Goal: Task Accomplishment & Management: Use online tool/utility

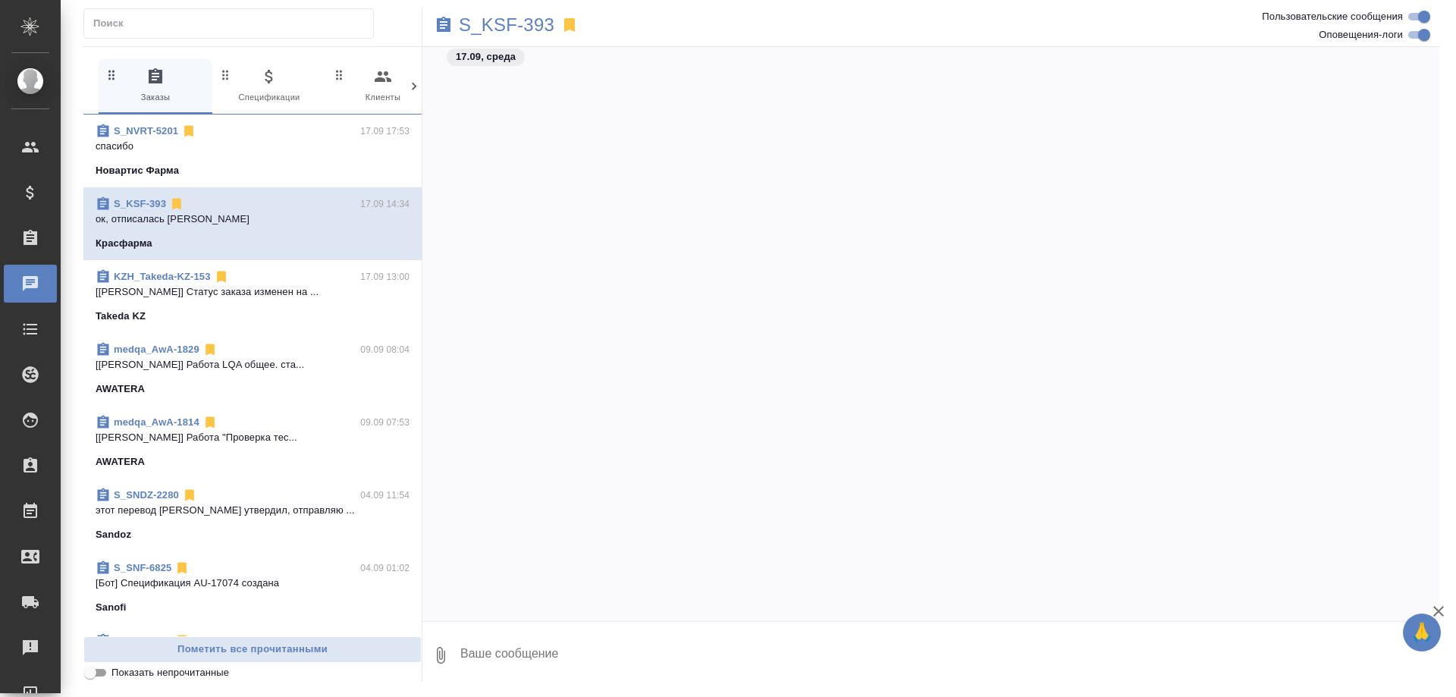
scroll to position [149930, 0]
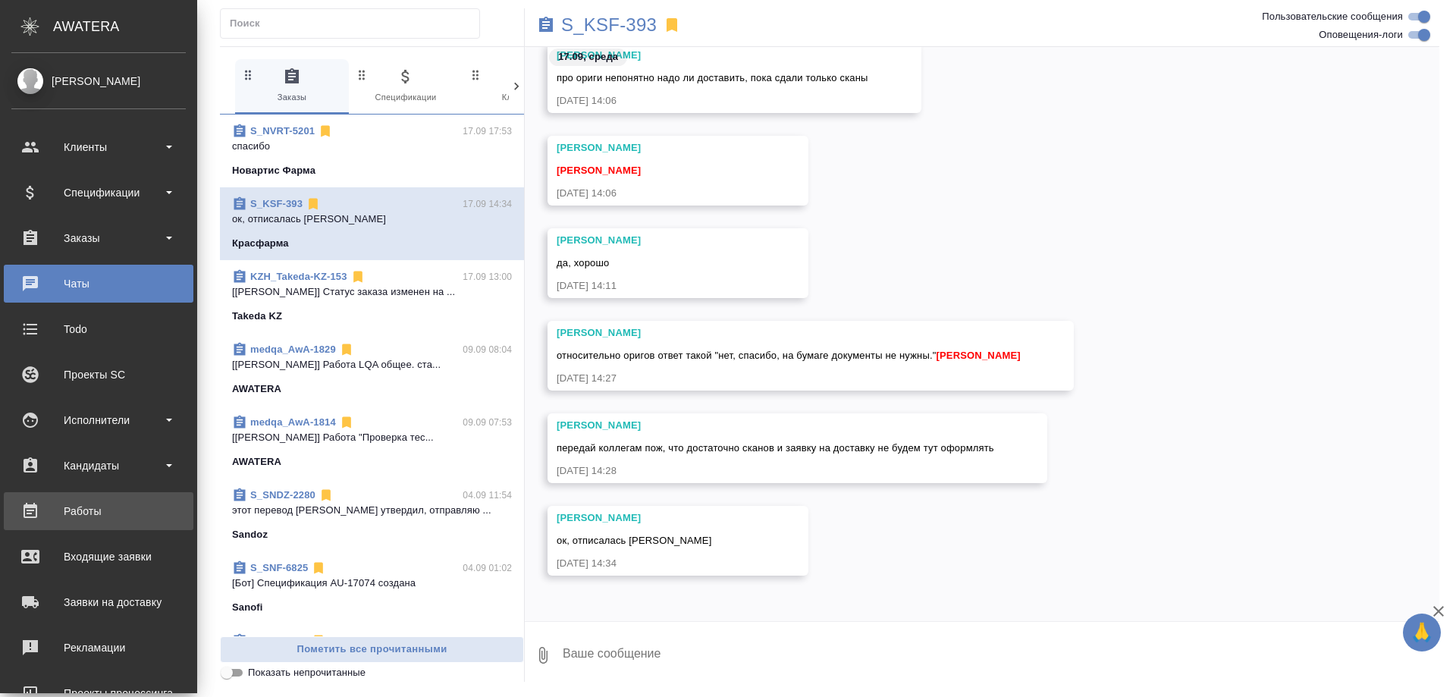
click at [77, 516] on div "Работы" at bounding box center [98, 511] width 174 height 23
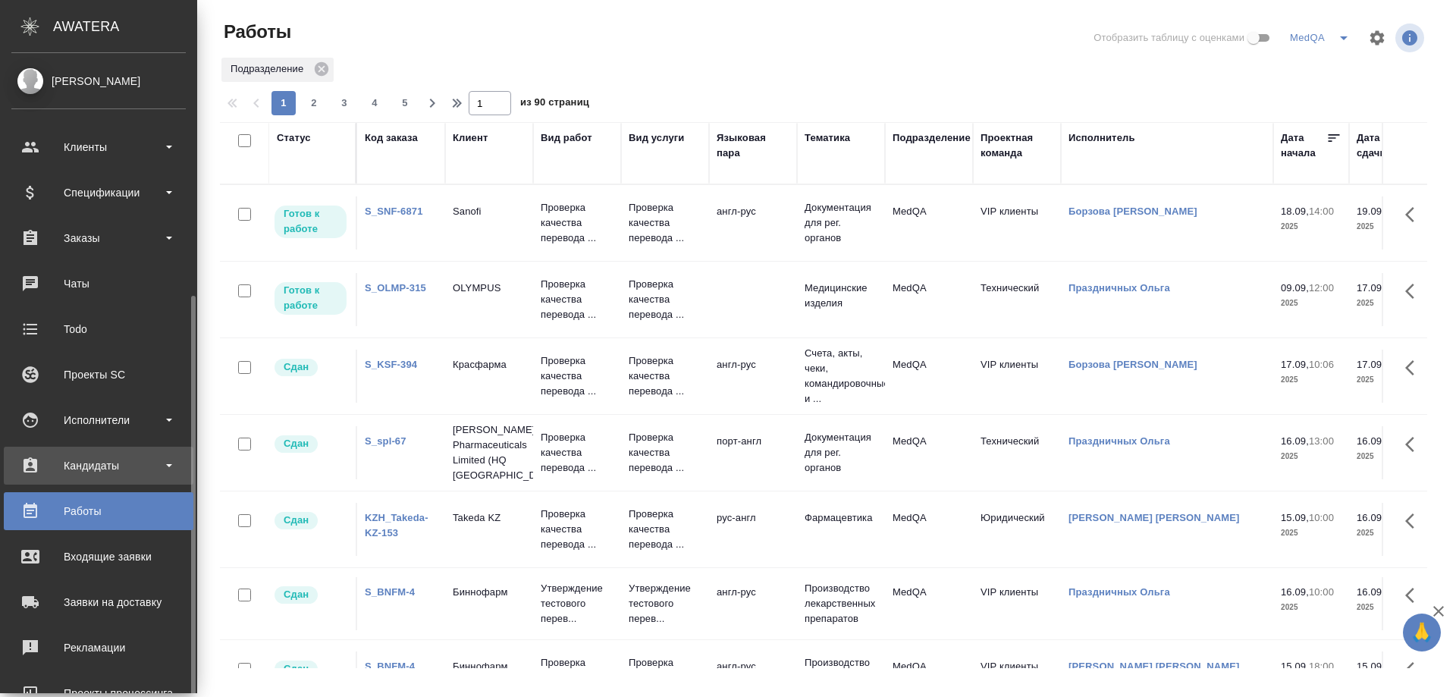
scroll to position [133, 0]
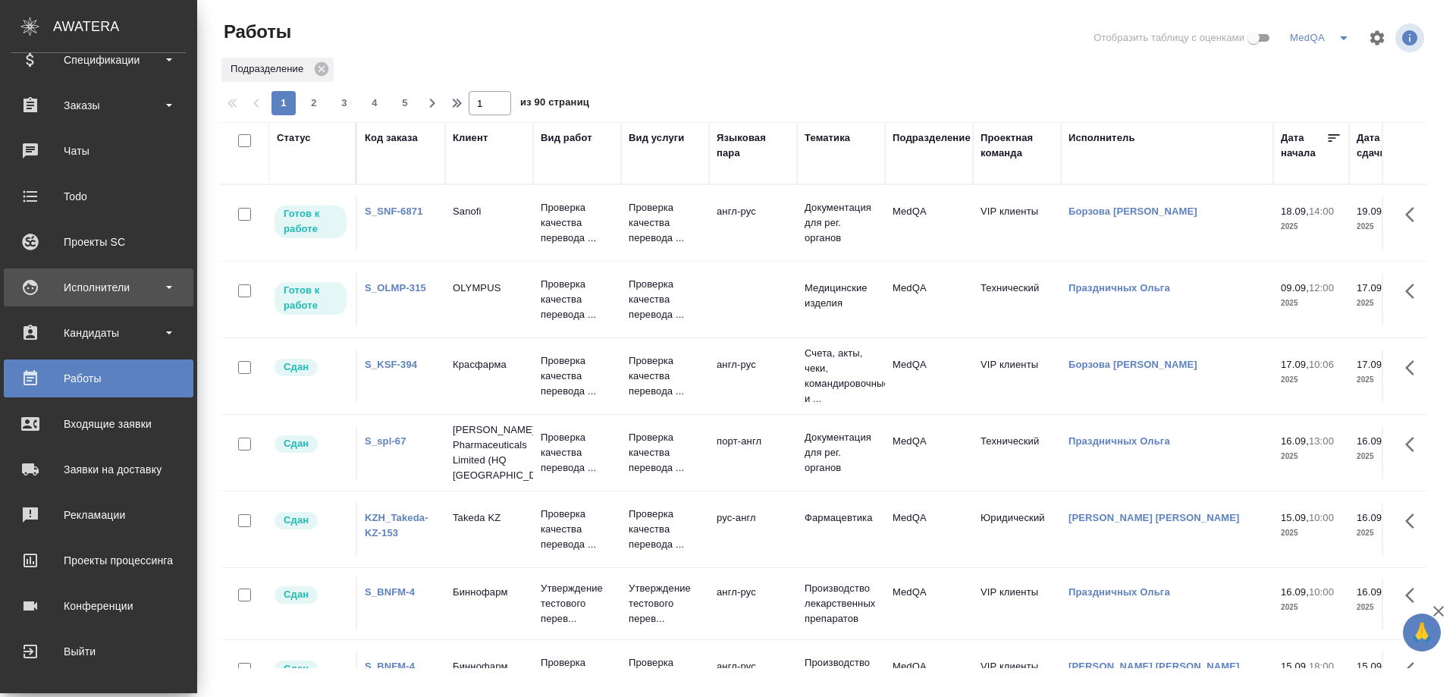
click at [91, 280] on div "Исполнители" at bounding box center [98, 287] width 174 height 23
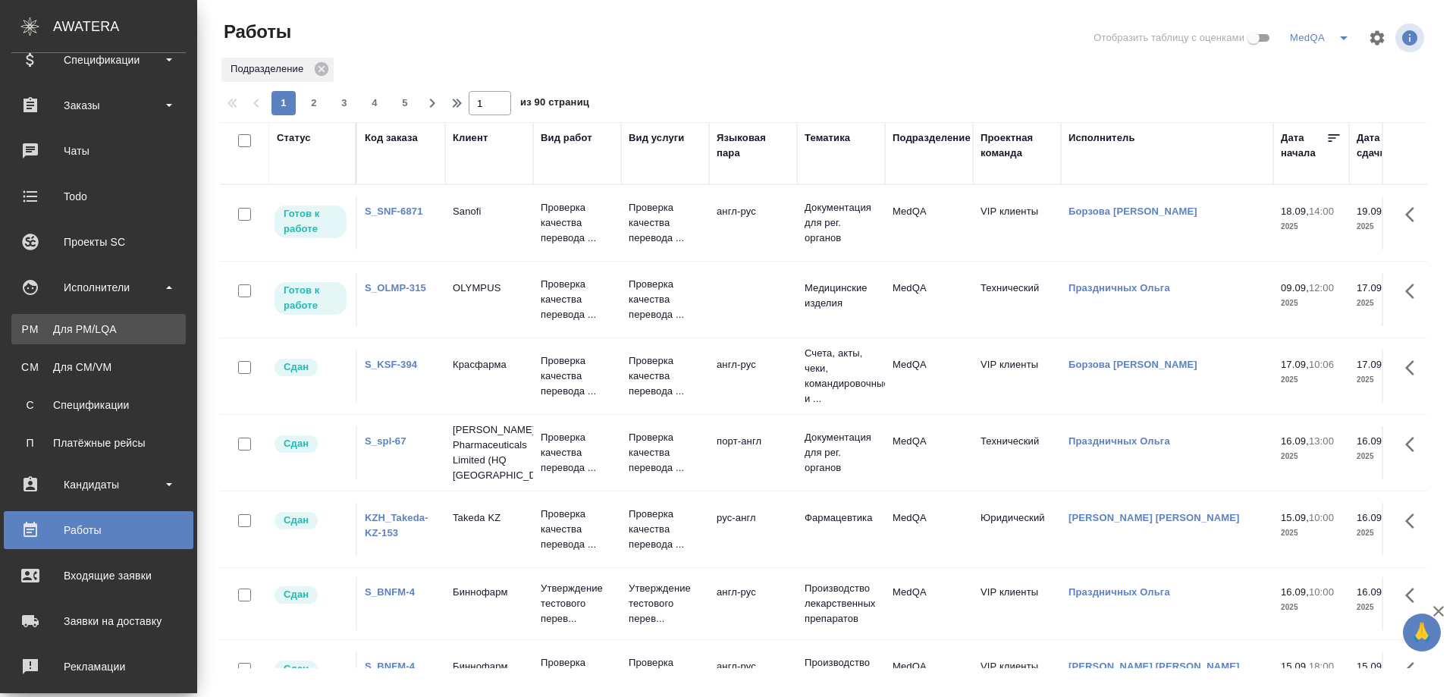
click at [88, 332] on div "Для PM/LQA" at bounding box center [98, 329] width 159 height 15
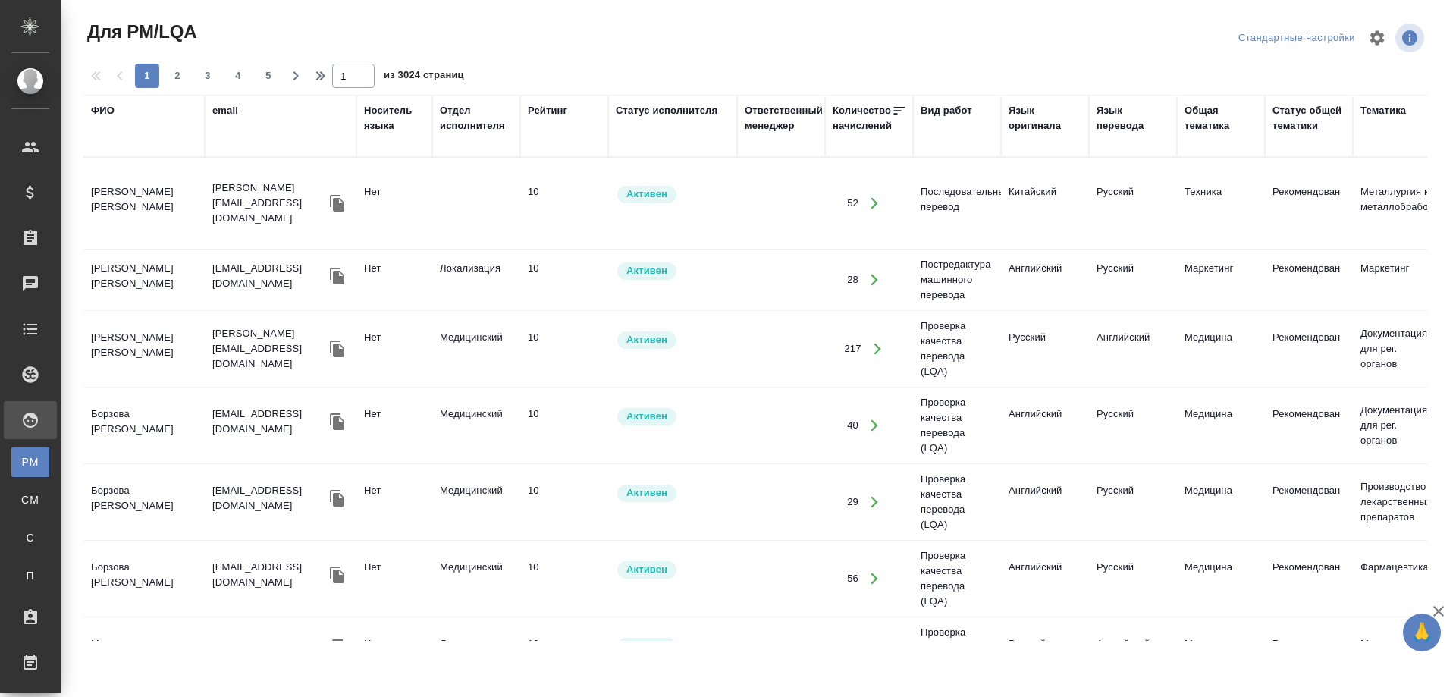
click at [104, 110] on div "ФИО" at bounding box center [103, 110] width 24 height 15
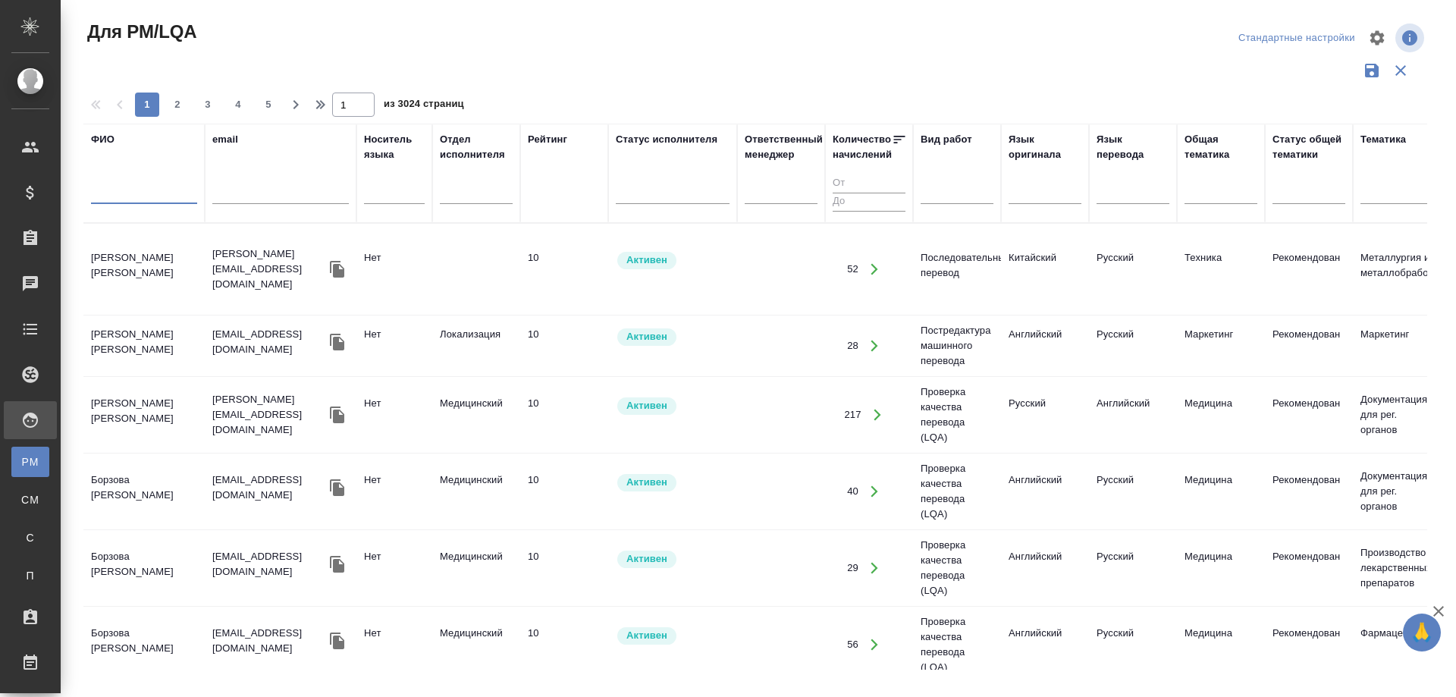
click at [115, 197] on input "text" at bounding box center [144, 194] width 106 height 19
type input "Дмитриева"
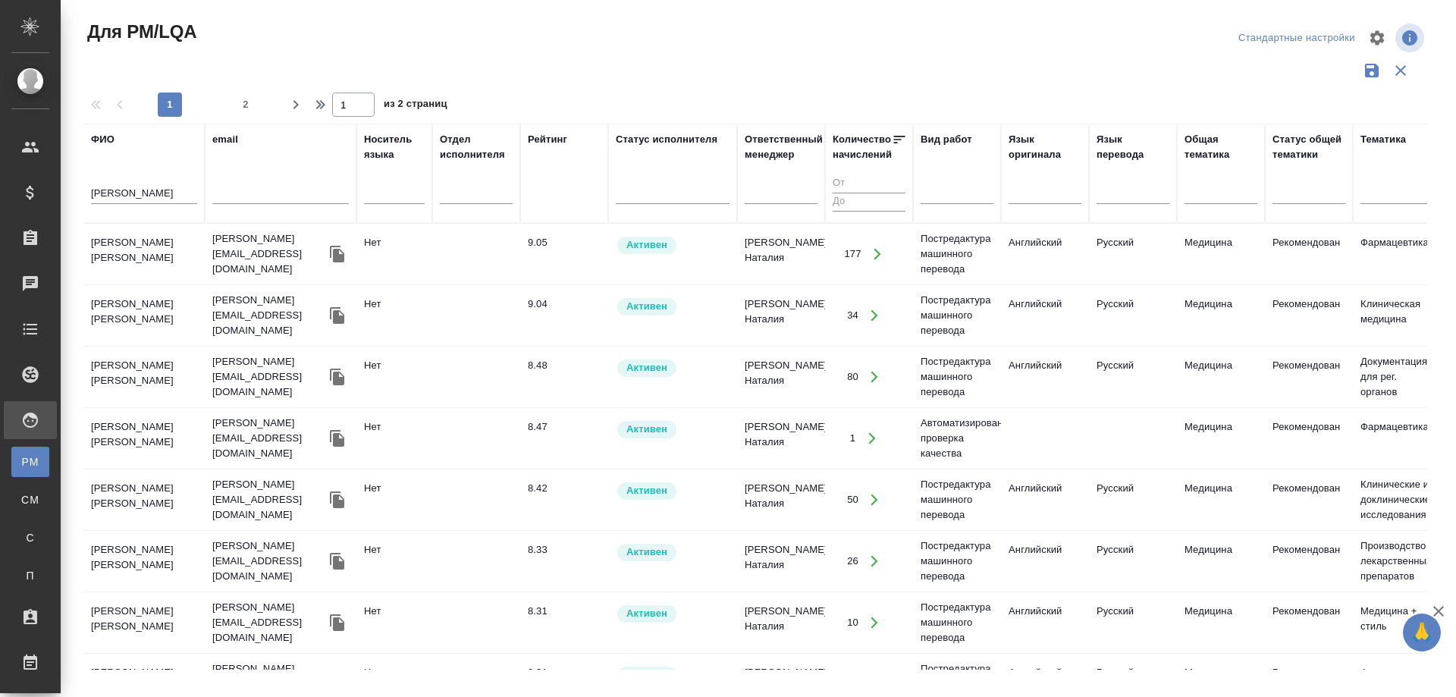
click at [118, 244] on td "Дмитриева Ольга" at bounding box center [143, 254] width 121 height 53
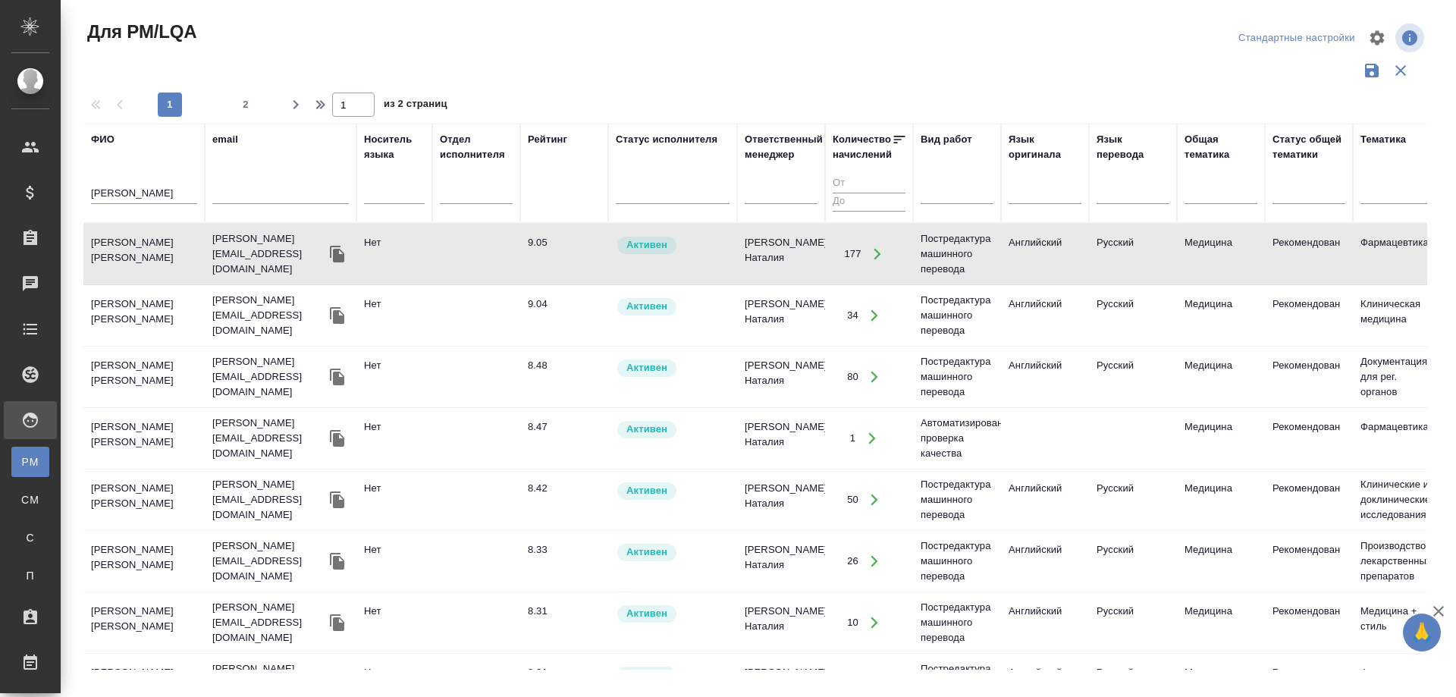
click at [118, 244] on td "Дмитриева Ольга" at bounding box center [143, 254] width 121 height 53
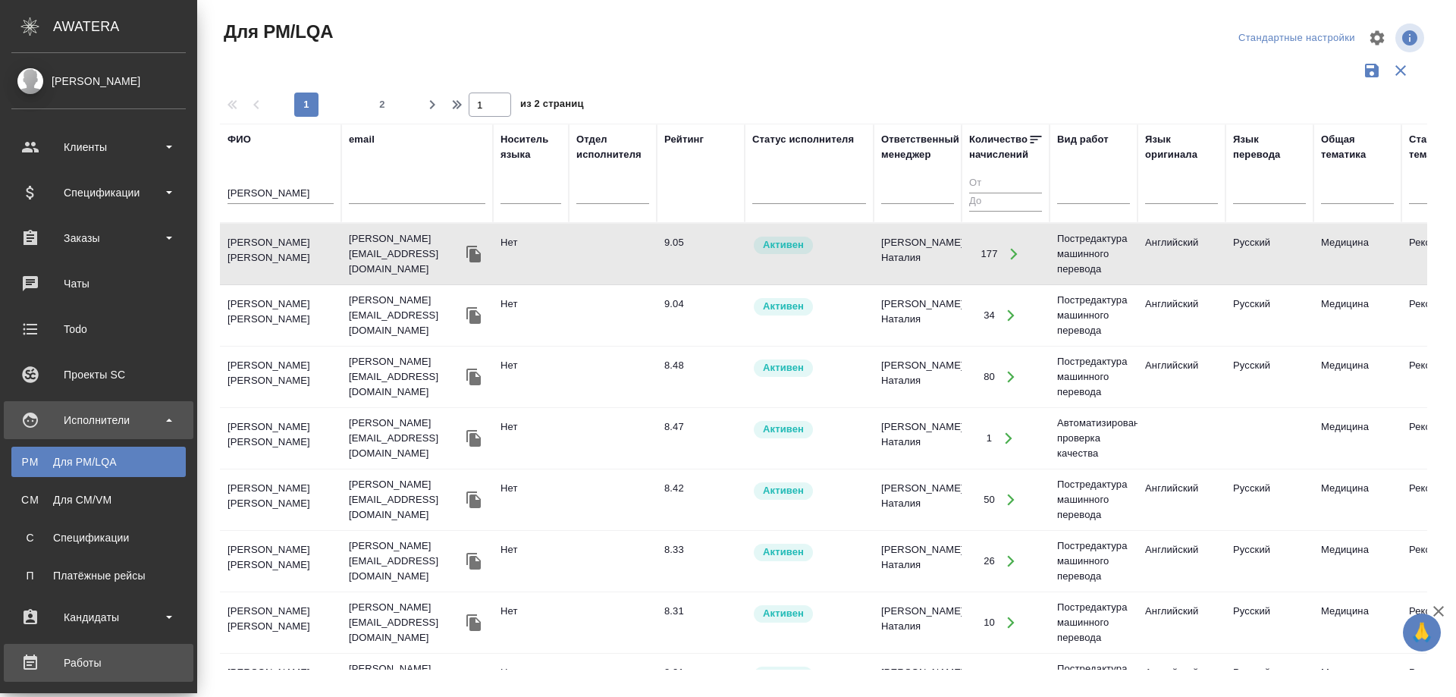
click at [78, 655] on div "Работы" at bounding box center [98, 662] width 174 height 23
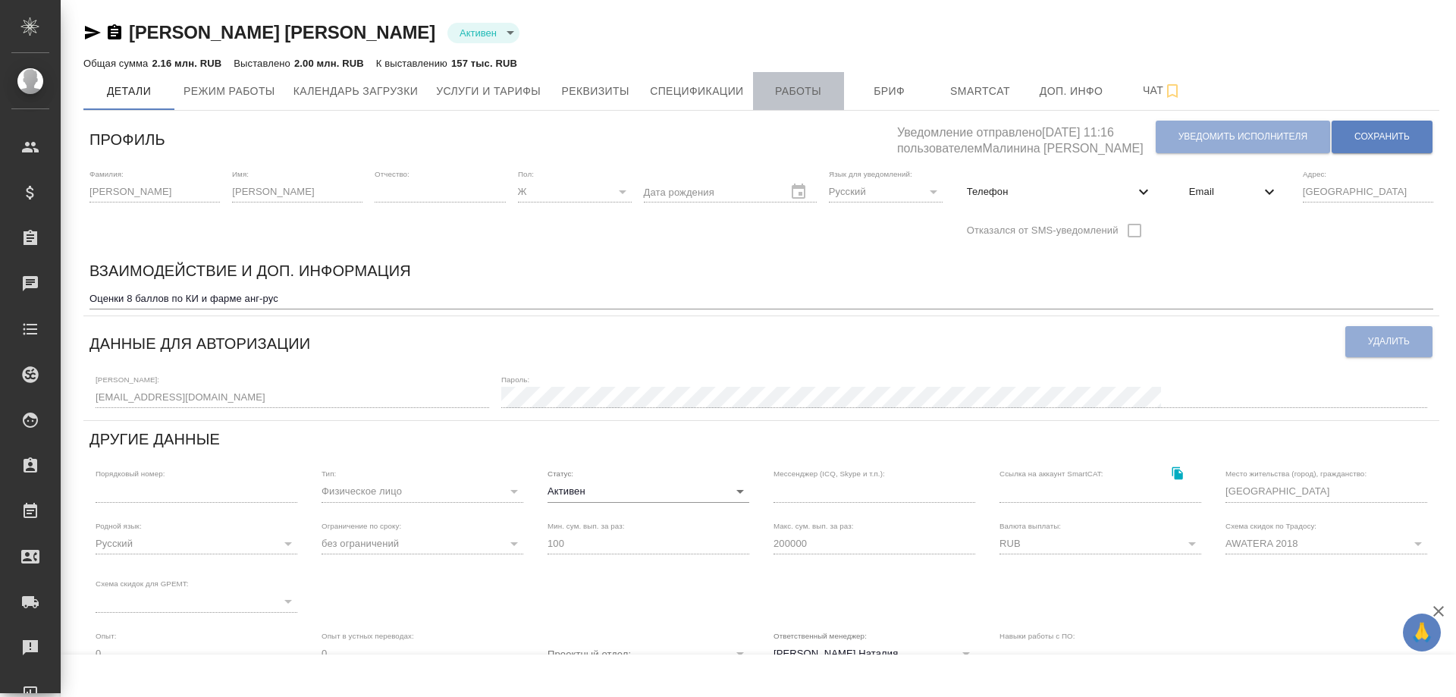
click at [804, 89] on span "Работы" at bounding box center [798, 91] width 73 height 19
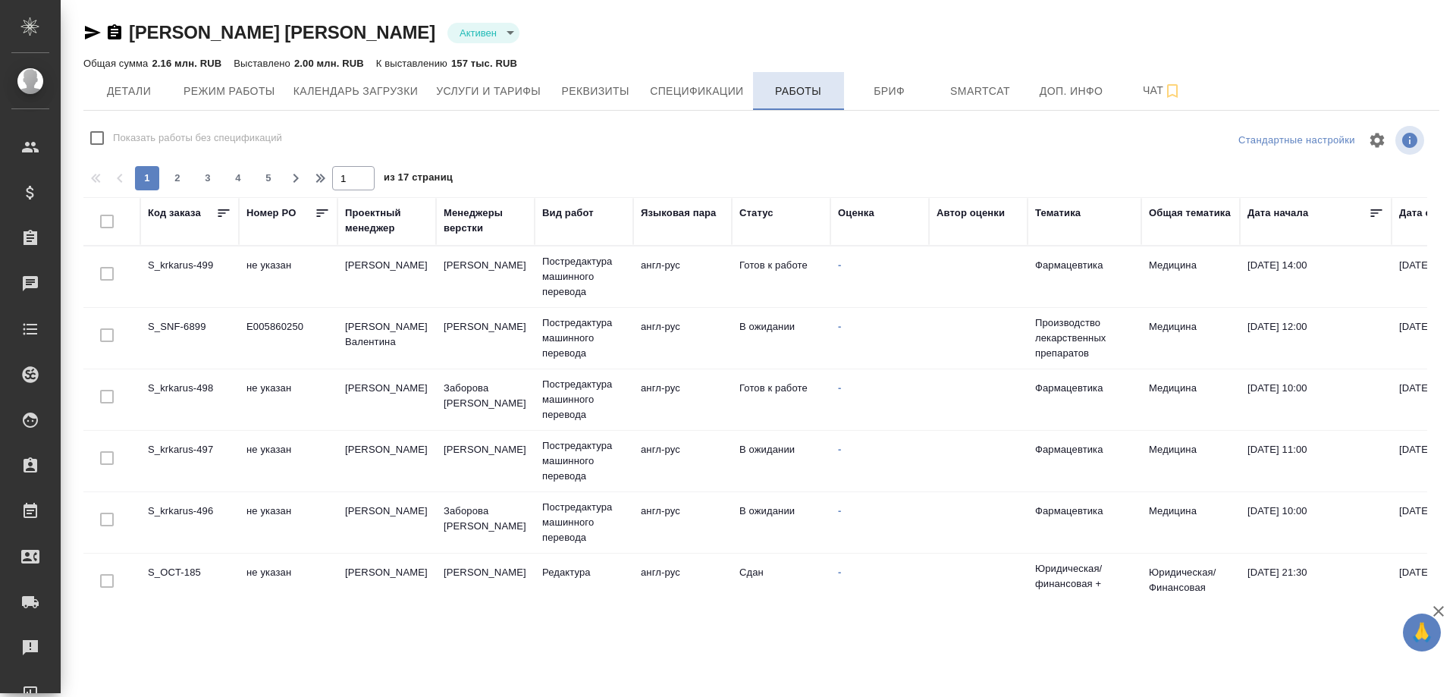
checkbox input "false"
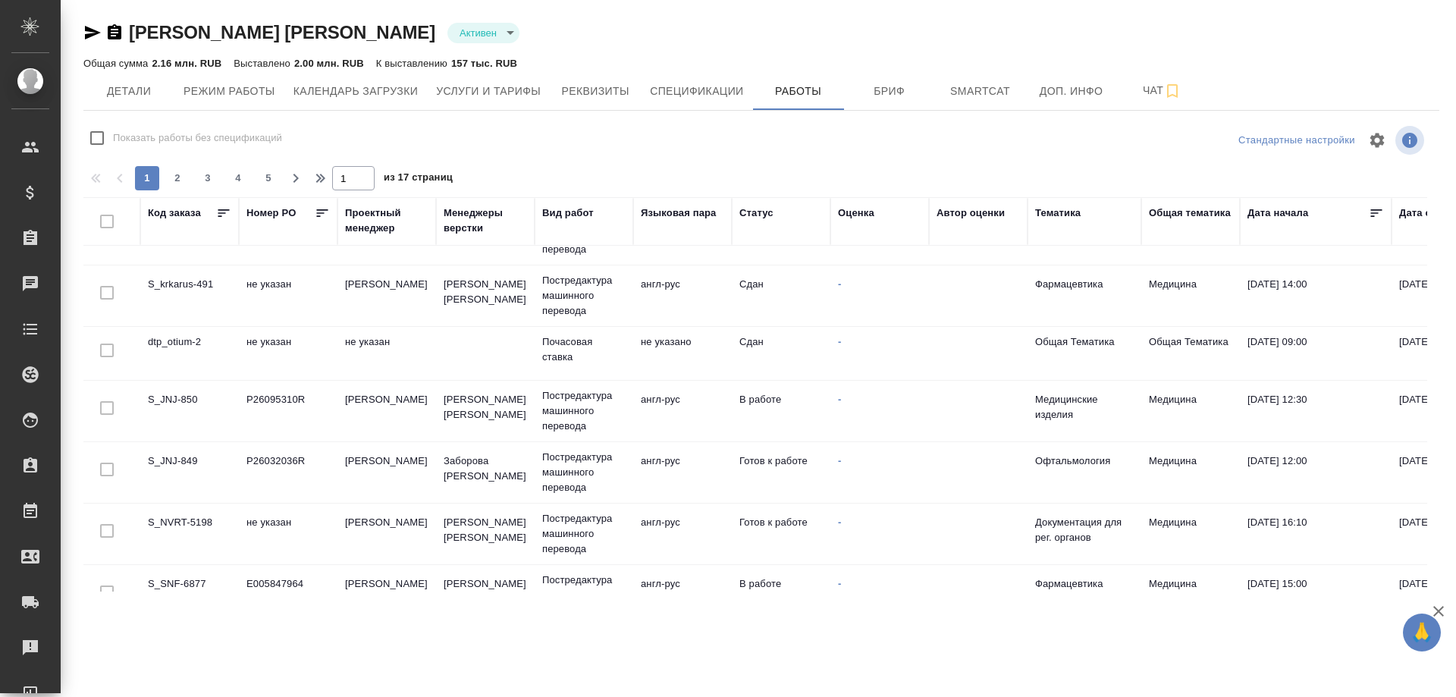
scroll to position [834, 0]
click at [175, 397] on td "S_JNJ-850" at bounding box center [189, 410] width 99 height 53
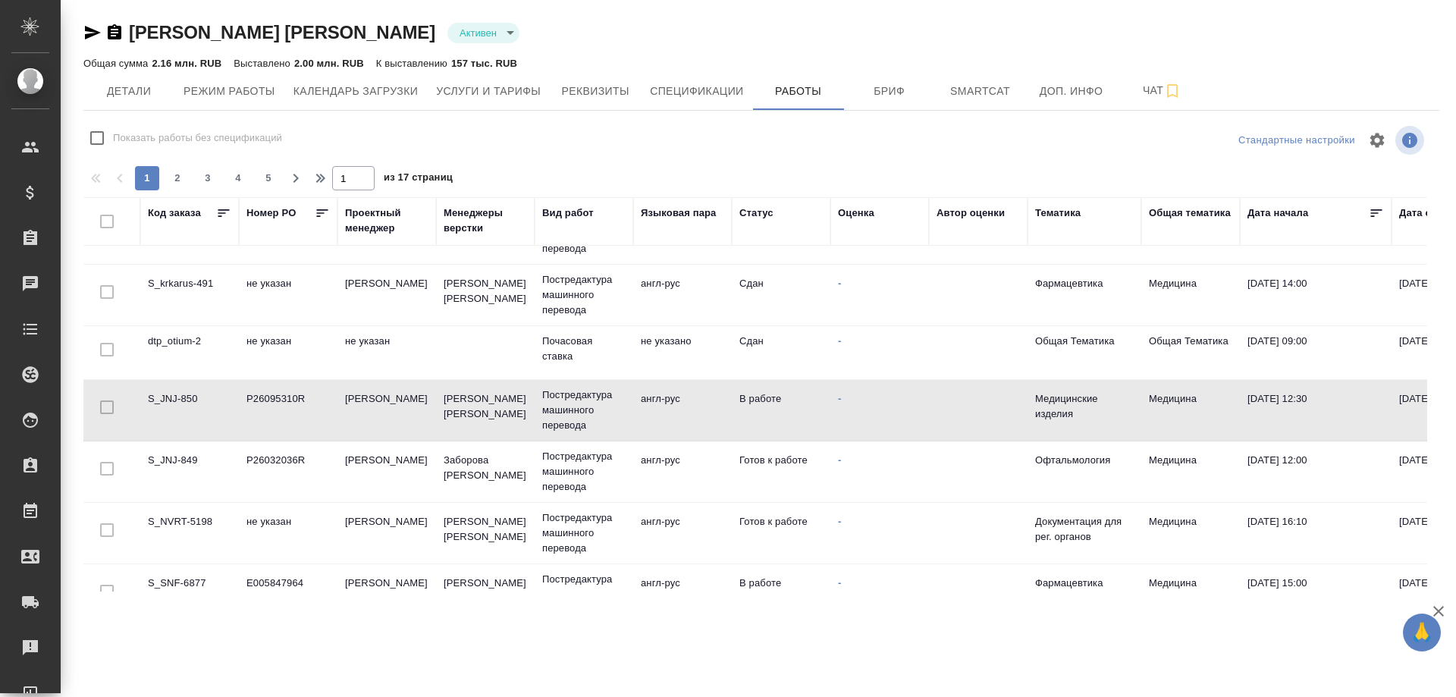
click at [175, 397] on td "S_JNJ-850" at bounding box center [189, 410] width 99 height 53
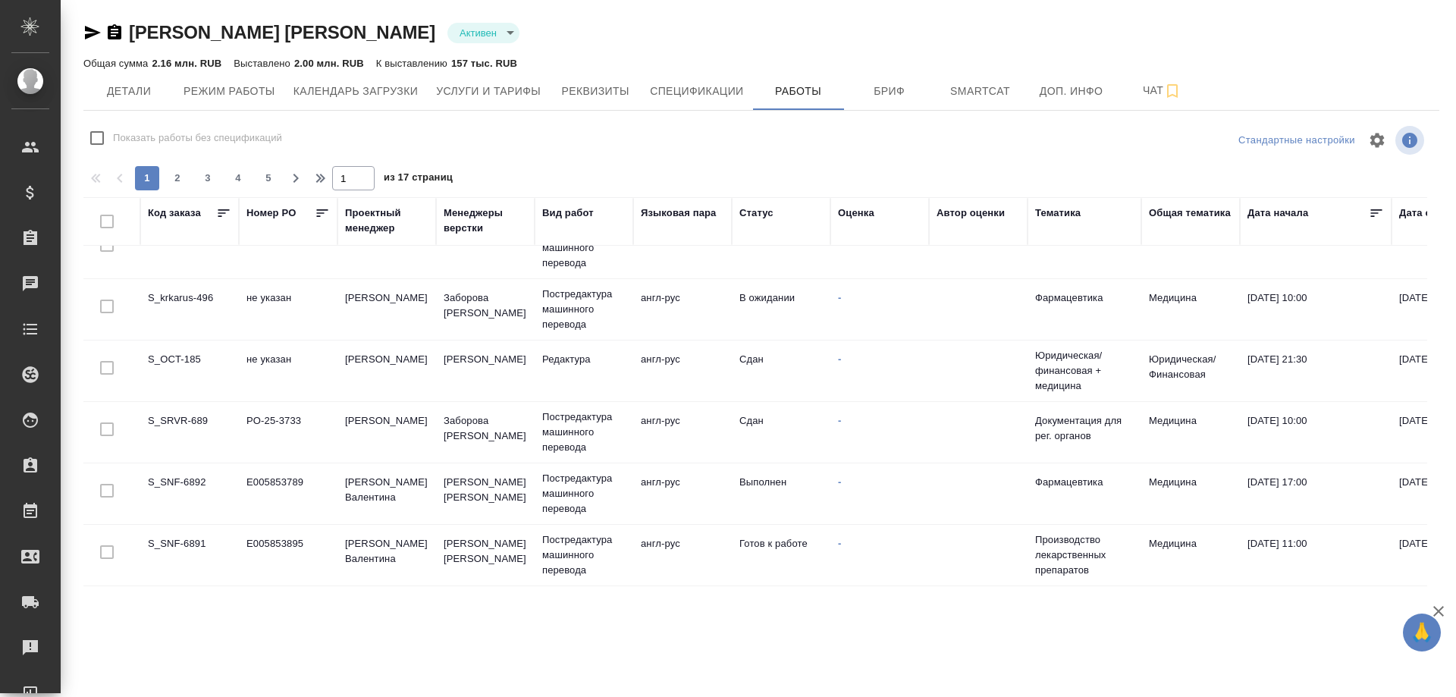
scroll to position [0, 0]
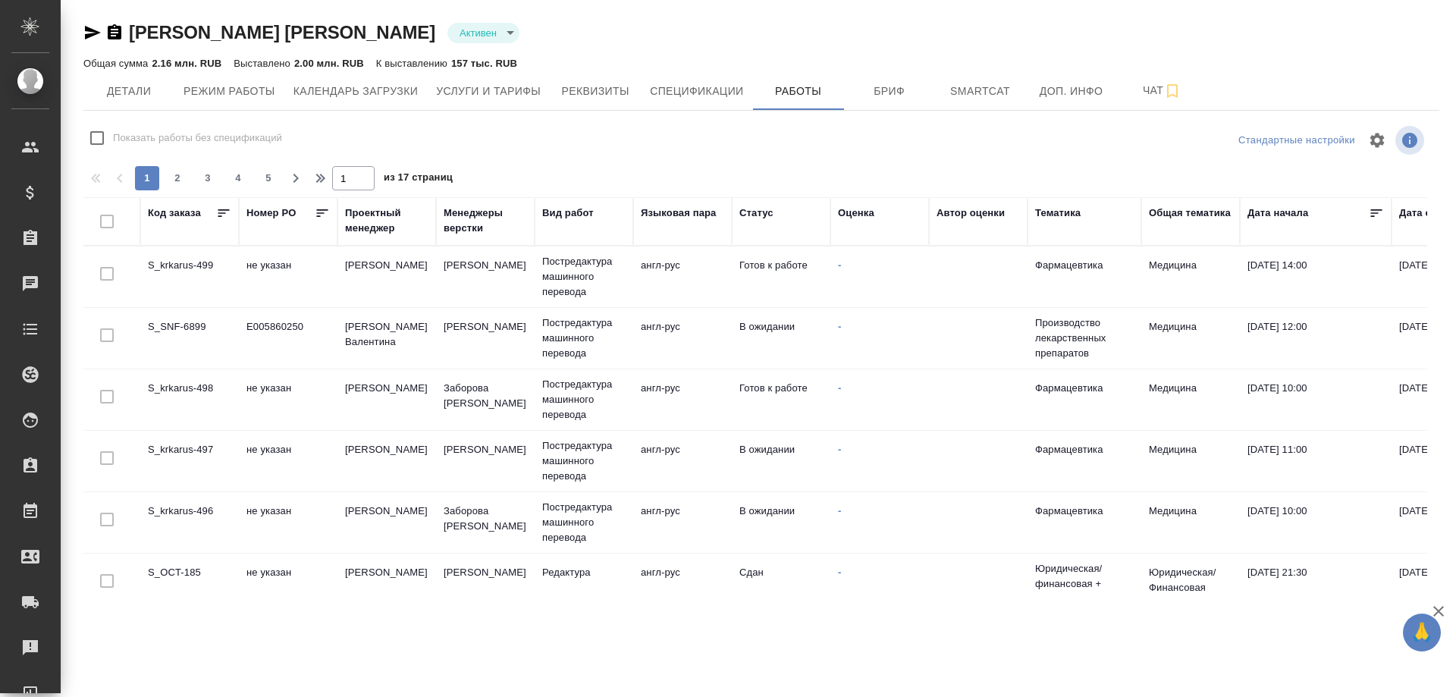
click at [748, 214] on div "Статус" at bounding box center [756, 213] width 34 height 15
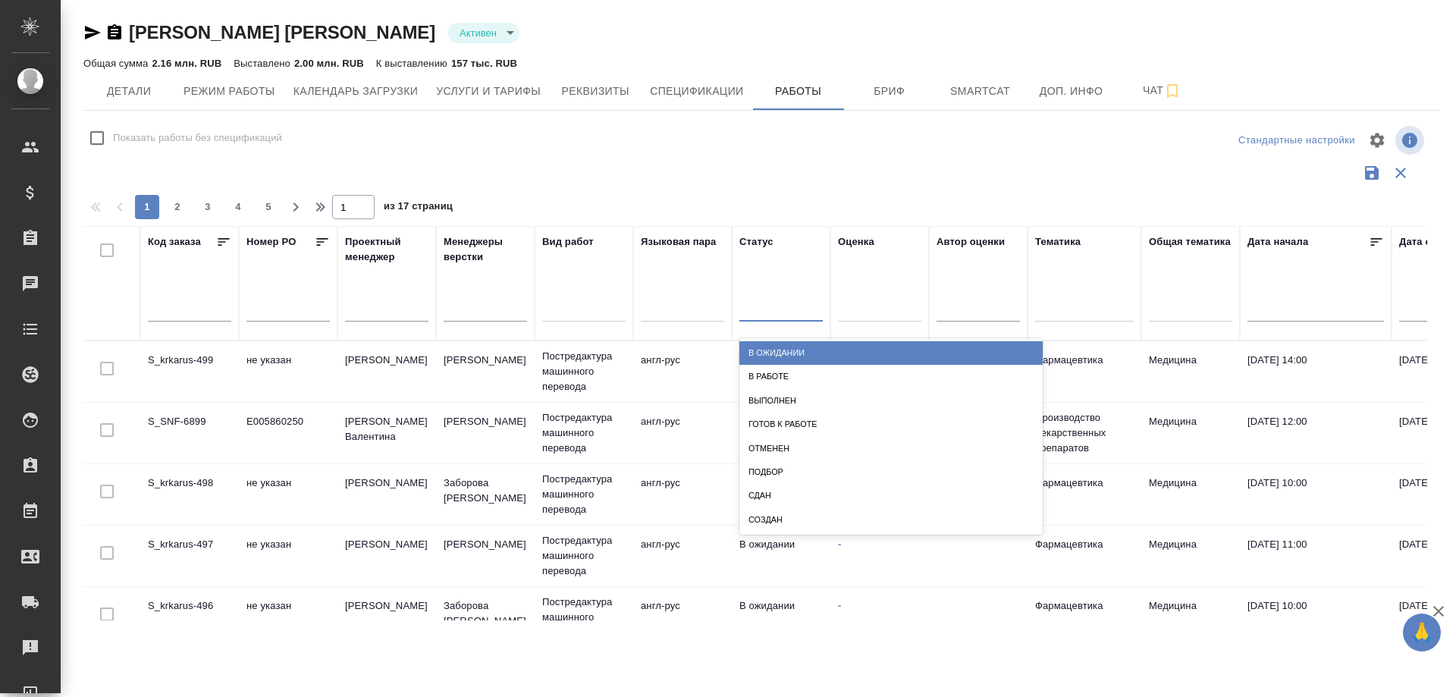
click at [757, 311] on div at bounding box center [780, 306] width 83 height 22
click at [771, 355] on div "В ожидании" at bounding box center [890, 353] width 303 height 24
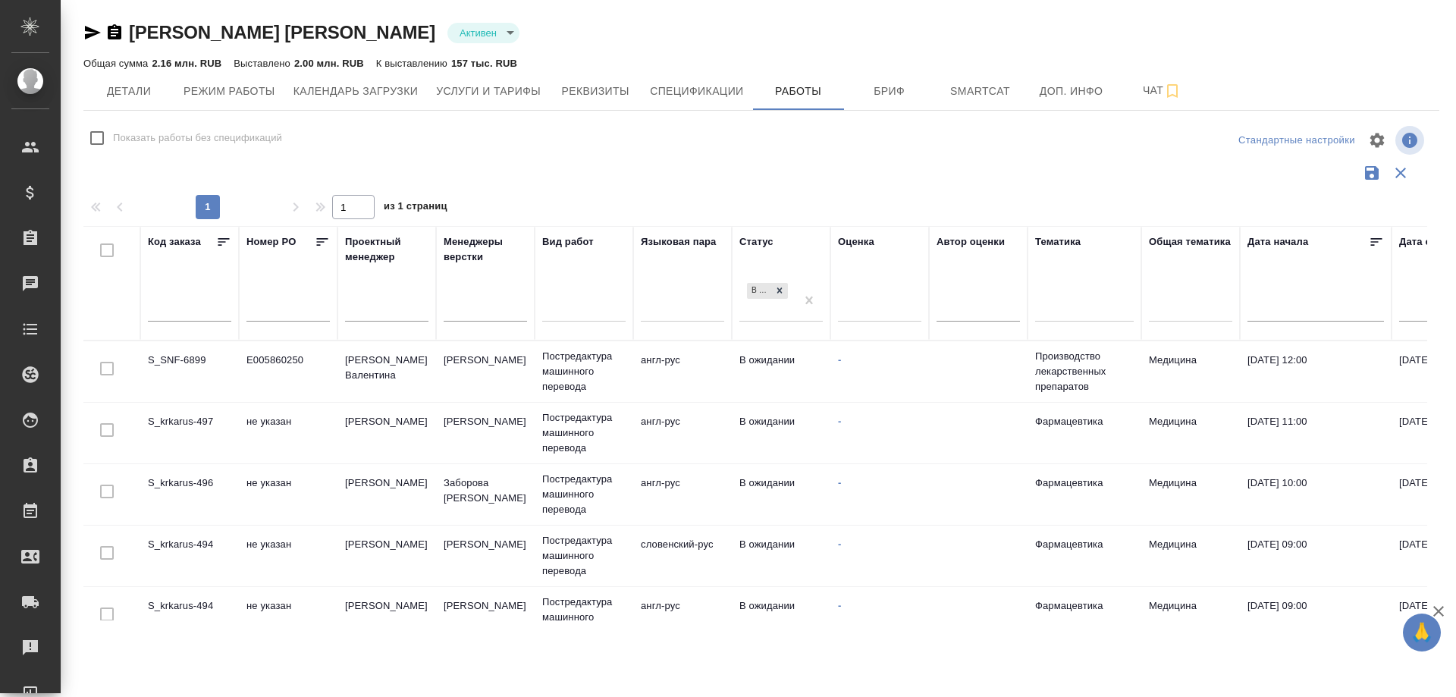
click at [761, 315] on div "В ожидании" at bounding box center [767, 300] width 56 height 41
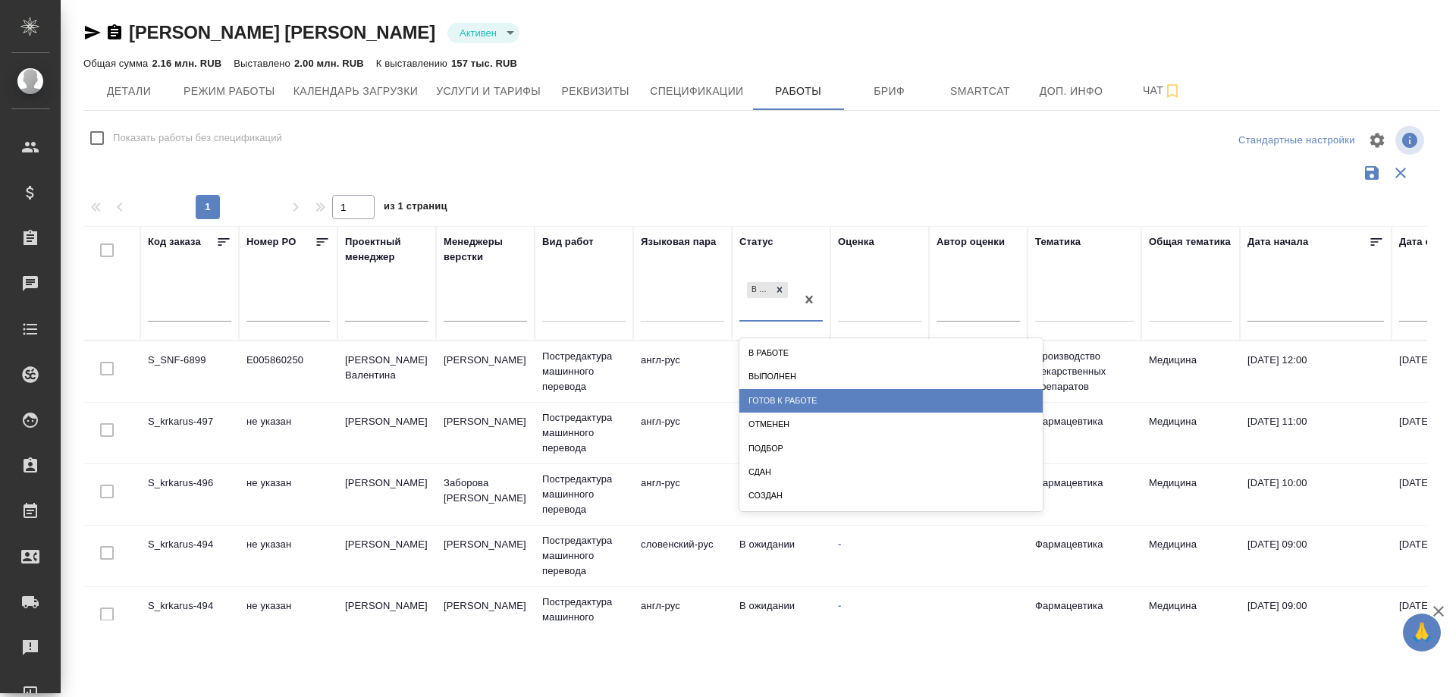
click at [790, 393] on div "Готов к работе" at bounding box center [890, 401] width 303 height 24
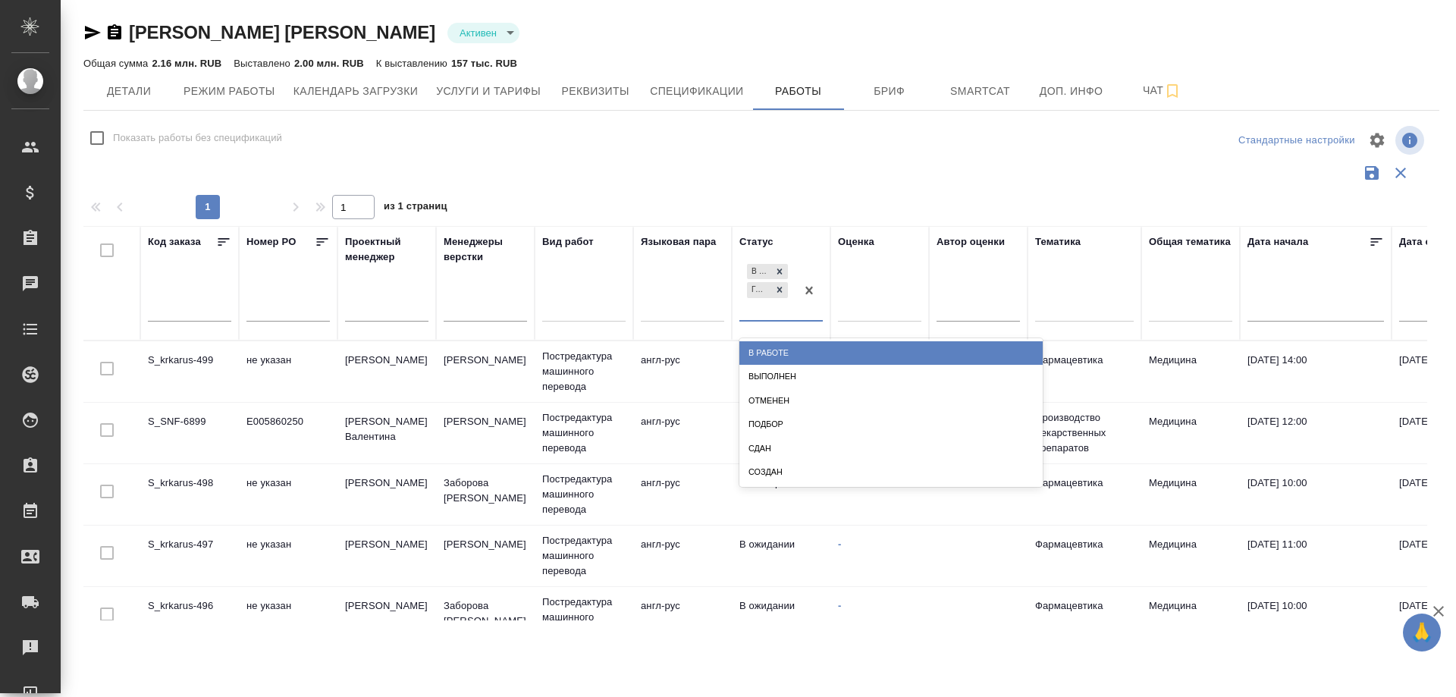
click at [780, 310] on div "В ожидании Готов к работе" at bounding box center [767, 290] width 56 height 59
click at [784, 350] on div "В работе" at bounding box center [890, 353] width 303 height 24
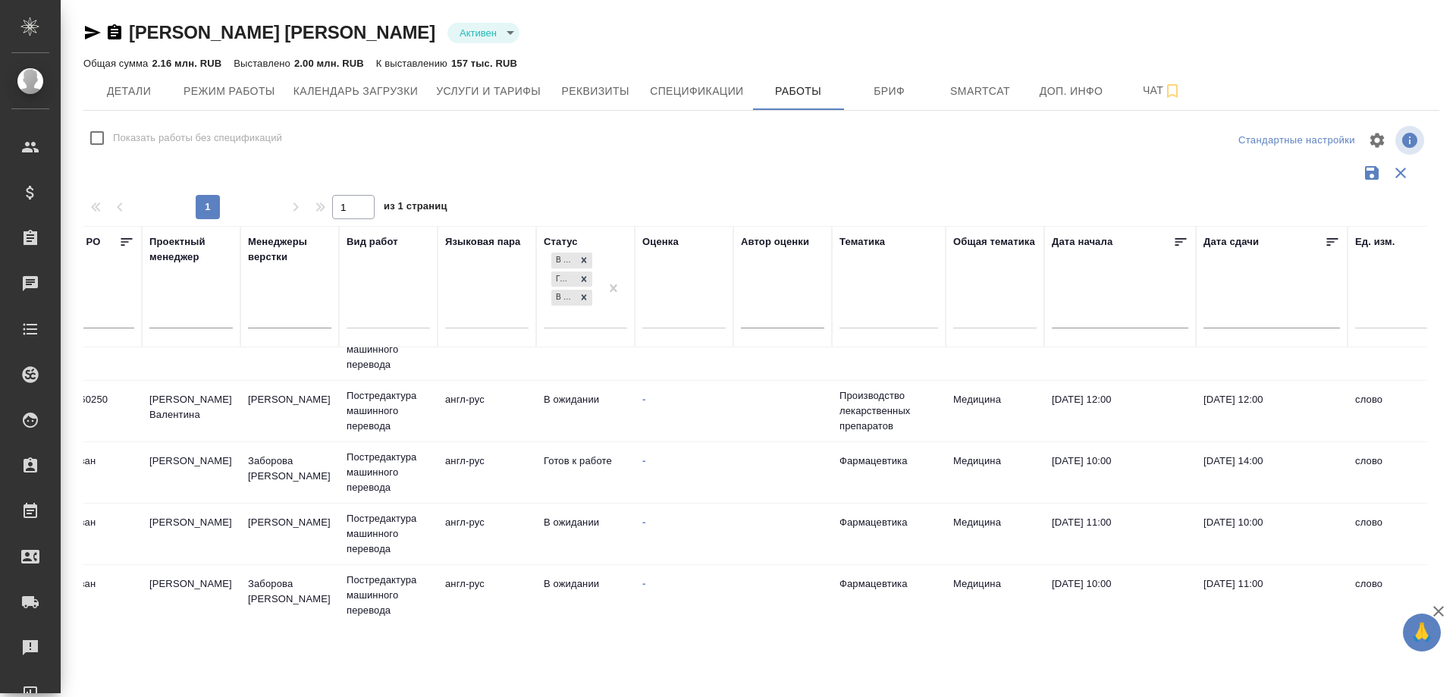
scroll to position [0, 196]
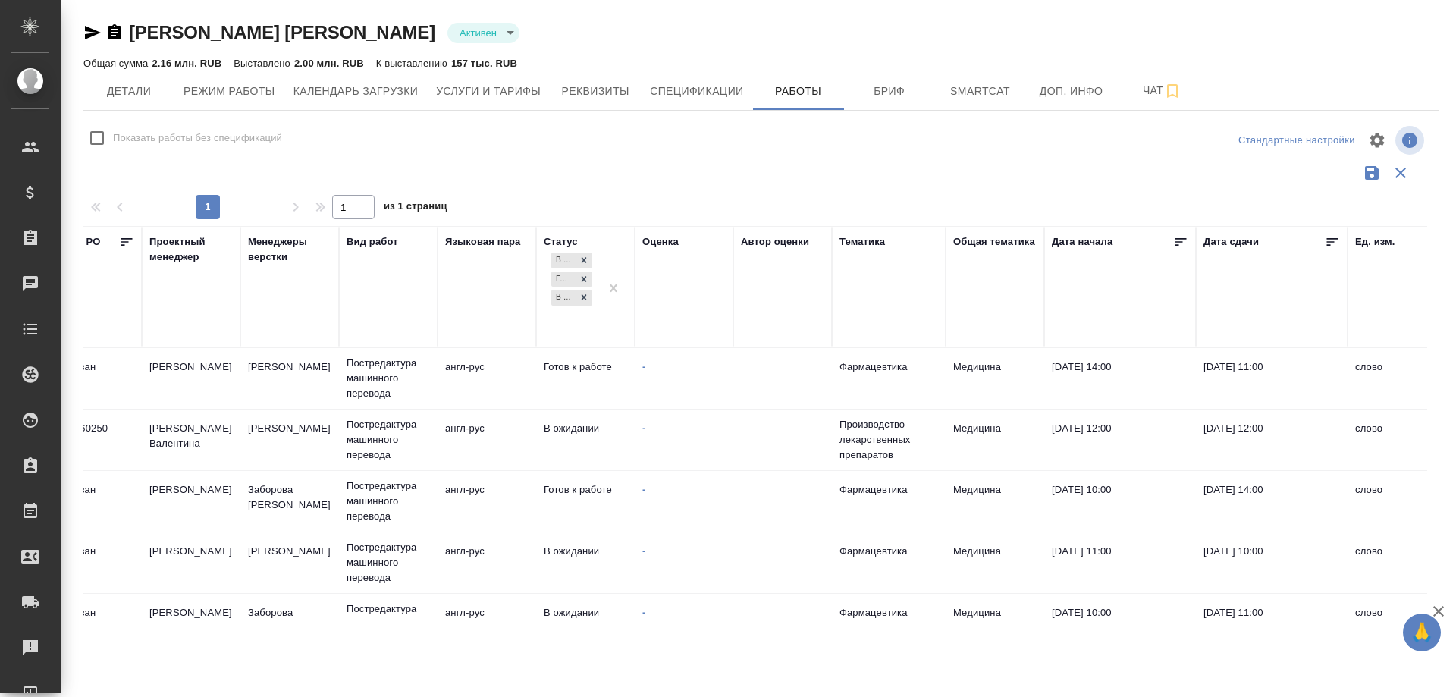
click at [1328, 240] on icon at bounding box center [1332, 241] width 15 height 15
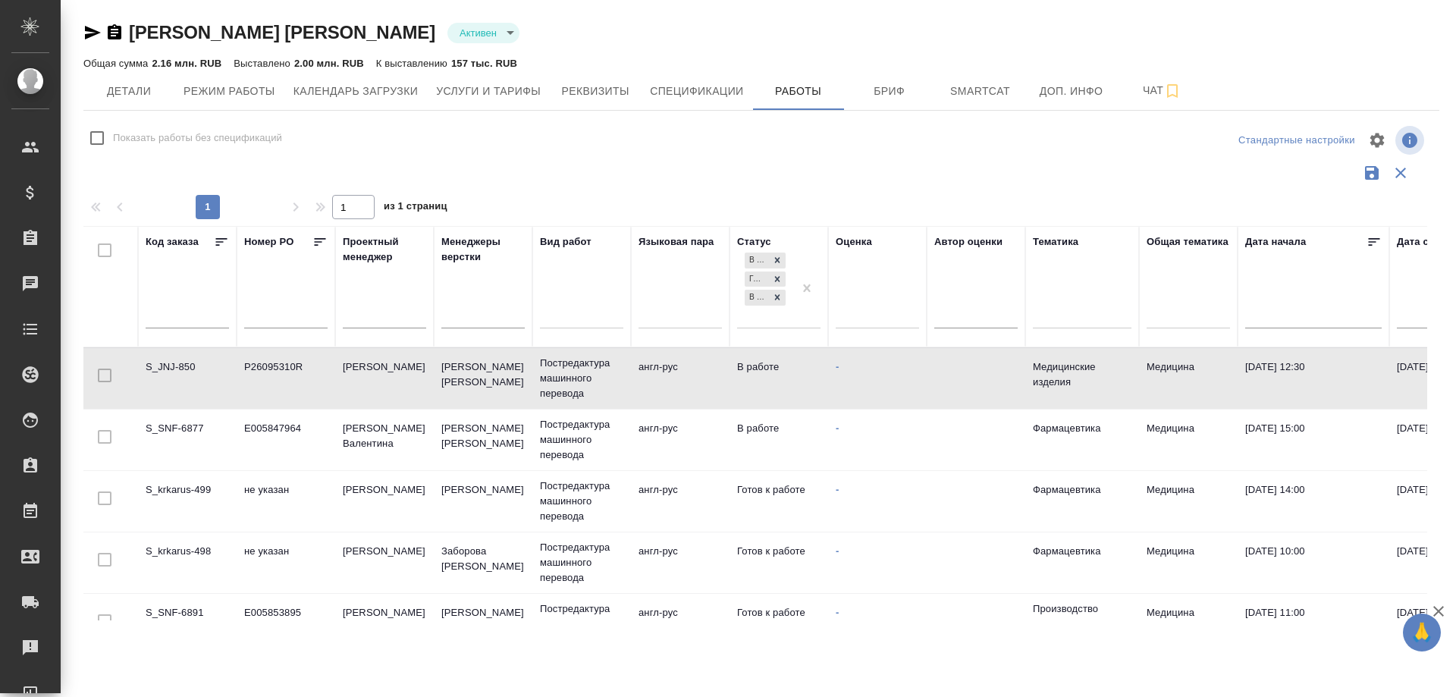
scroll to position [0, 0]
click at [165, 368] on td "S_JNJ-850" at bounding box center [189, 378] width 99 height 53
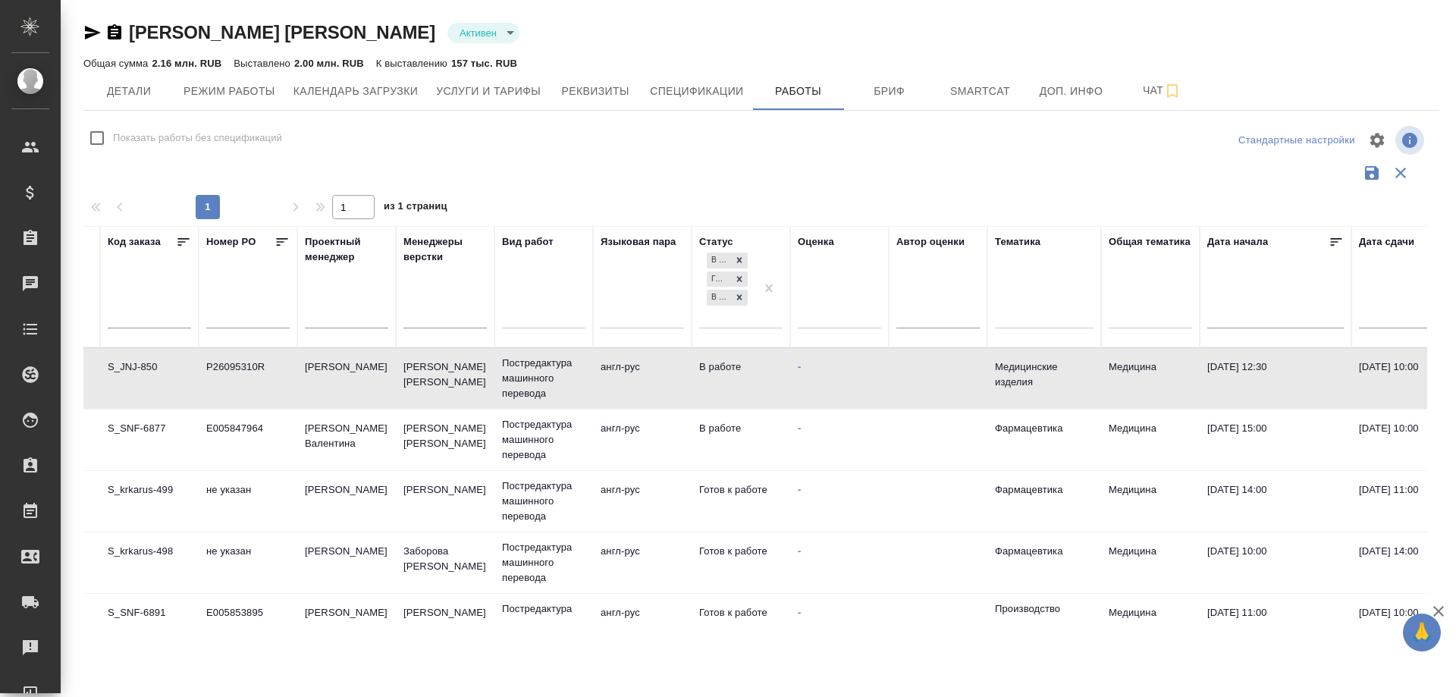
scroll to position [0, 7]
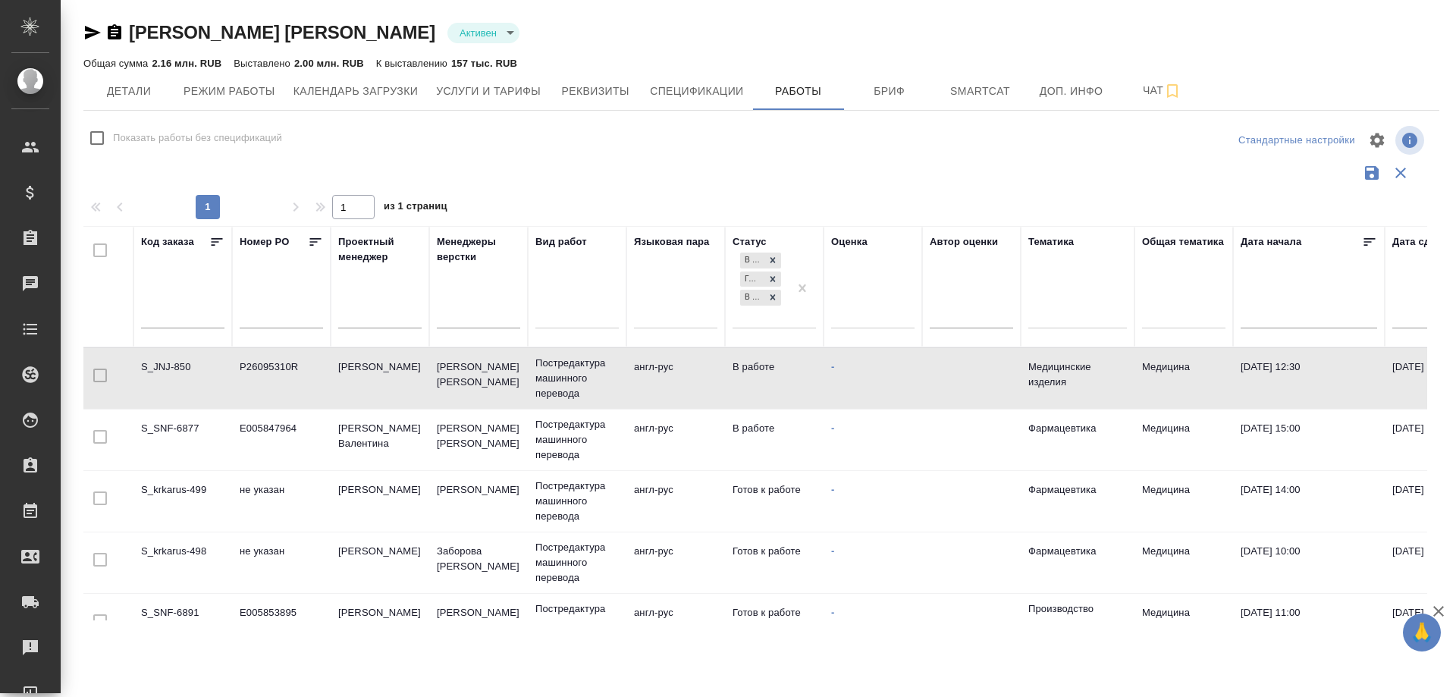
click at [172, 423] on td "S_SNF-6877" at bounding box center [182, 439] width 99 height 53
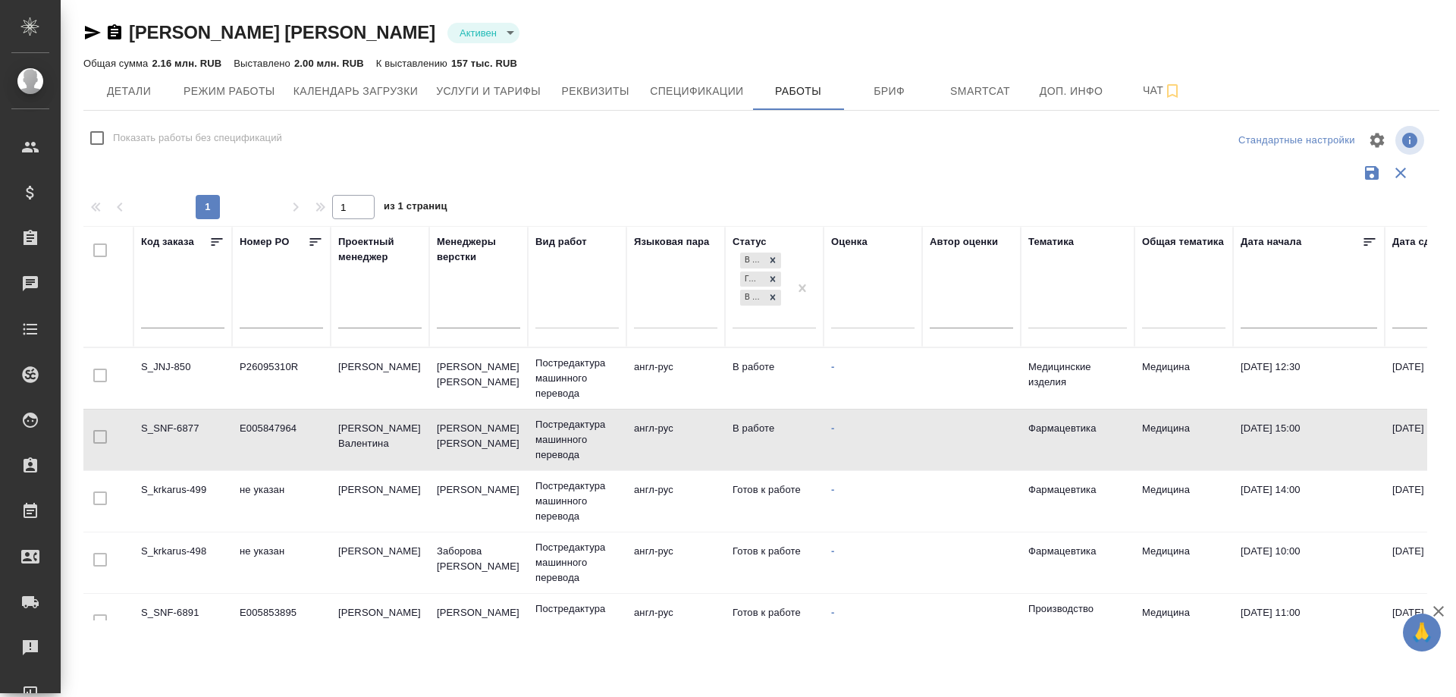
click at [172, 423] on td "S_SNF-6877" at bounding box center [182, 439] width 99 height 53
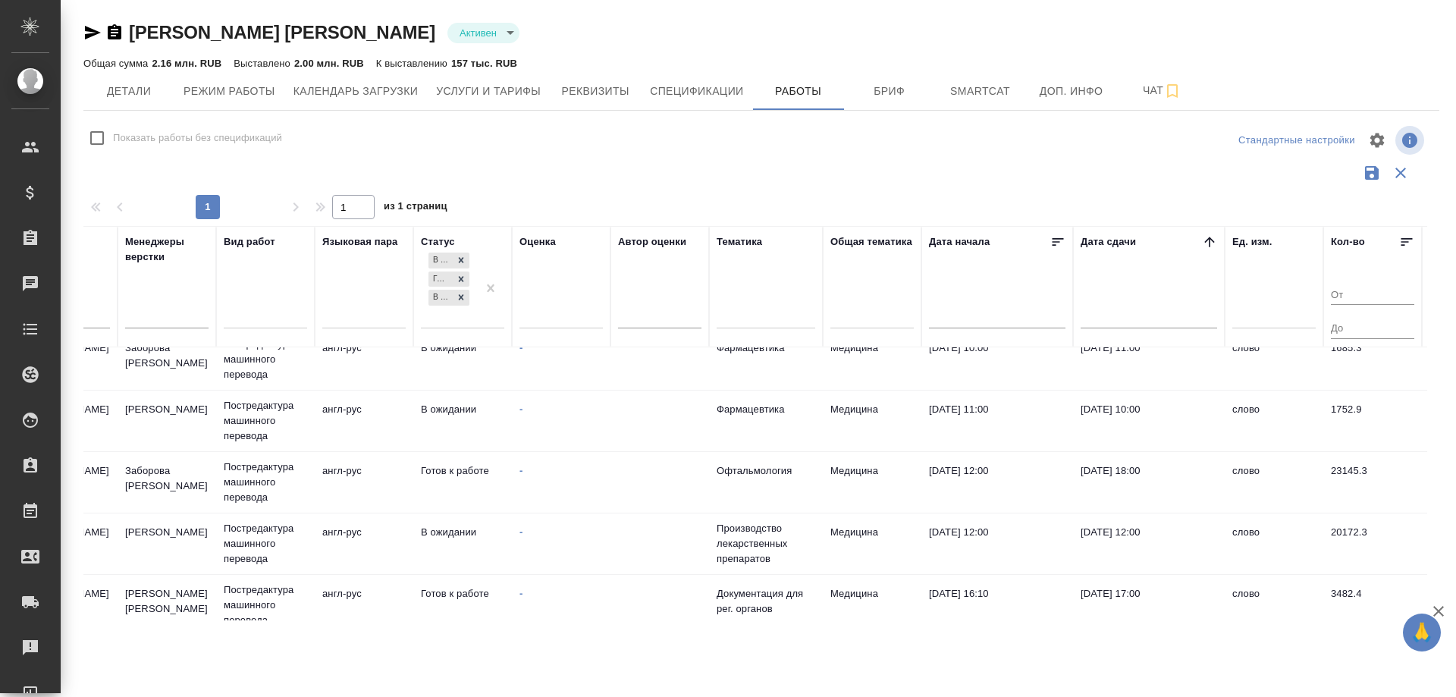
scroll to position [455, 319]
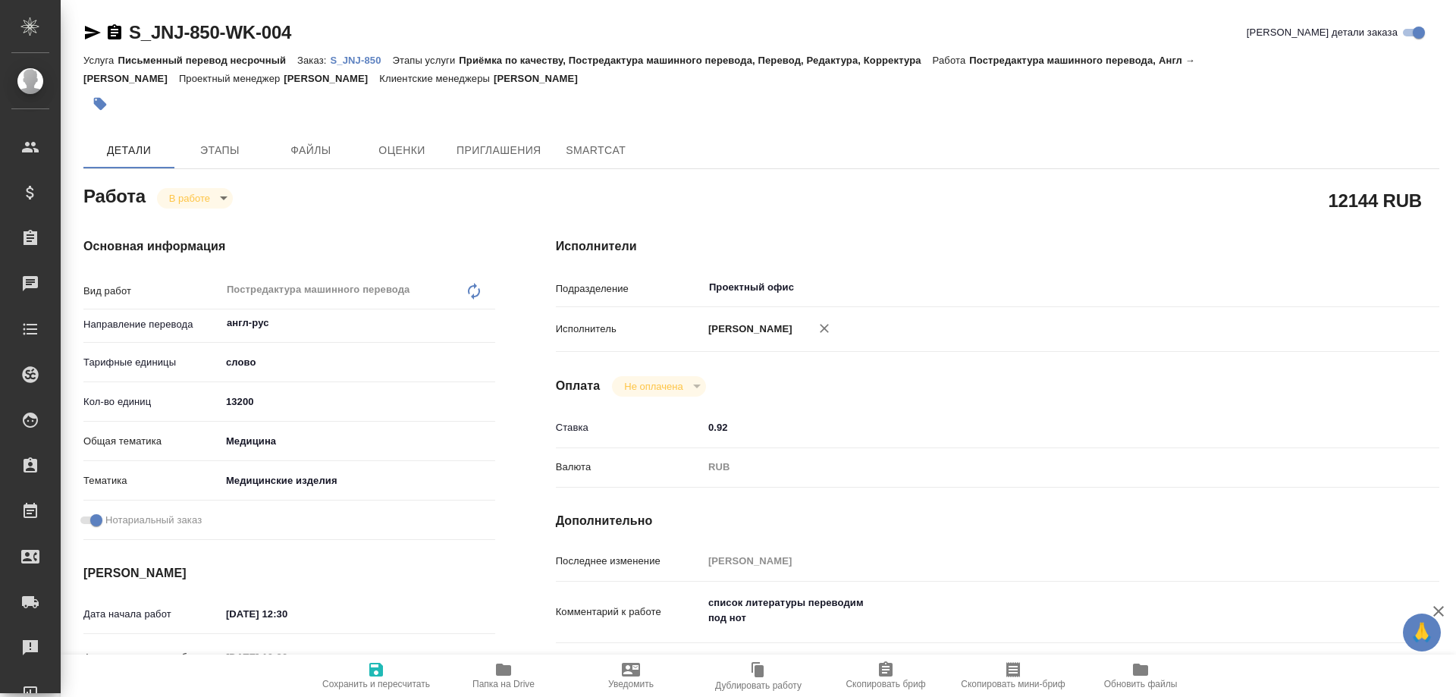
type textarea "x"
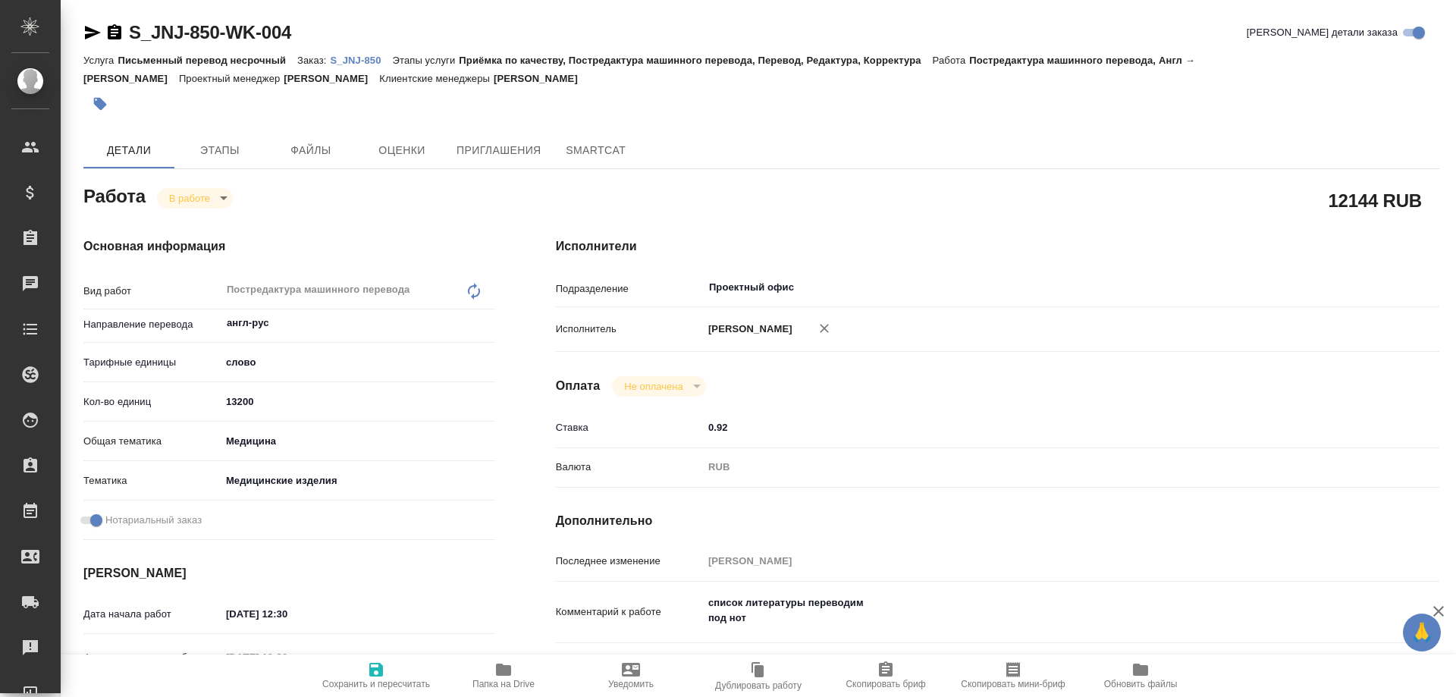
type textarea "x"
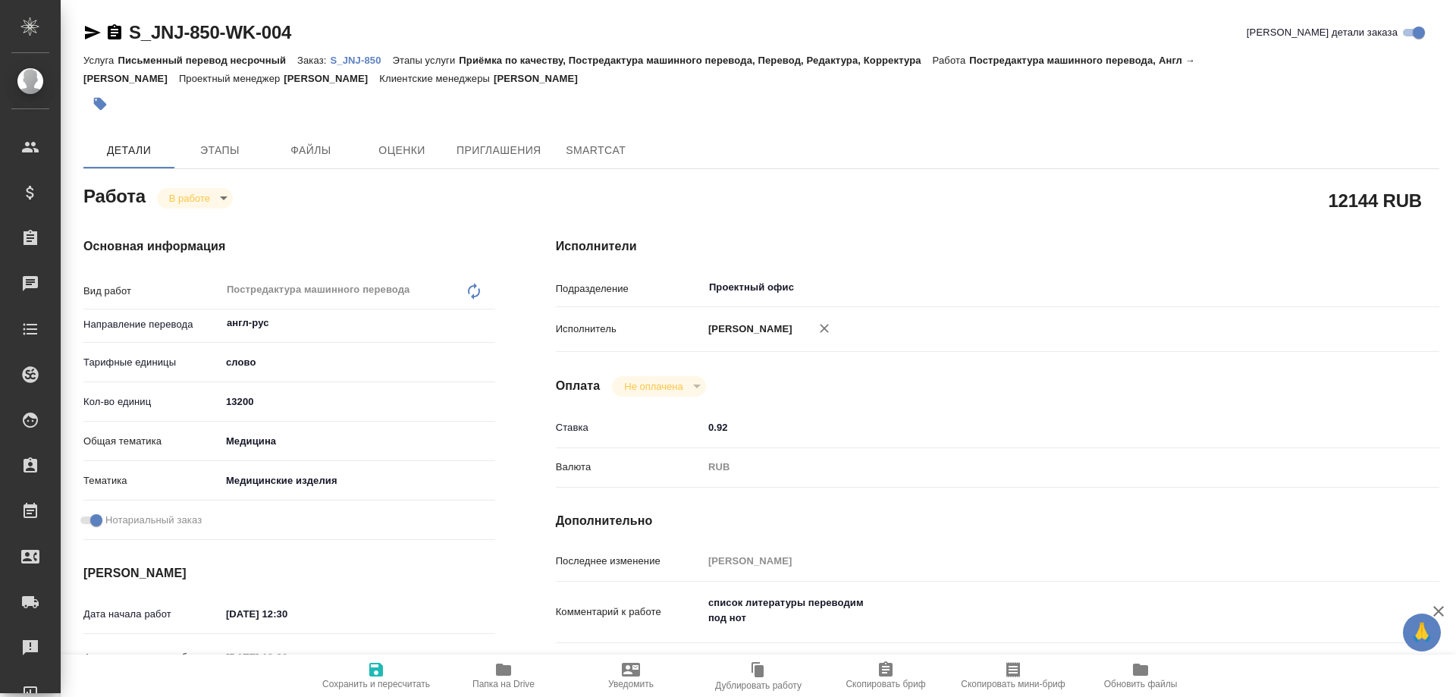
type textarea "x"
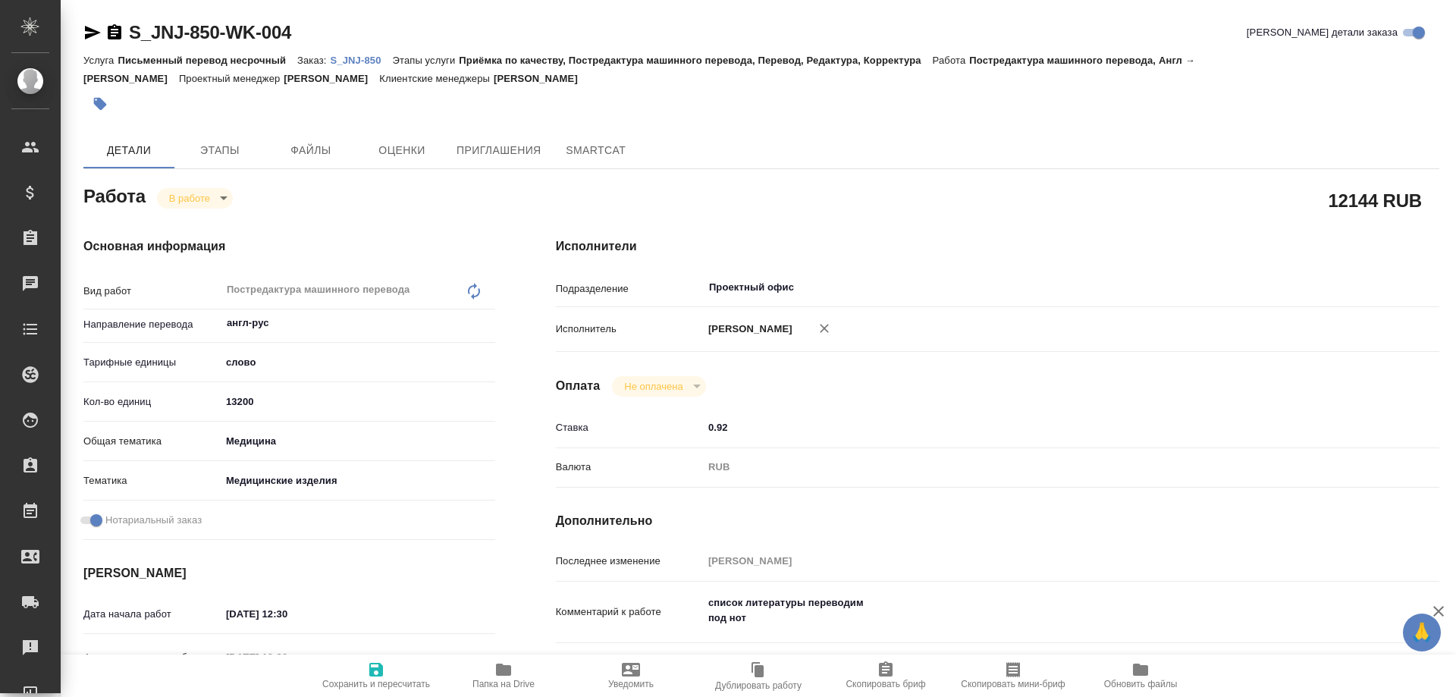
type textarea "x"
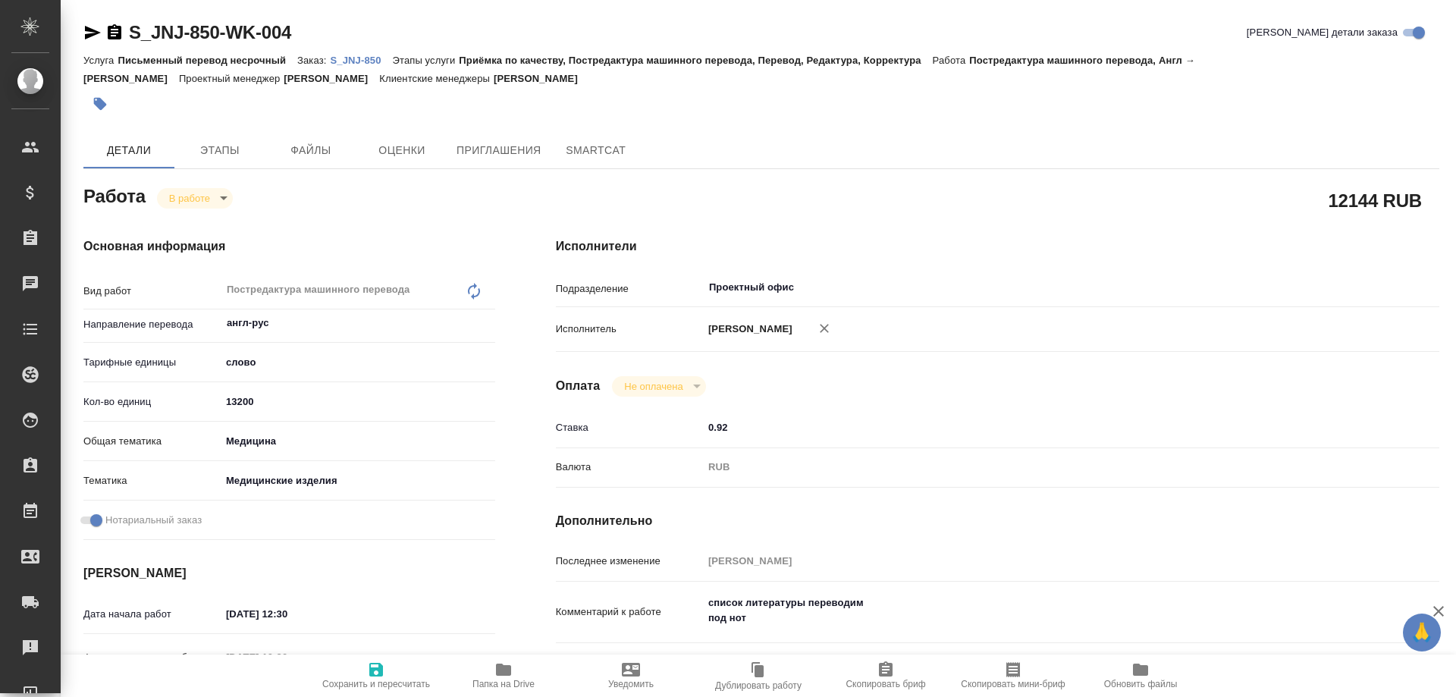
type textarea "x"
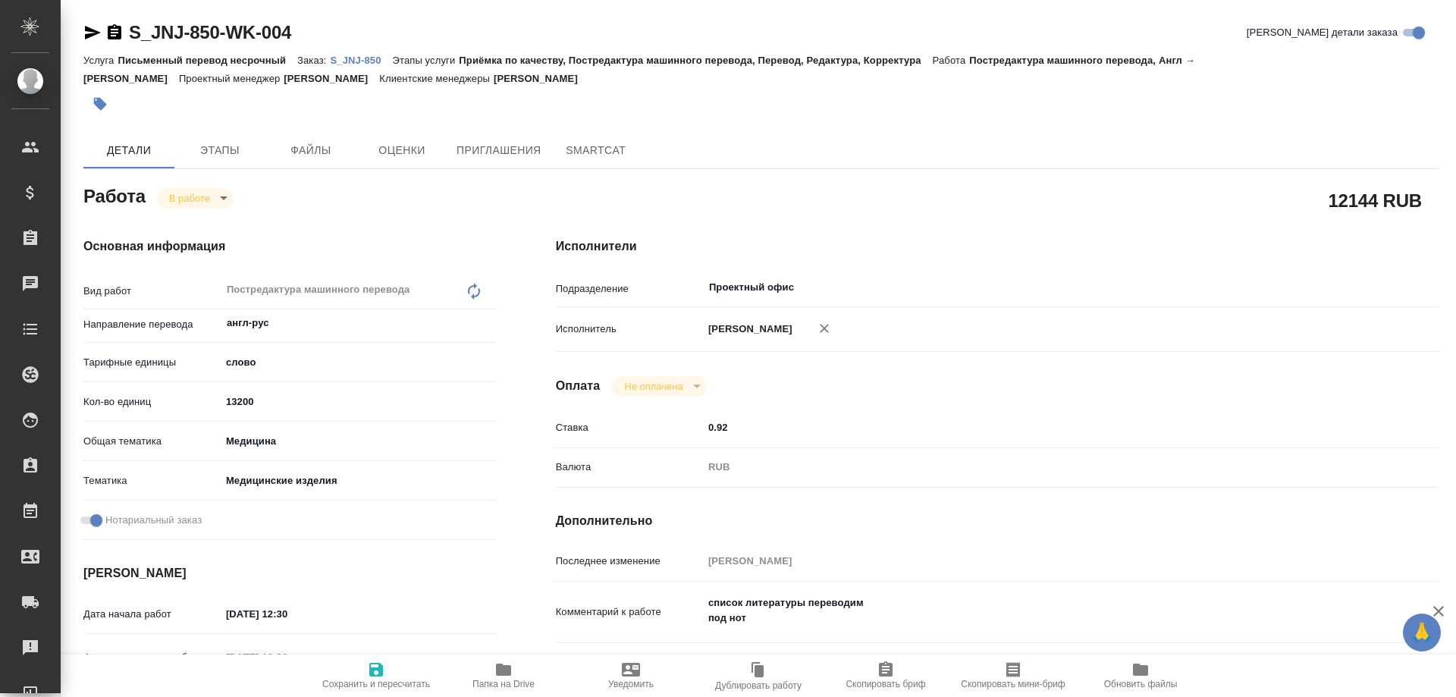
type textarea "x"
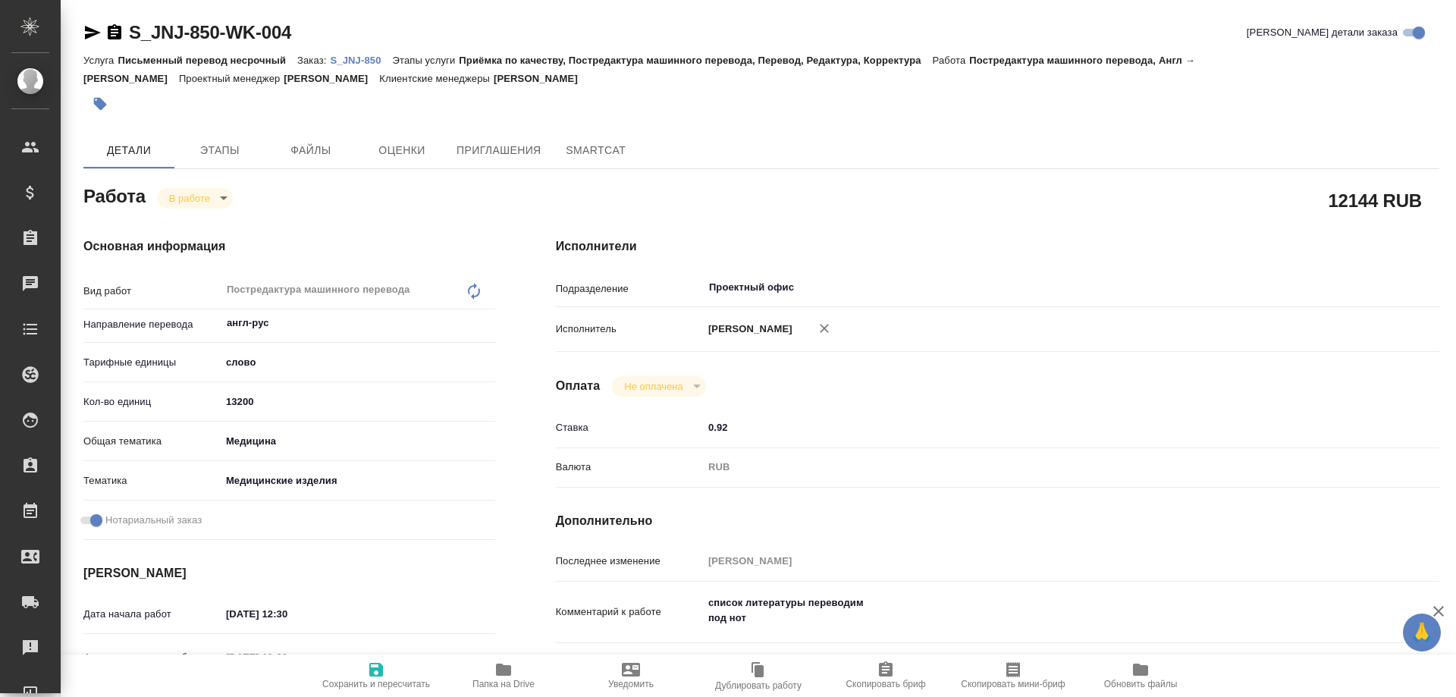
type textarea "x"
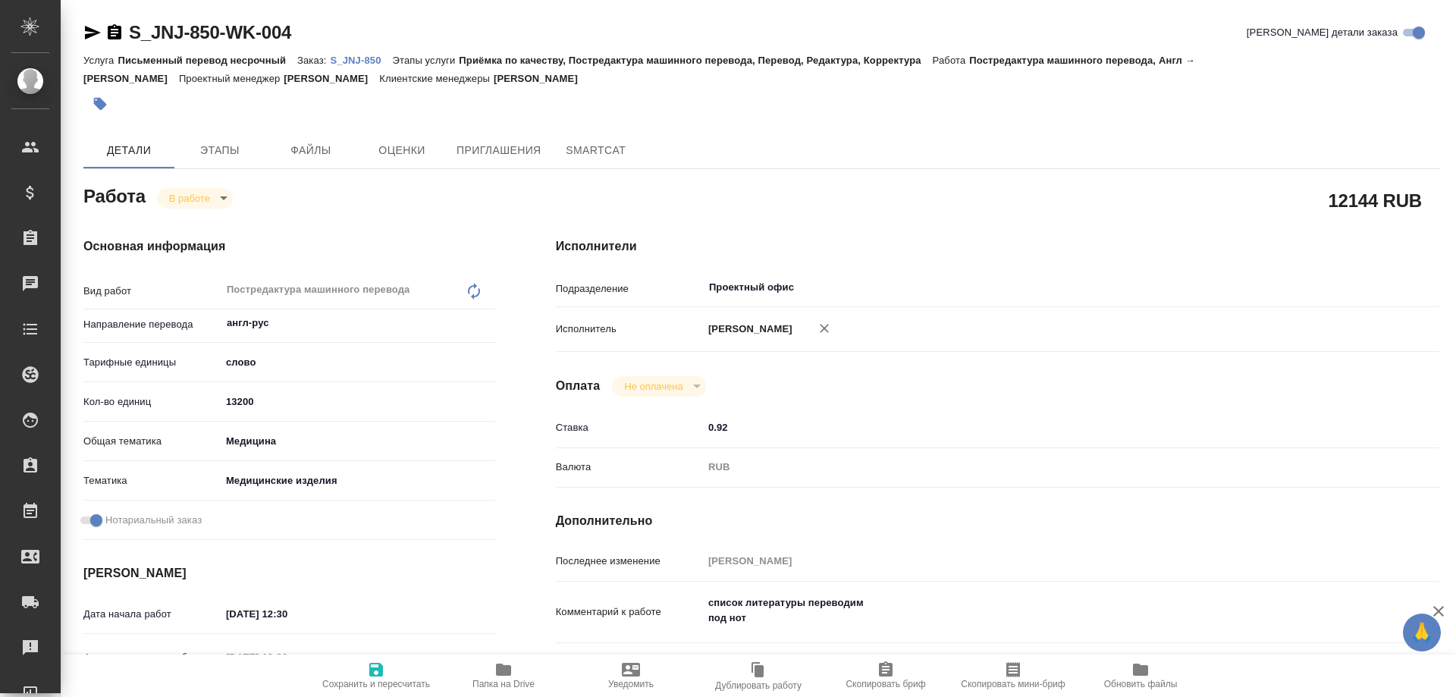
type textarea "x"
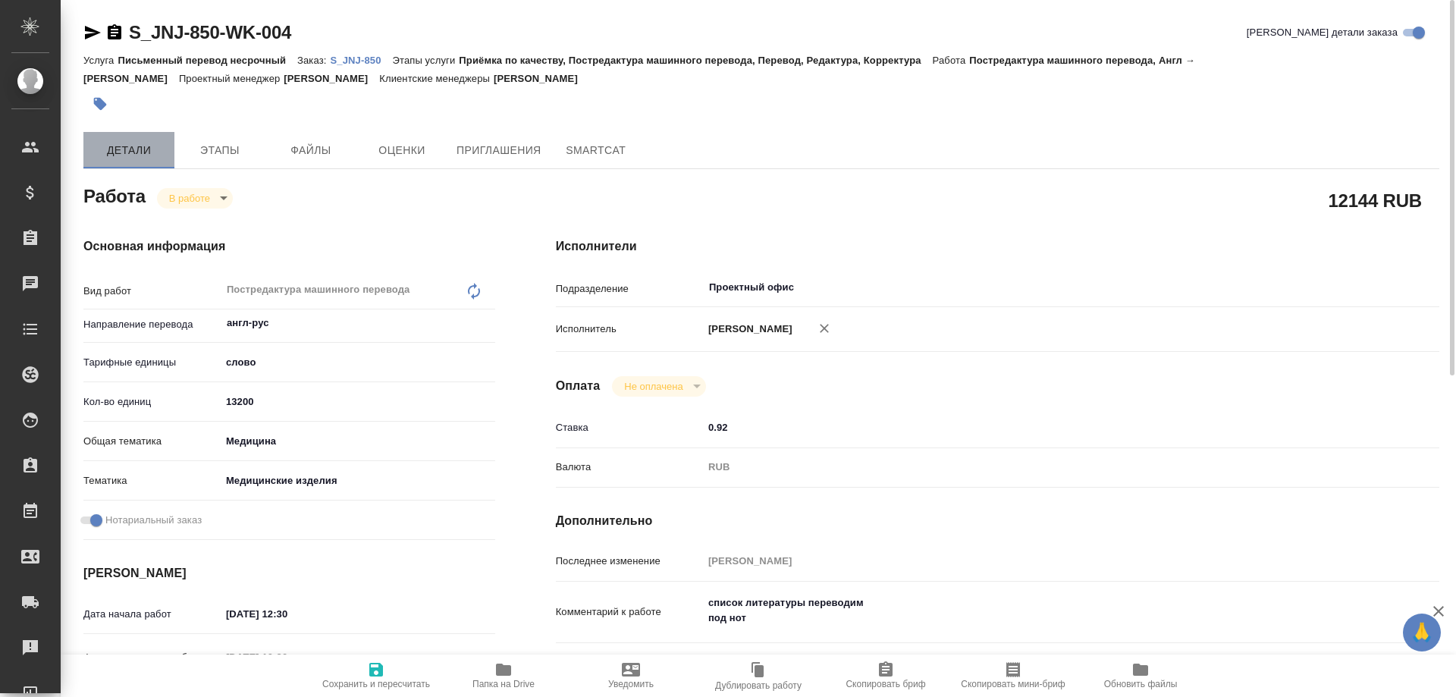
click at [120, 155] on span "Детали" at bounding box center [129, 150] width 73 height 19
click at [363, 61] on p "S_JNJ-850" at bounding box center [361, 60] width 62 height 11
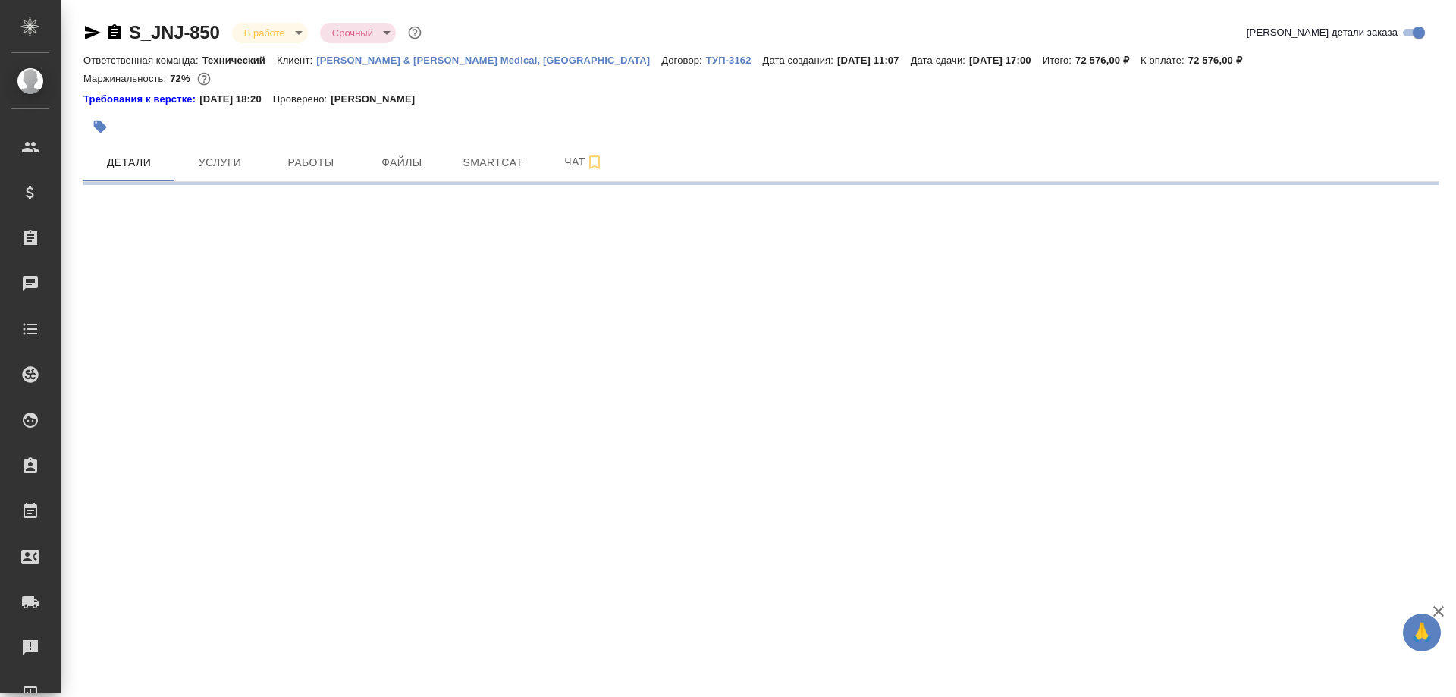
select select "RU"
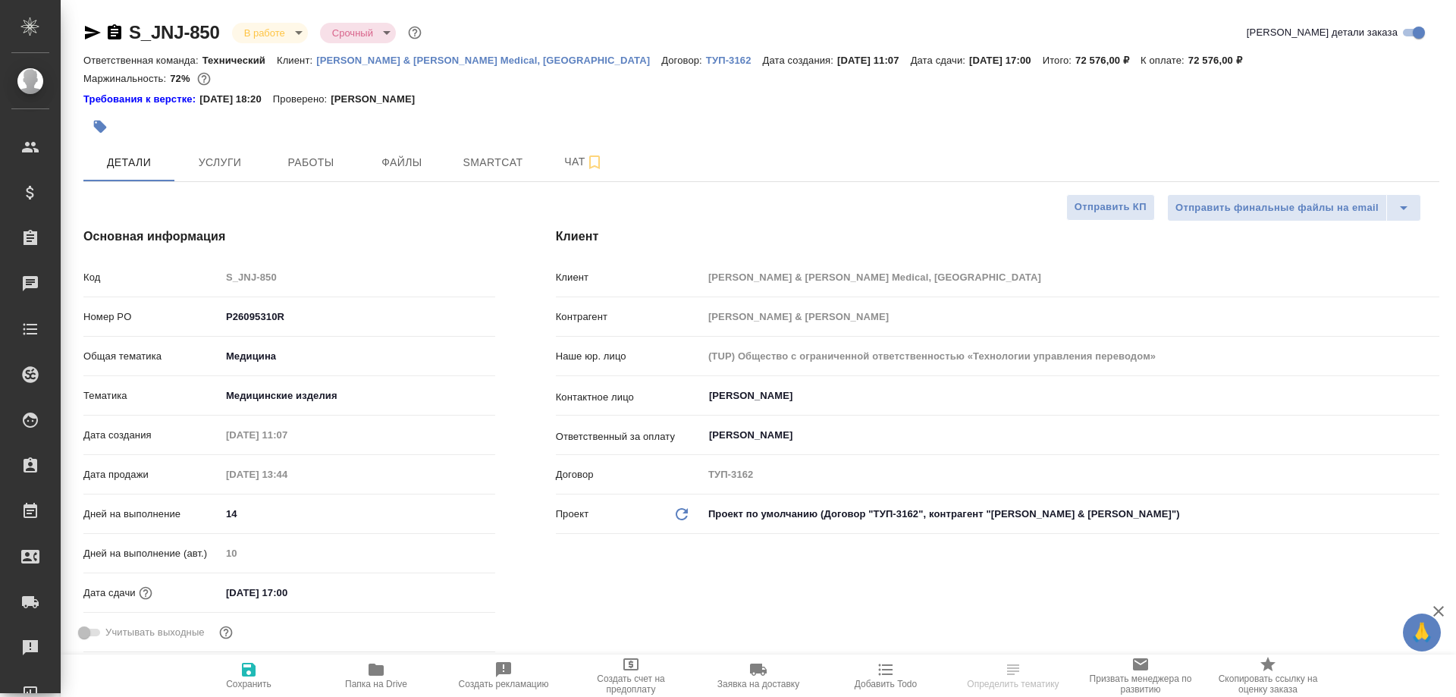
type textarea "x"
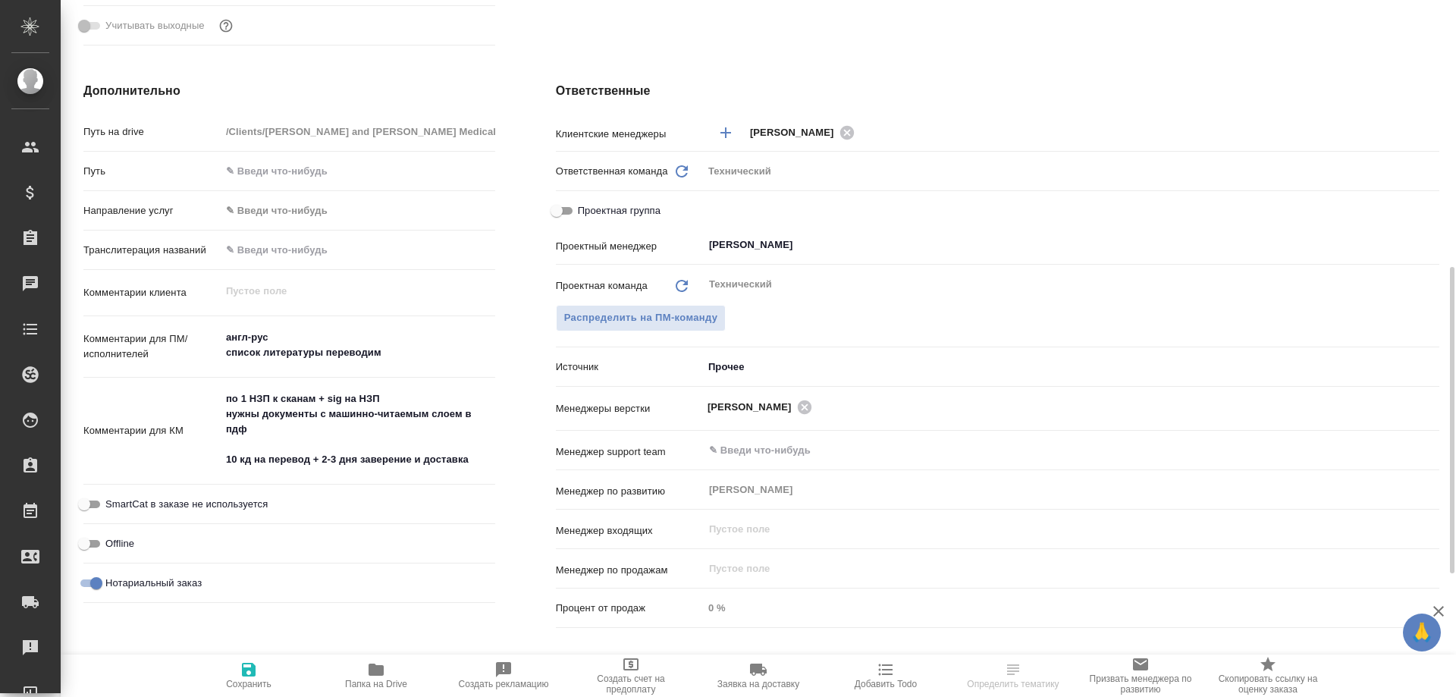
scroll to position [683, 0]
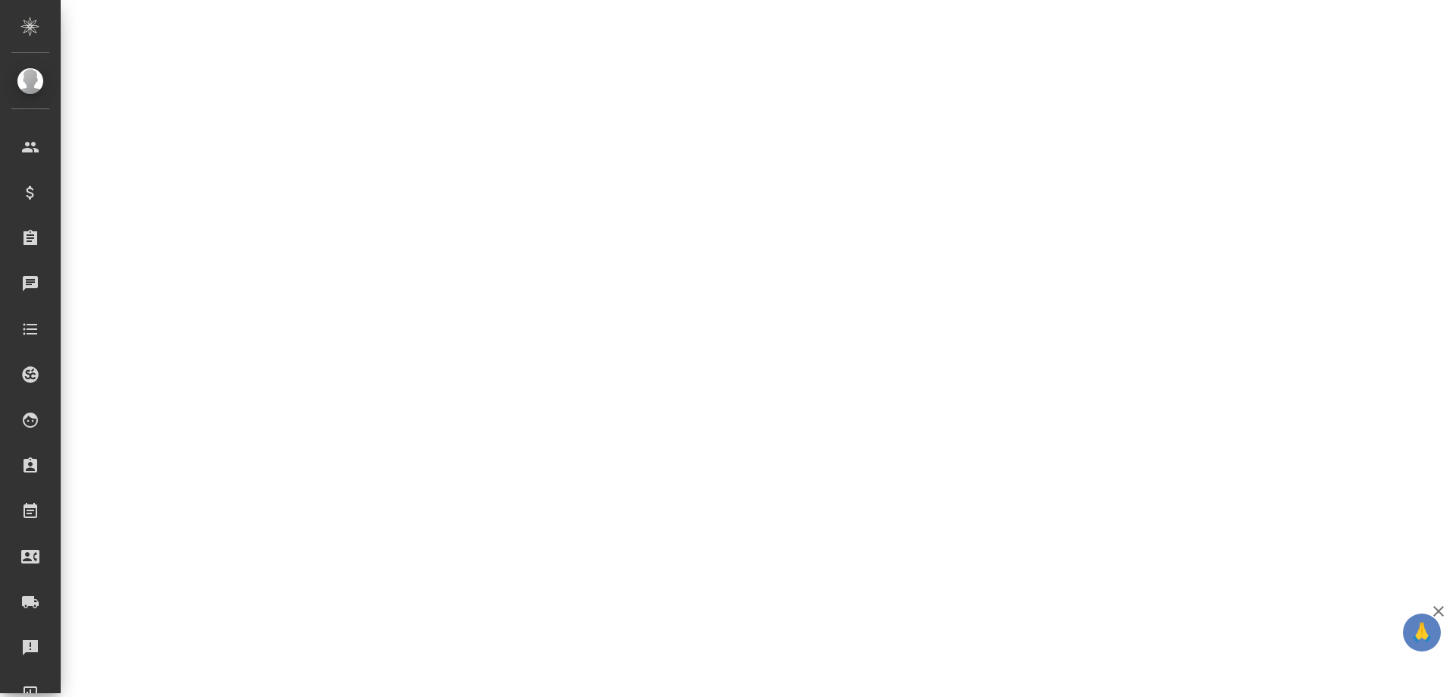
select select "RU"
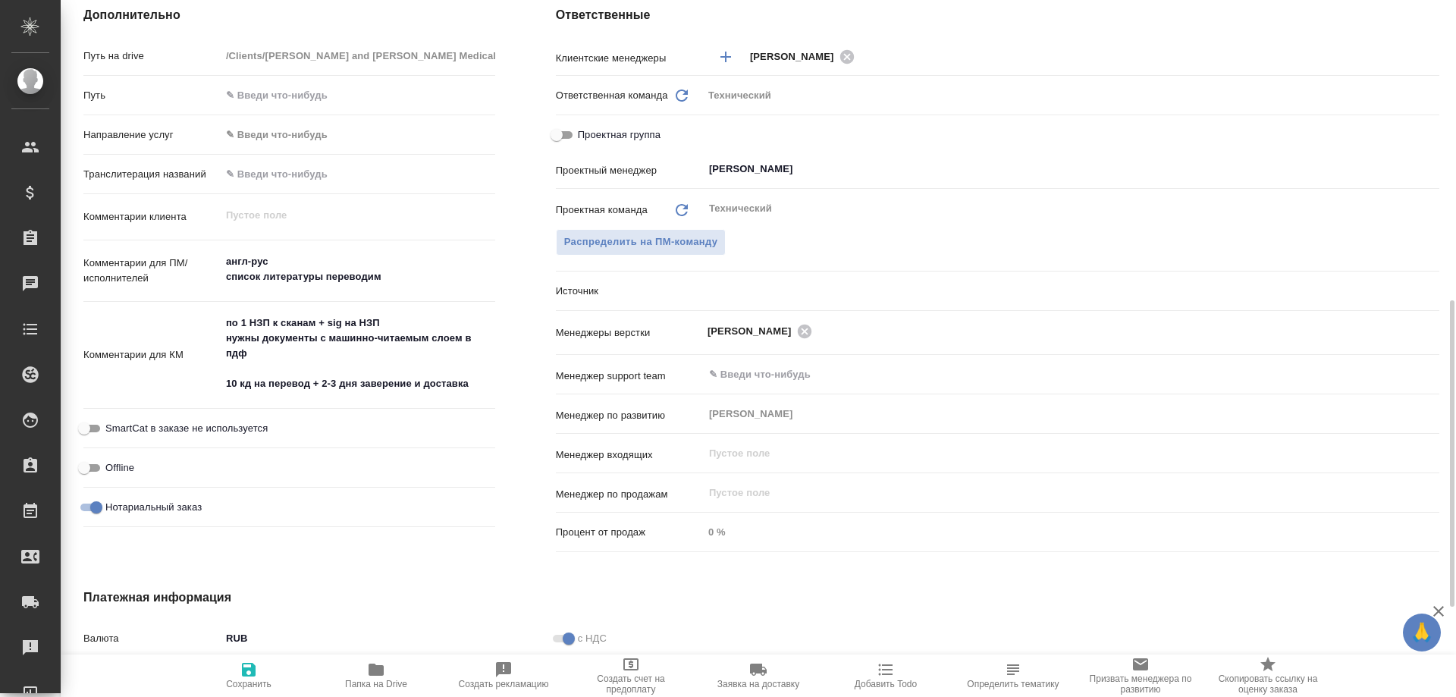
type textarea "x"
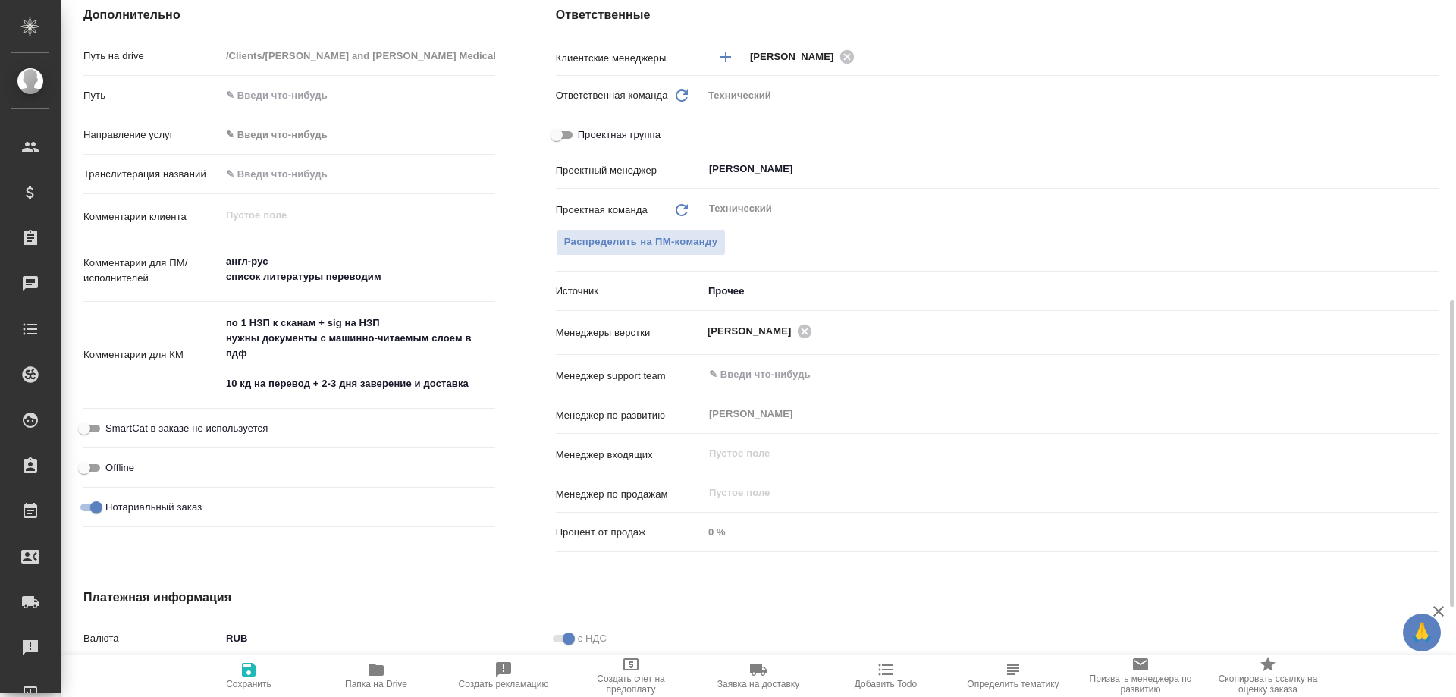
type textarea "x"
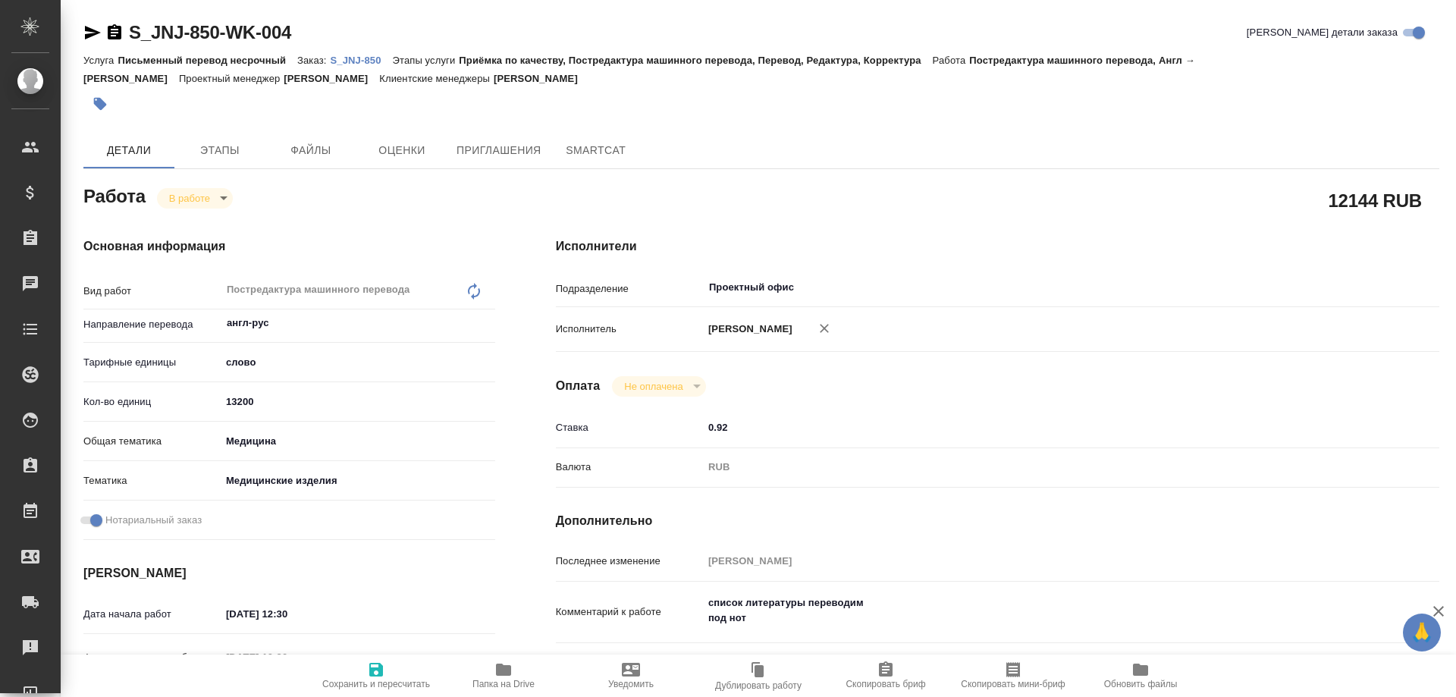
type textarea "x"
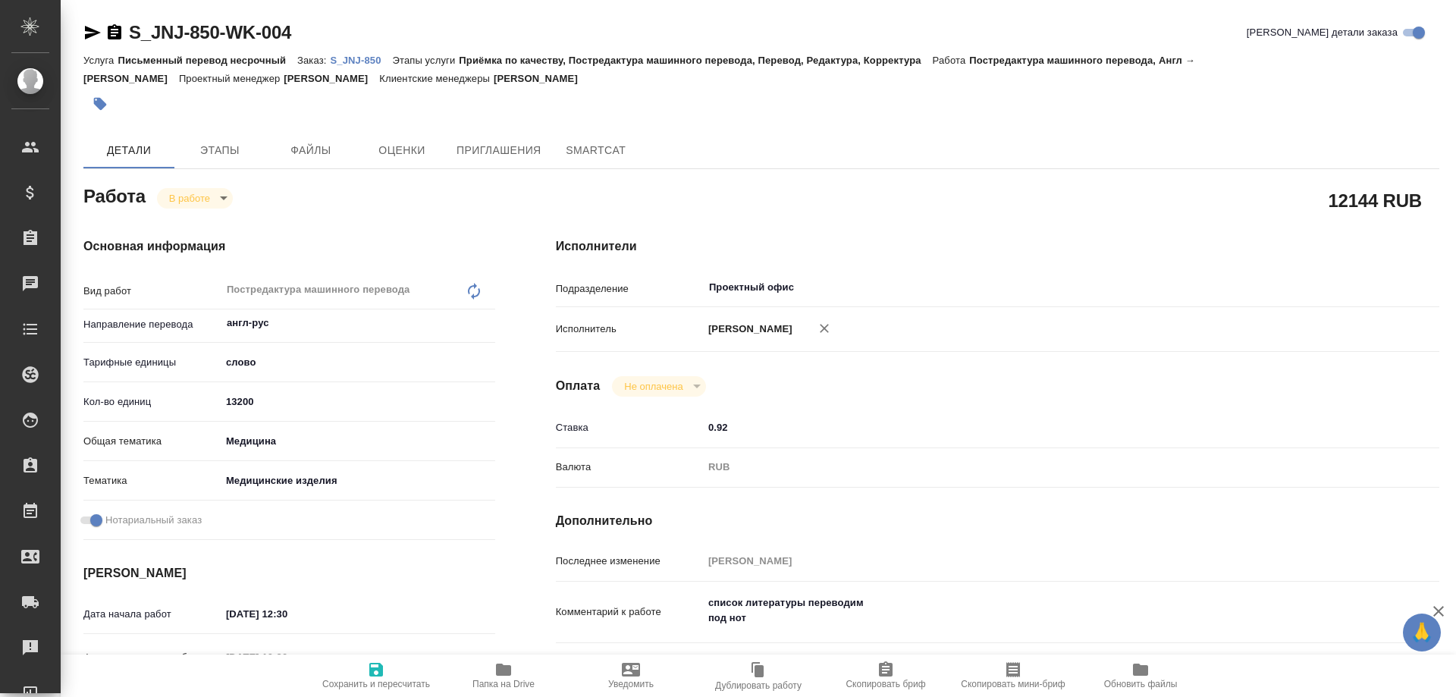
type textarea "x"
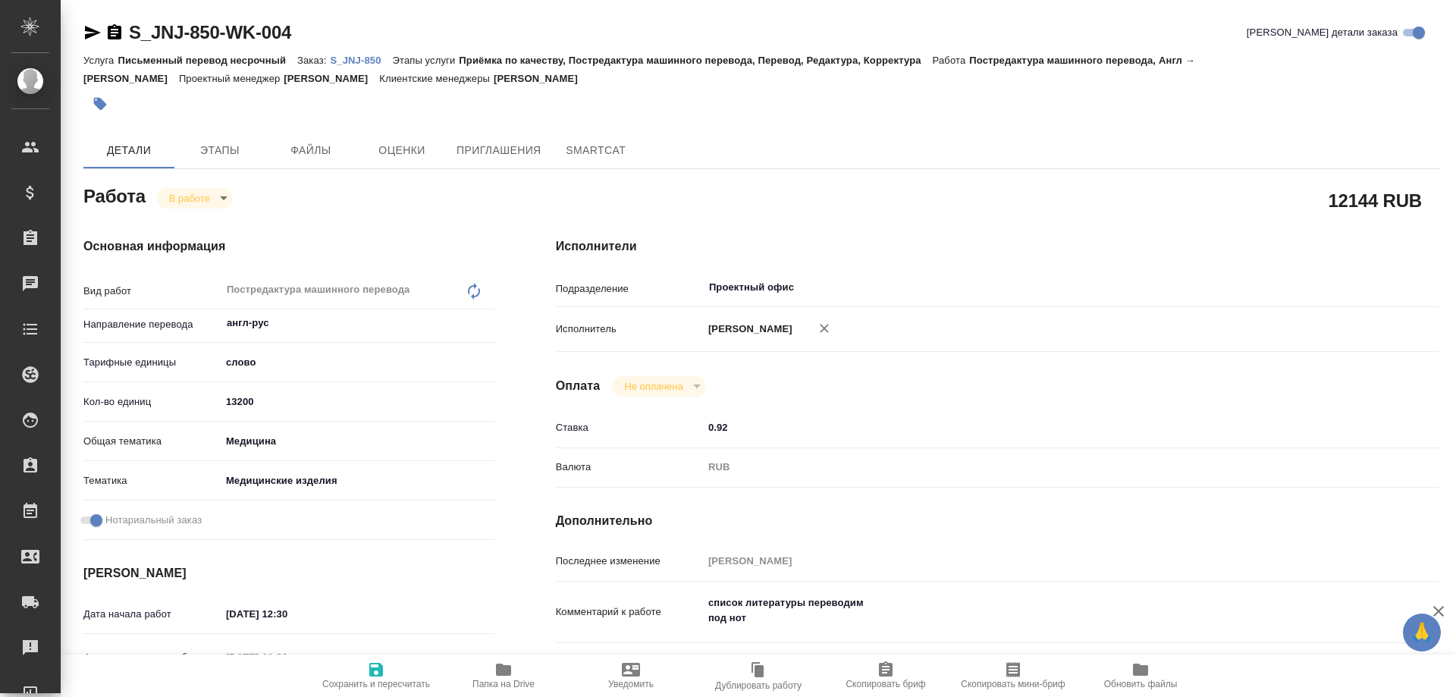
type textarea "x"
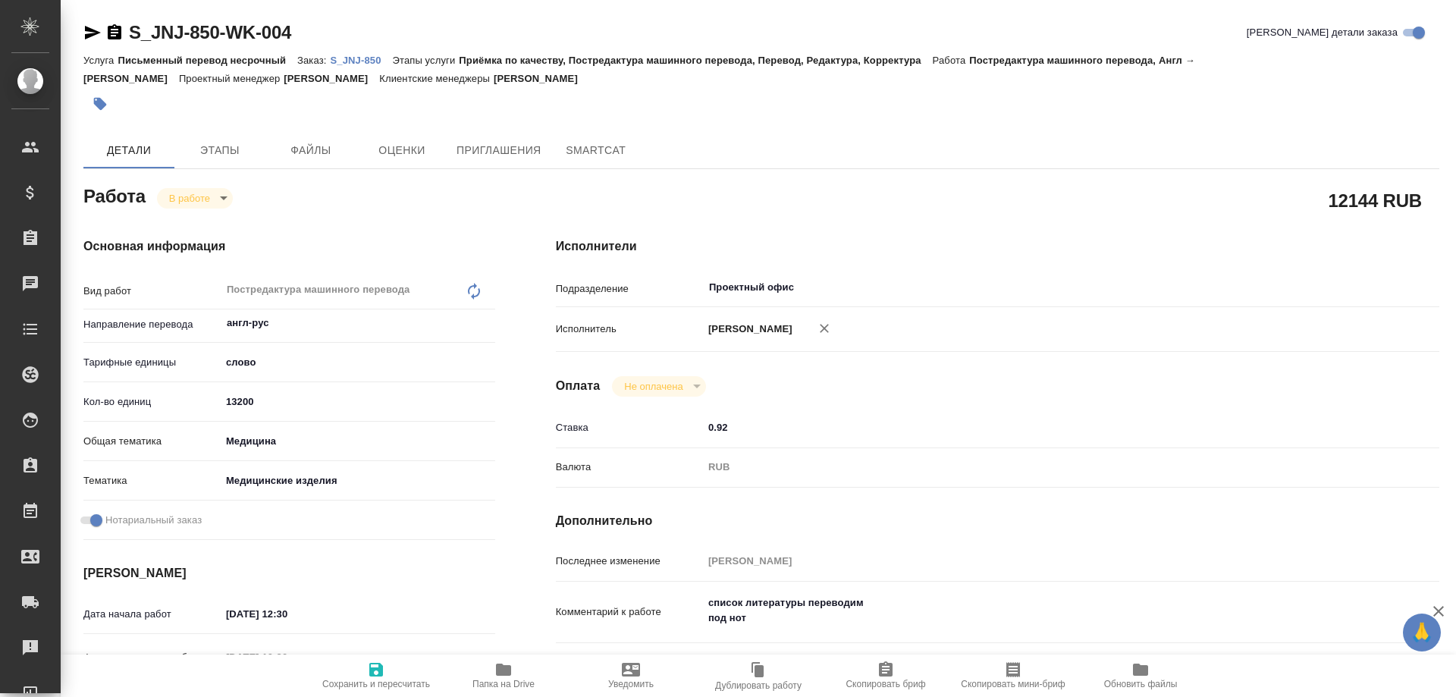
type textarea "x"
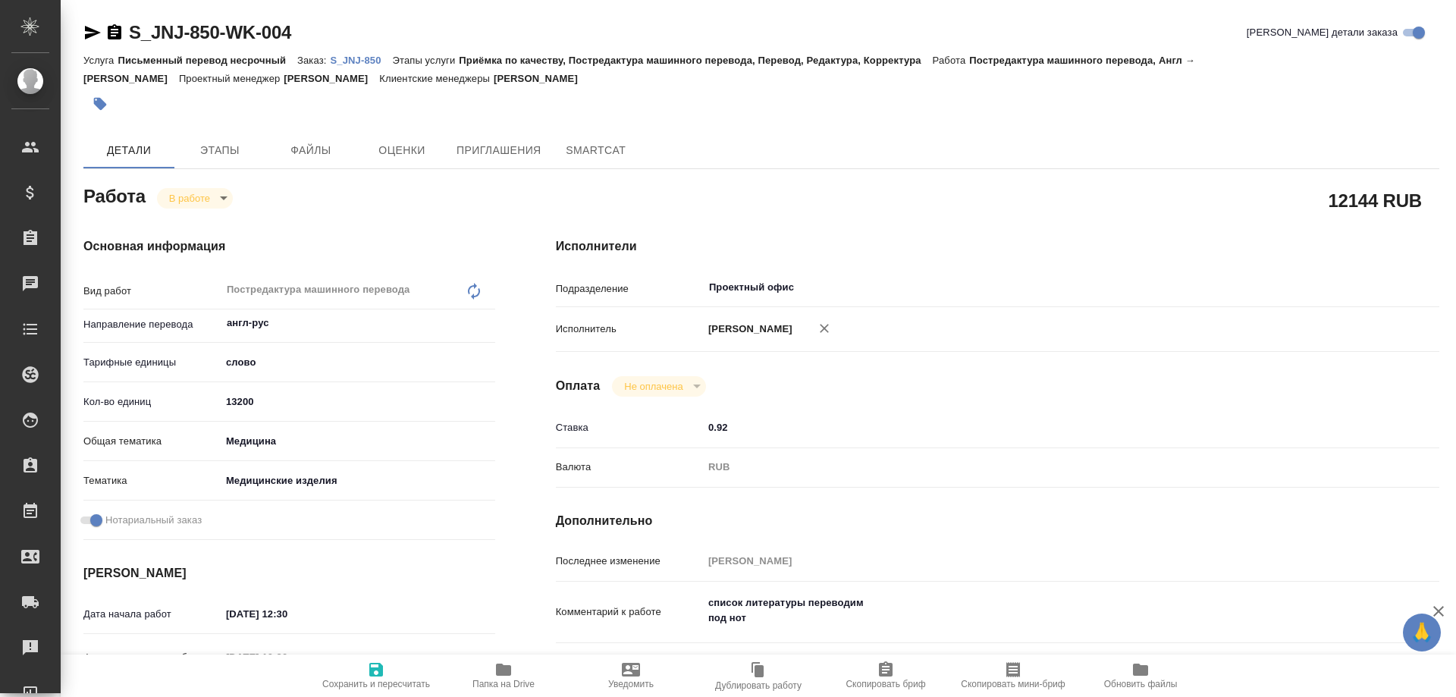
type textarea "x"
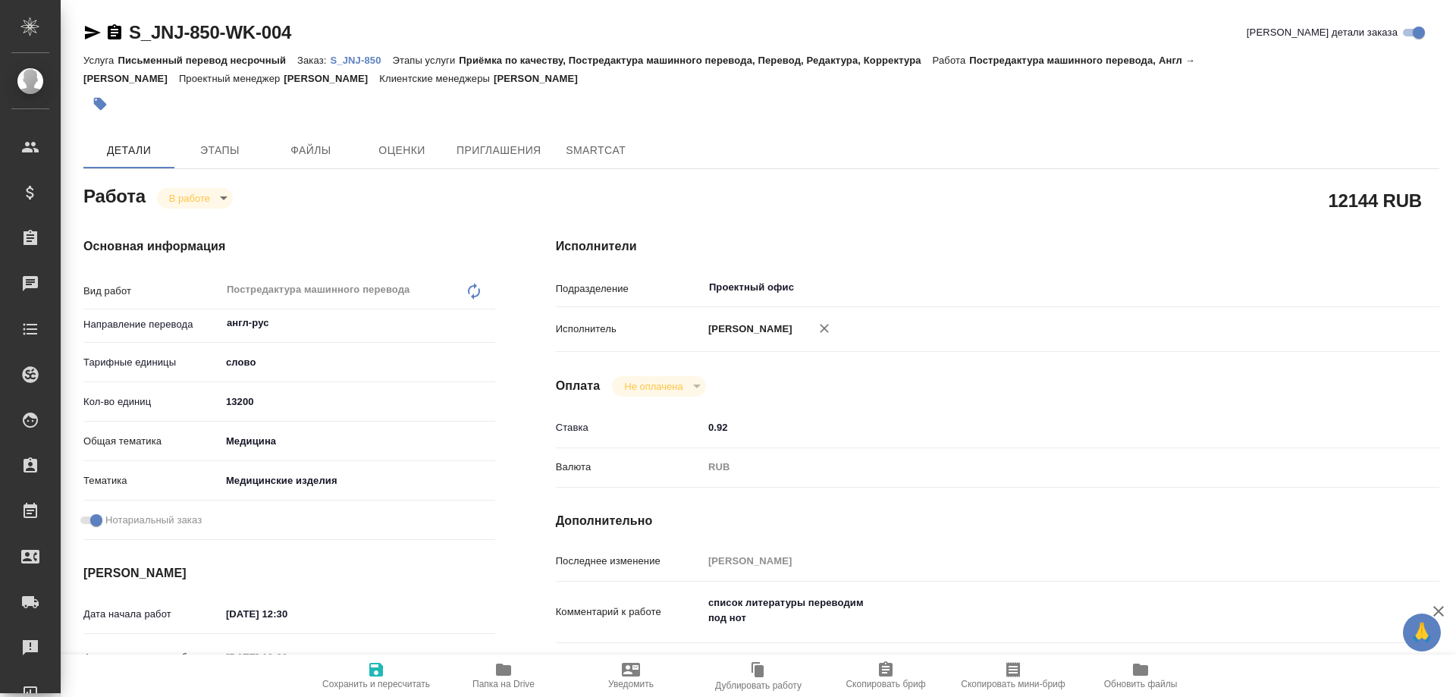
type textarea "x"
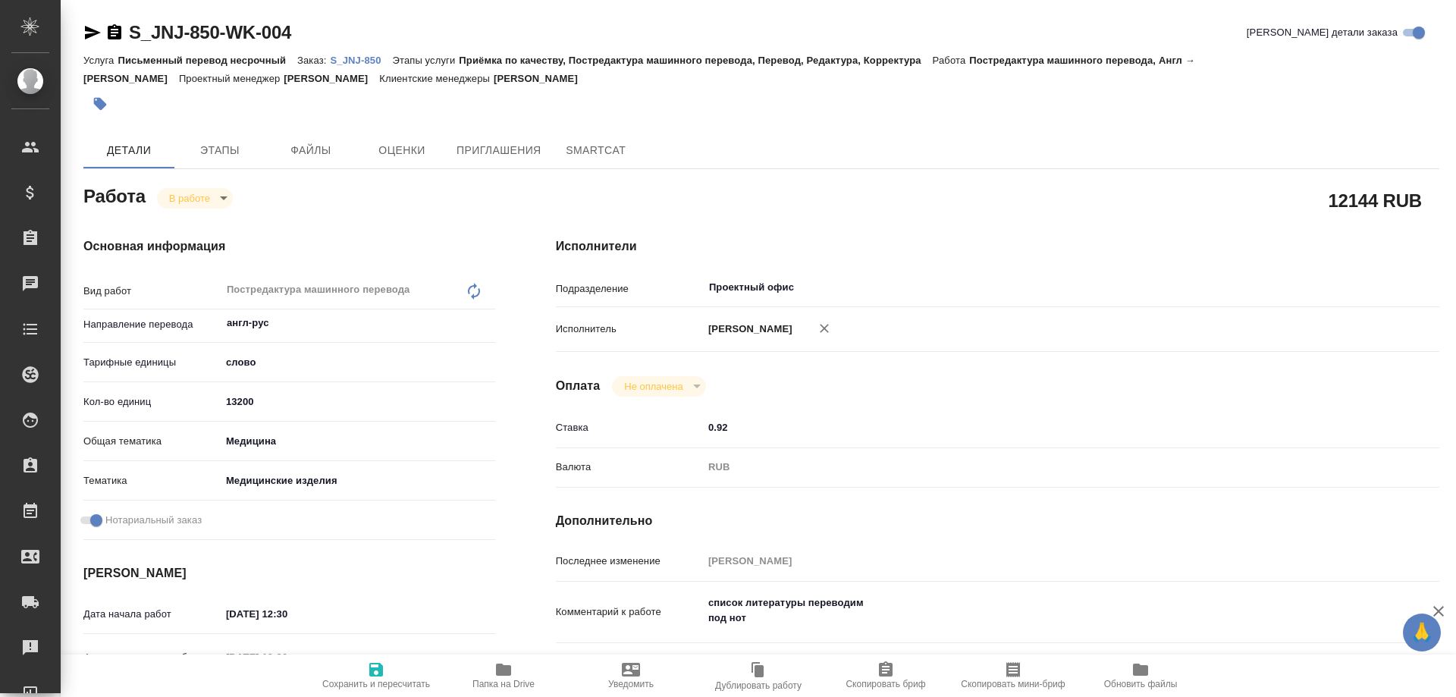
type textarea "x"
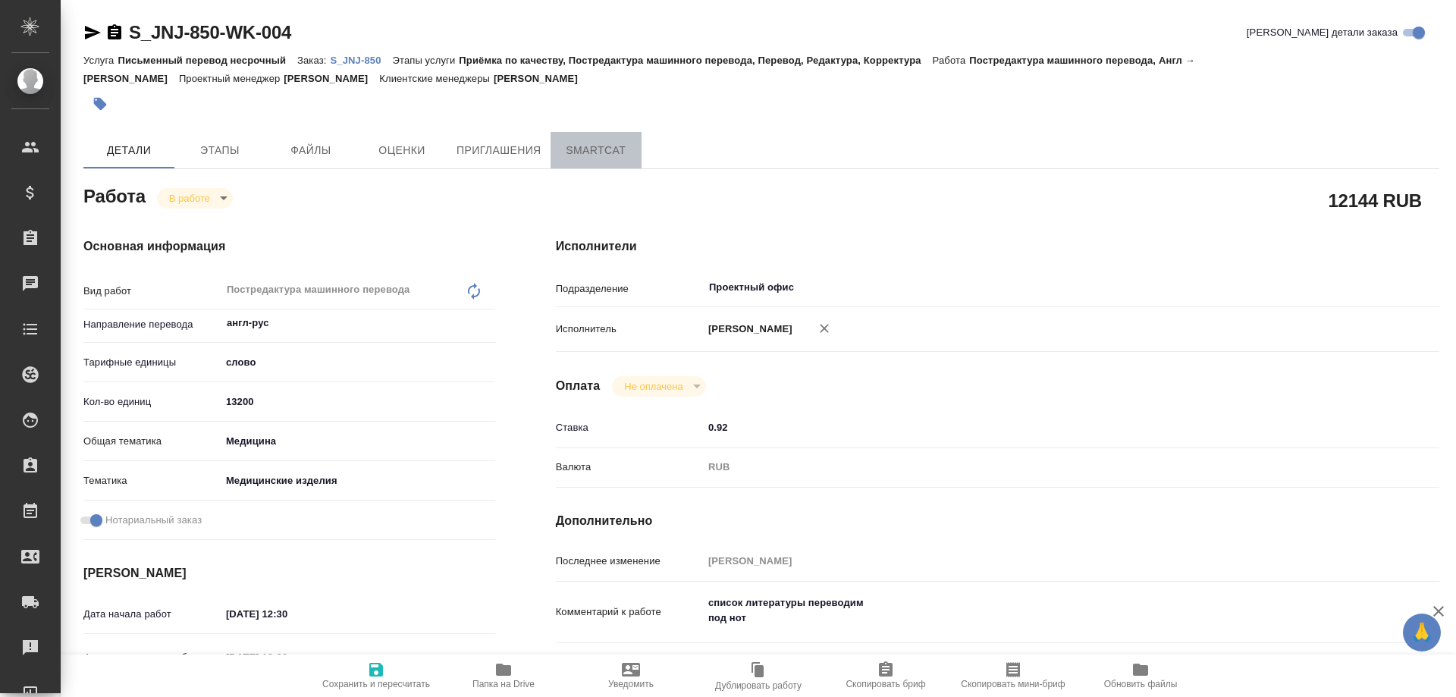
click at [587, 152] on span "SmartCat" at bounding box center [596, 150] width 73 height 19
type textarea "x"
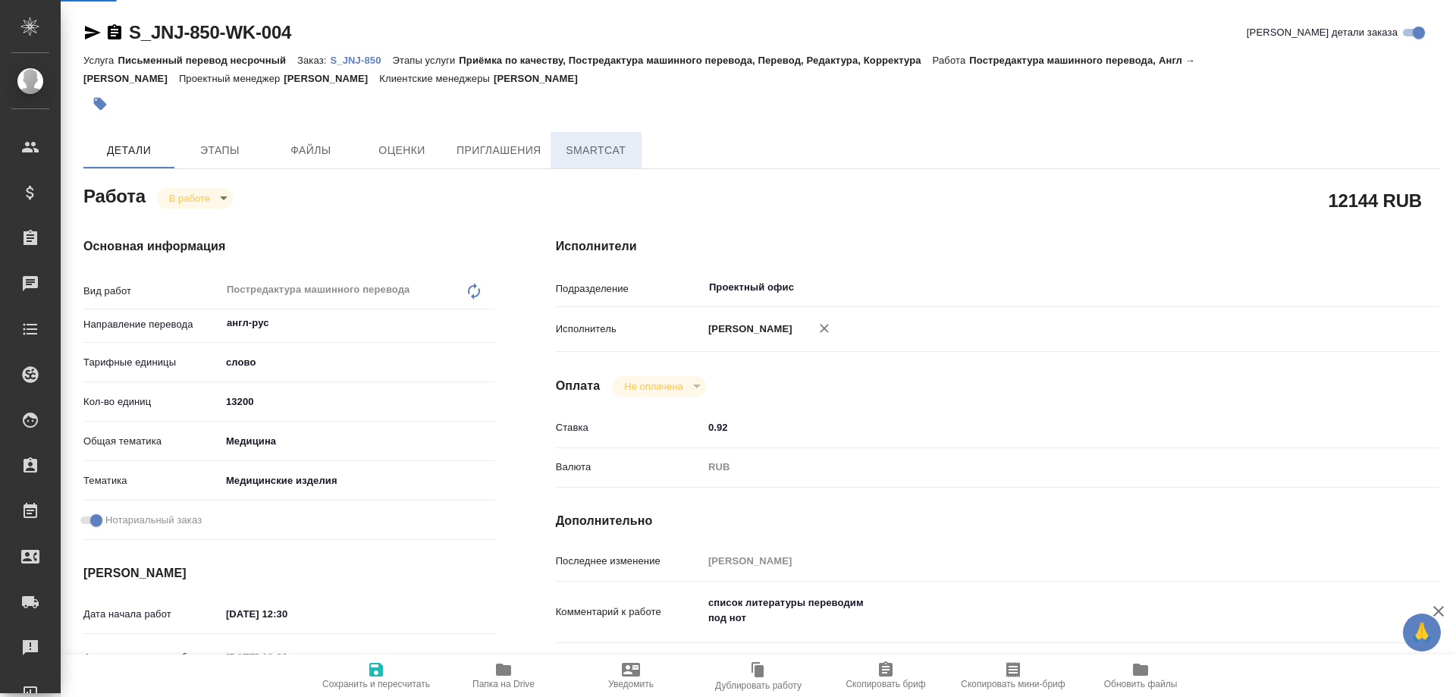
type textarea "x"
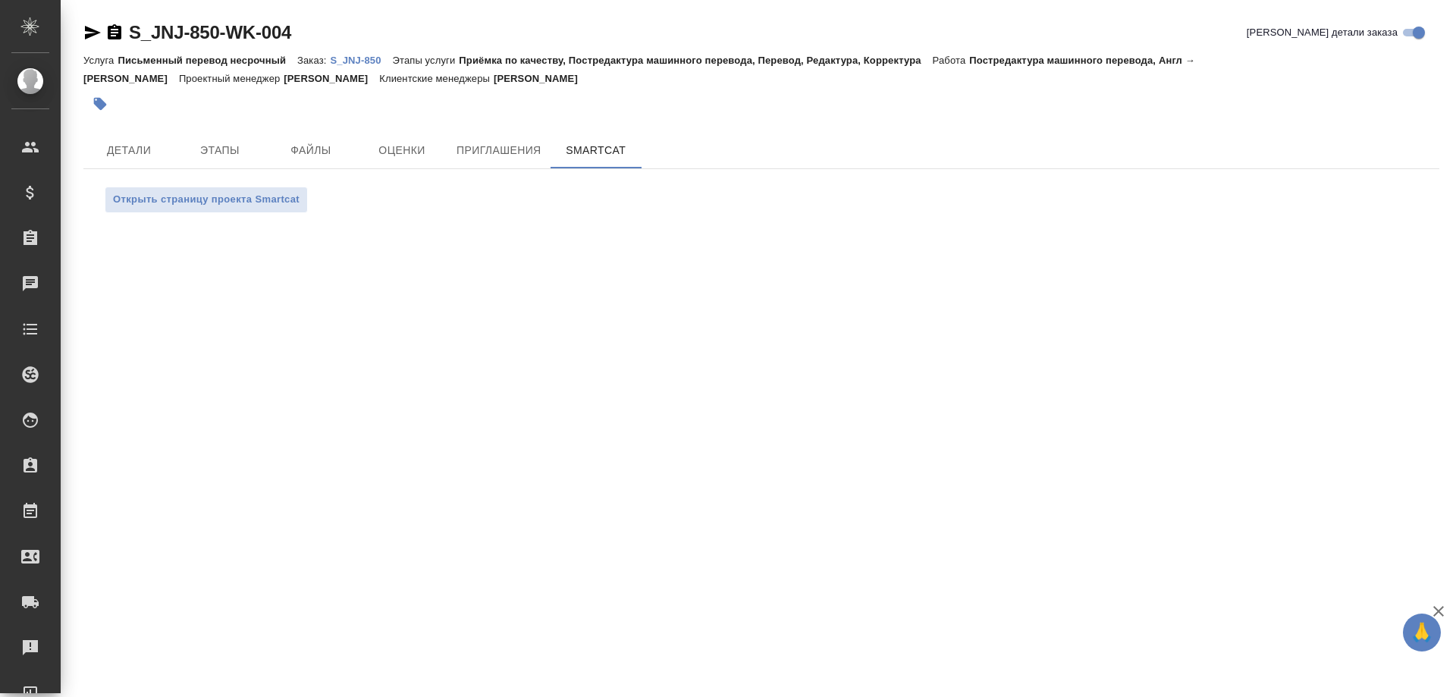
click at [347, 56] on p "S_JNJ-850" at bounding box center [361, 60] width 62 height 11
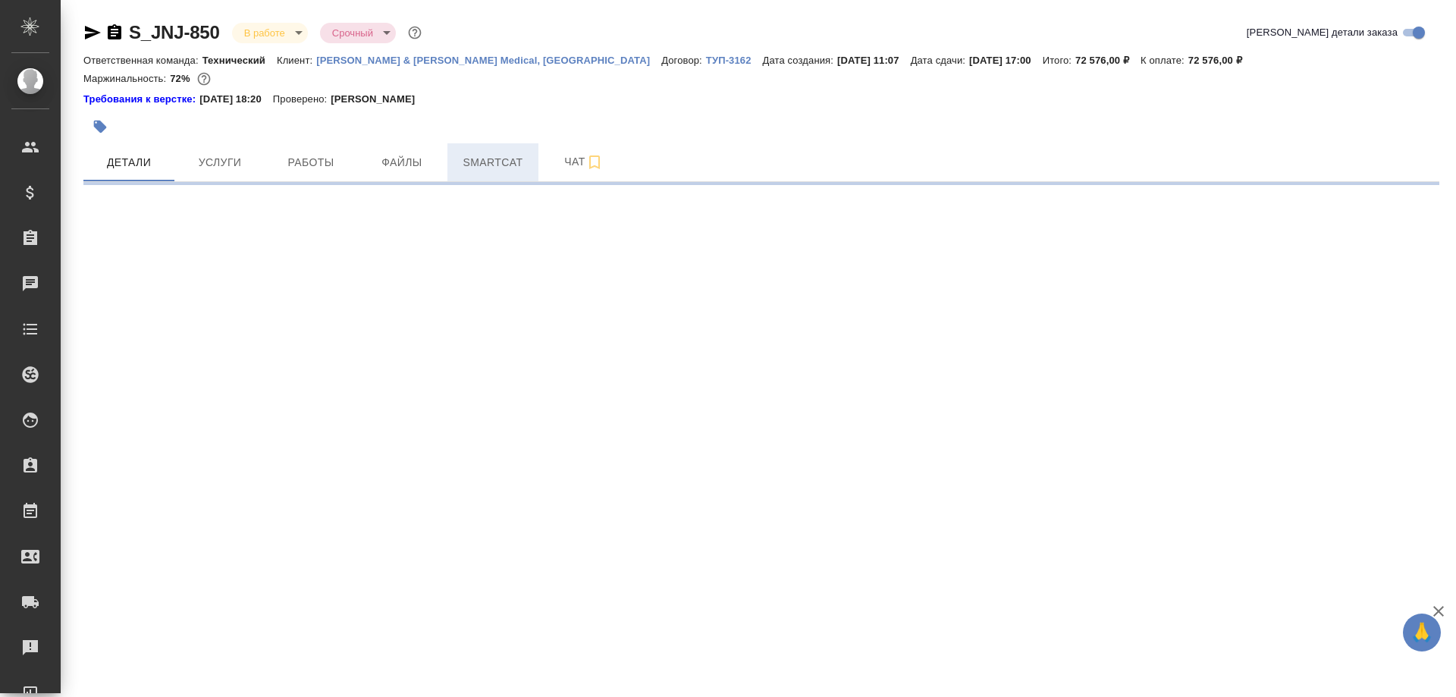
select select "RU"
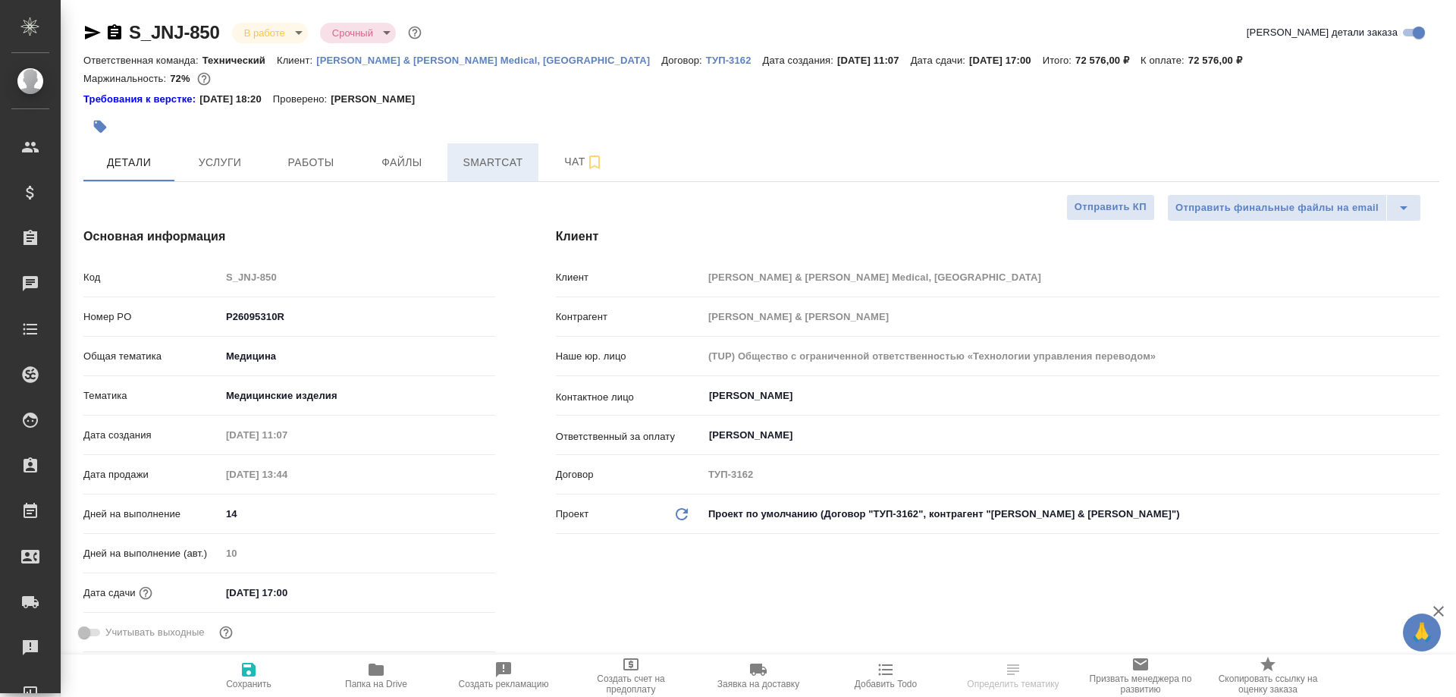
type textarea "x"
click at [488, 161] on span "Smartcat" at bounding box center [493, 162] width 73 height 19
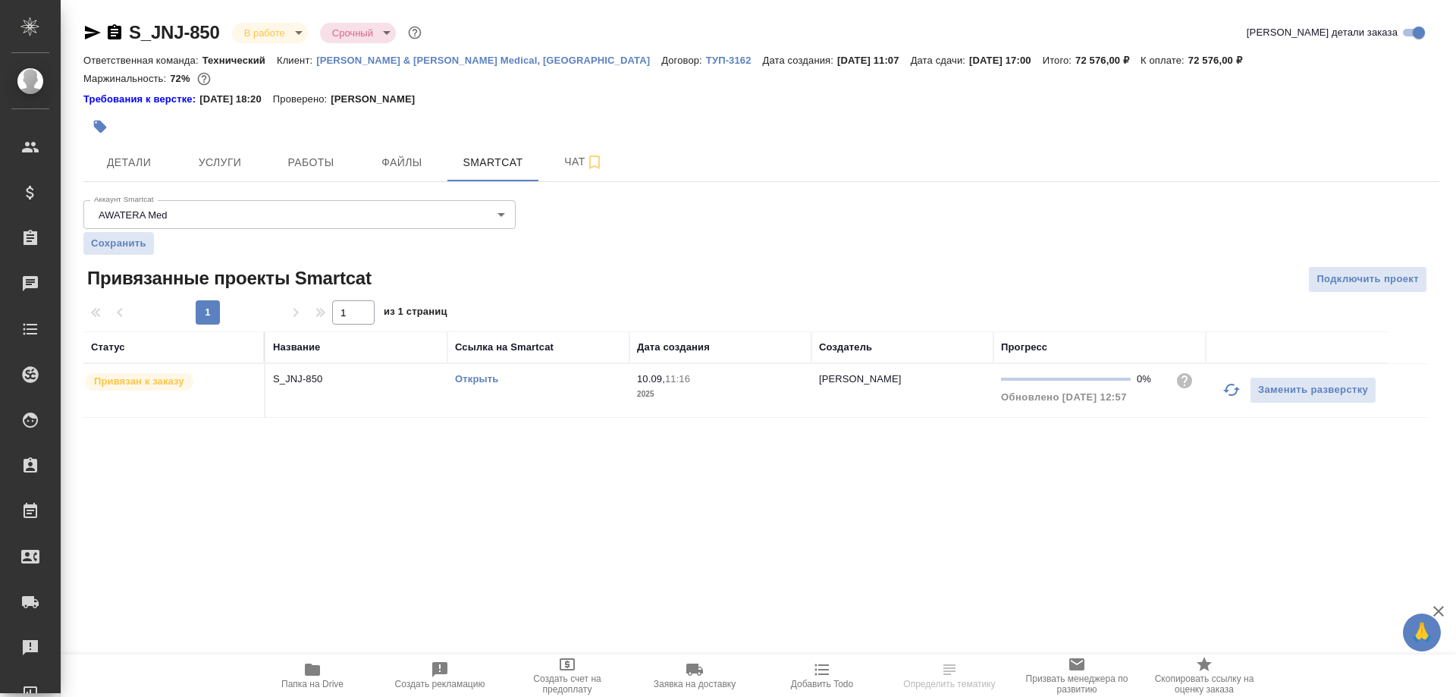
click at [471, 378] on link "Открыть" at bounding box center [476, 378] width 43 height 11
click at [469, 379] on link "Открыть" at bounding box center [476, 378] width 43 height 11
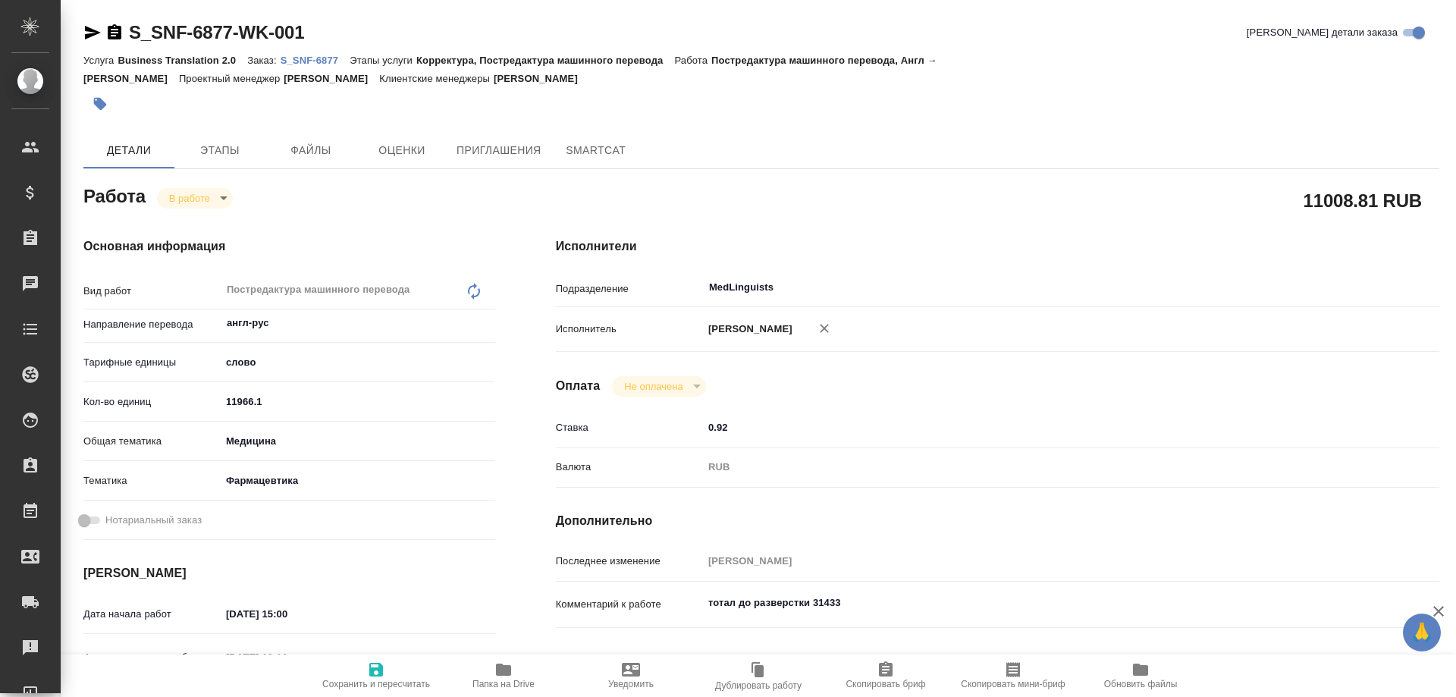
type textarea "x"
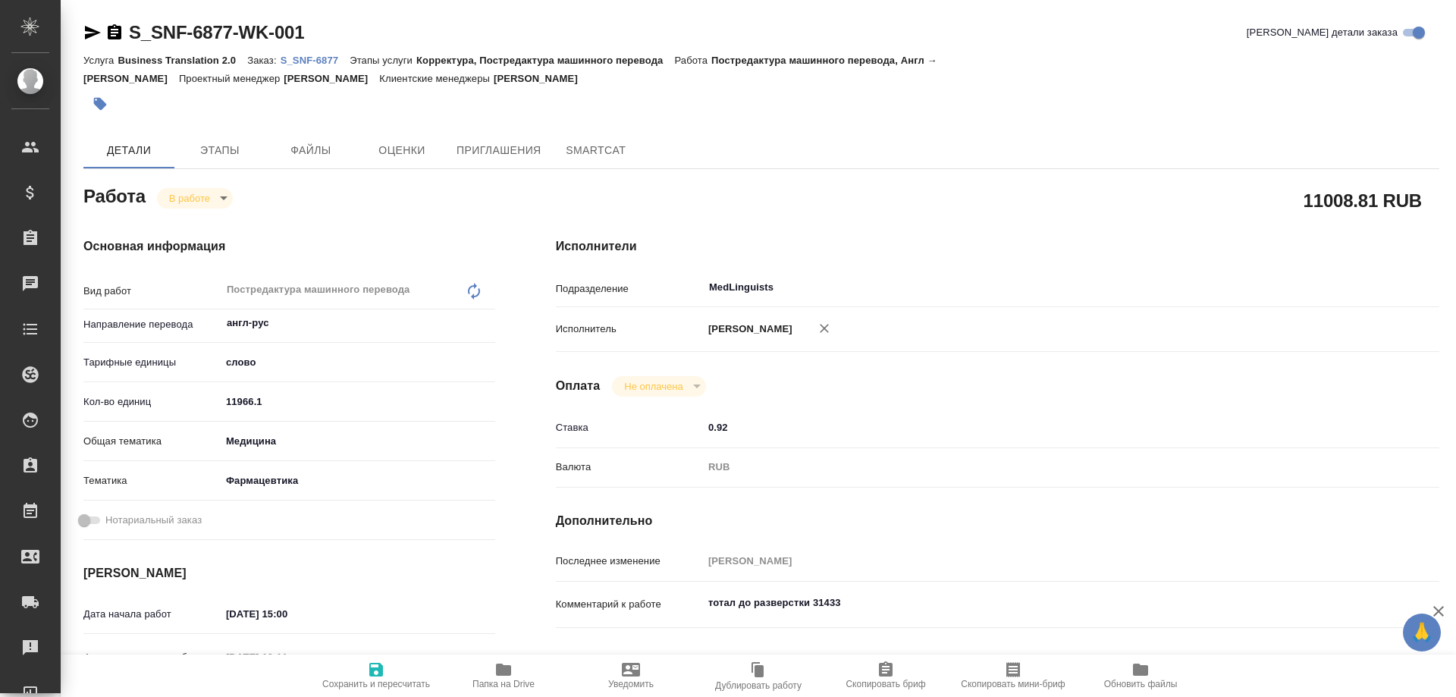
type textarea "x"
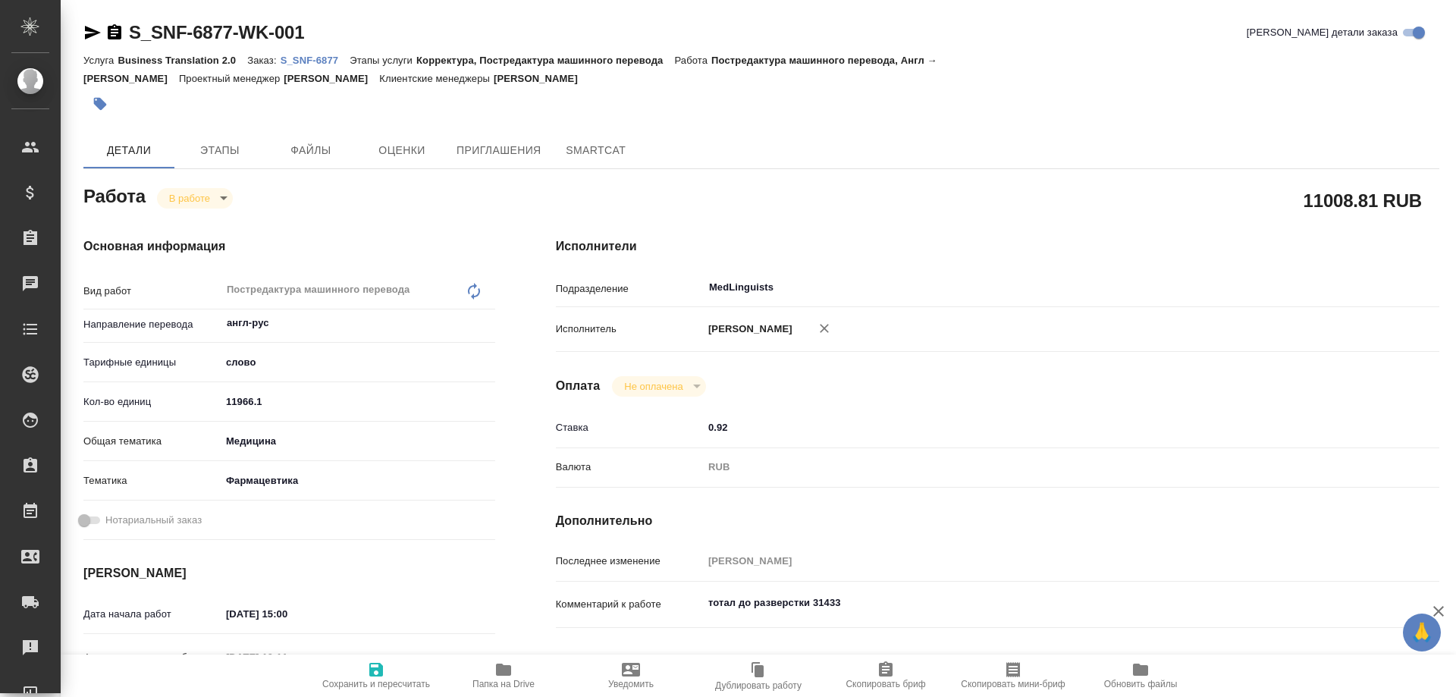
type textarea "x"
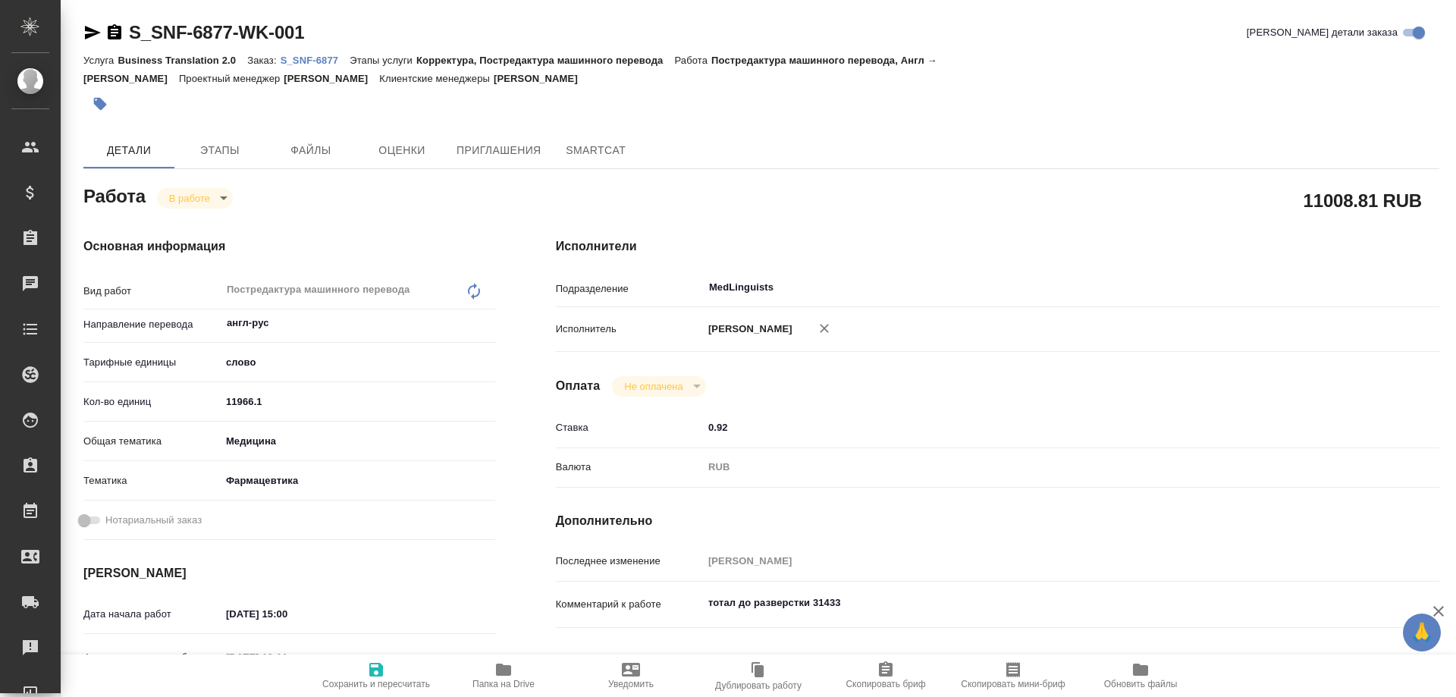
type textarea "x"
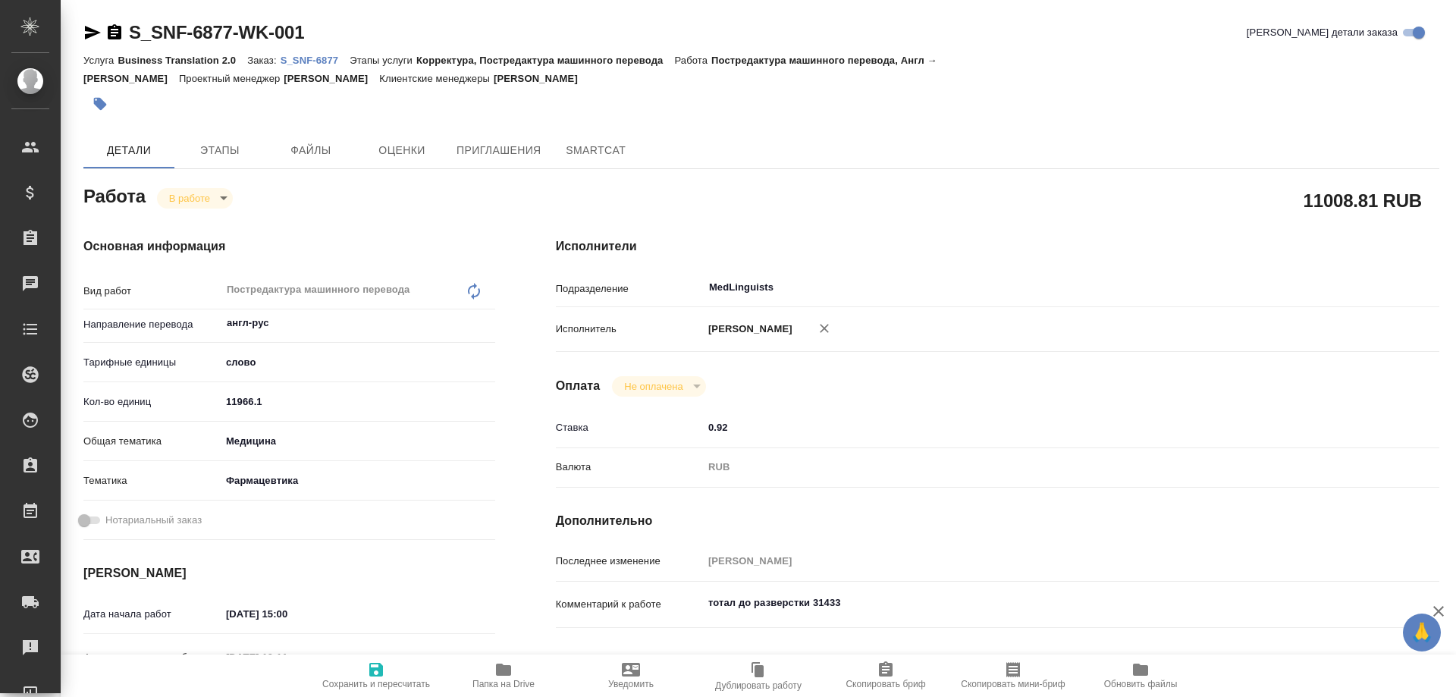
type textarea "x"
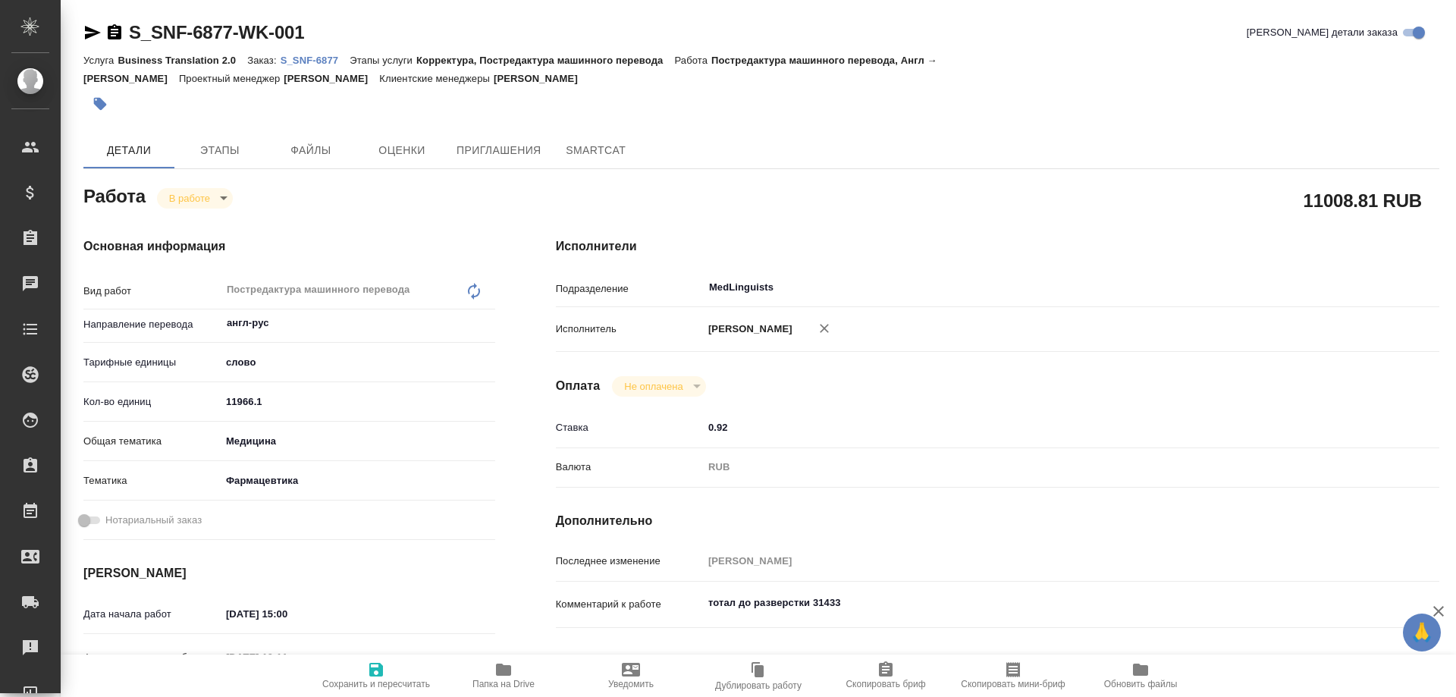
type textarea "x"
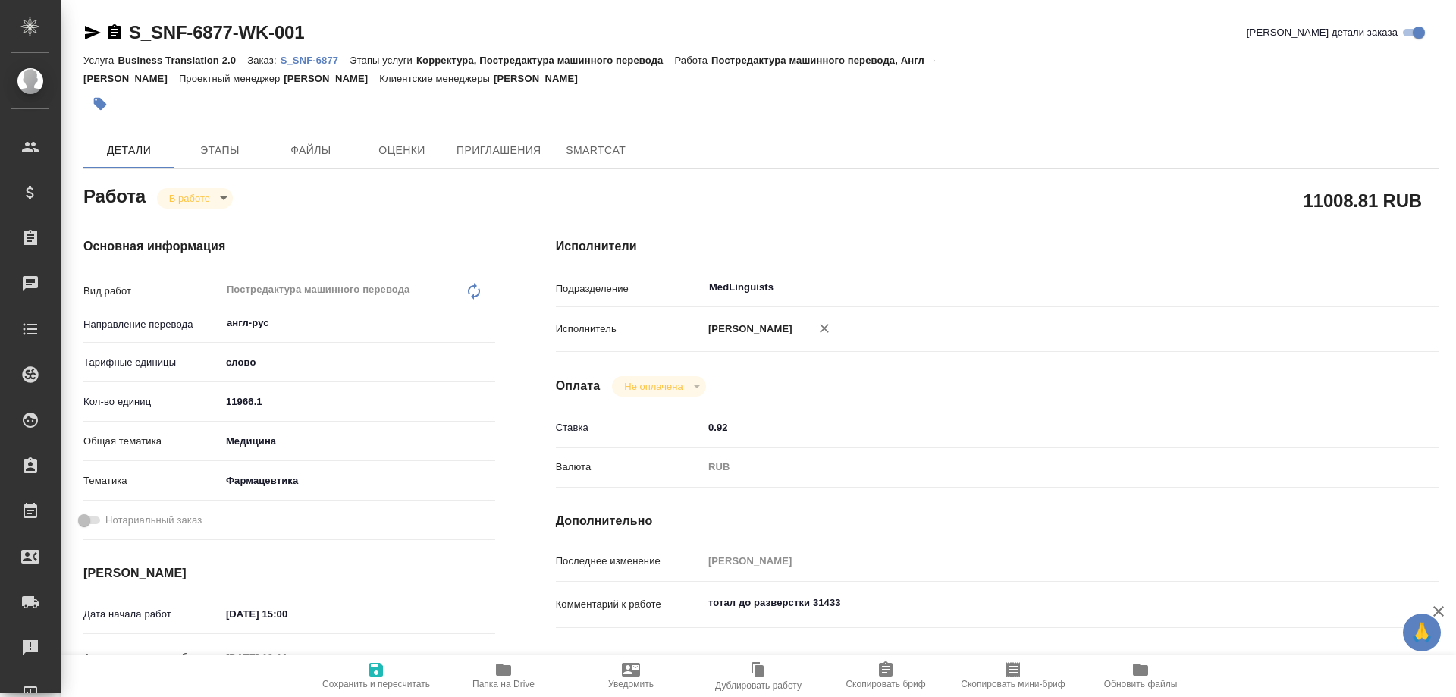
type textarea "x"
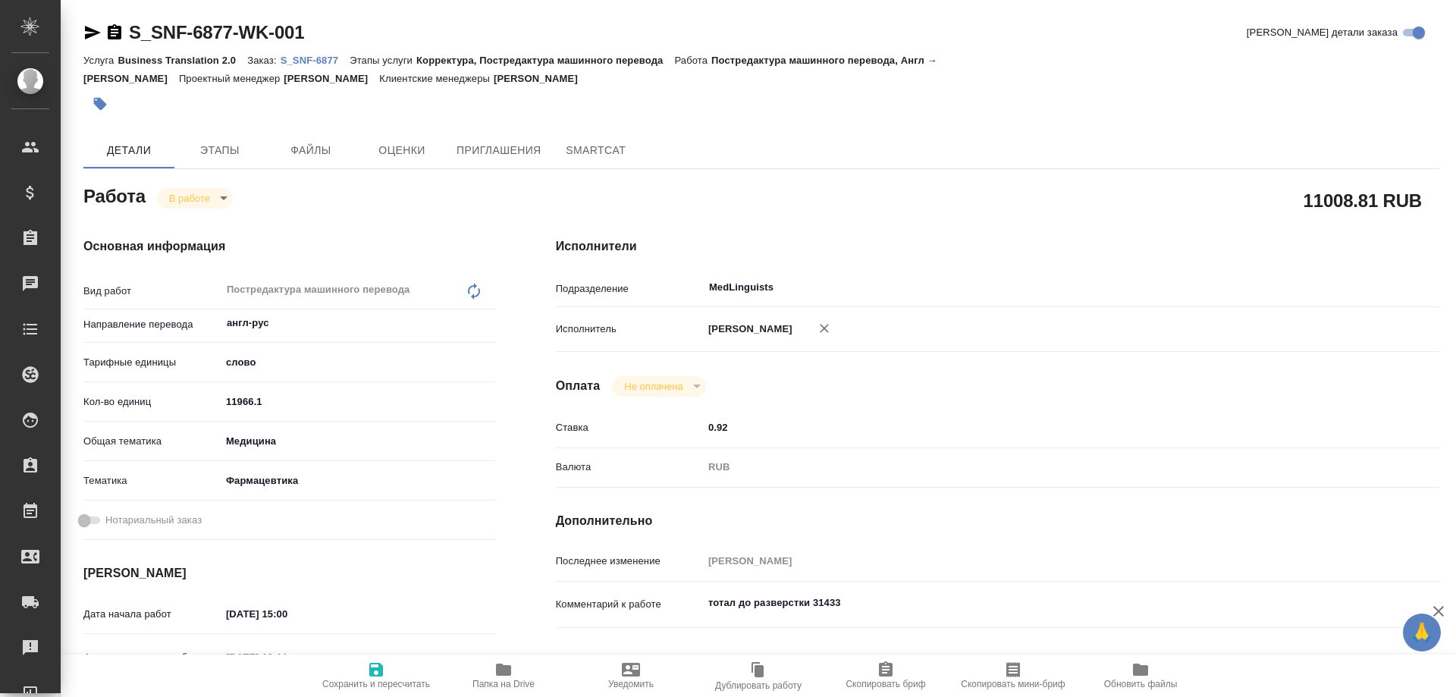
type textarea "x"
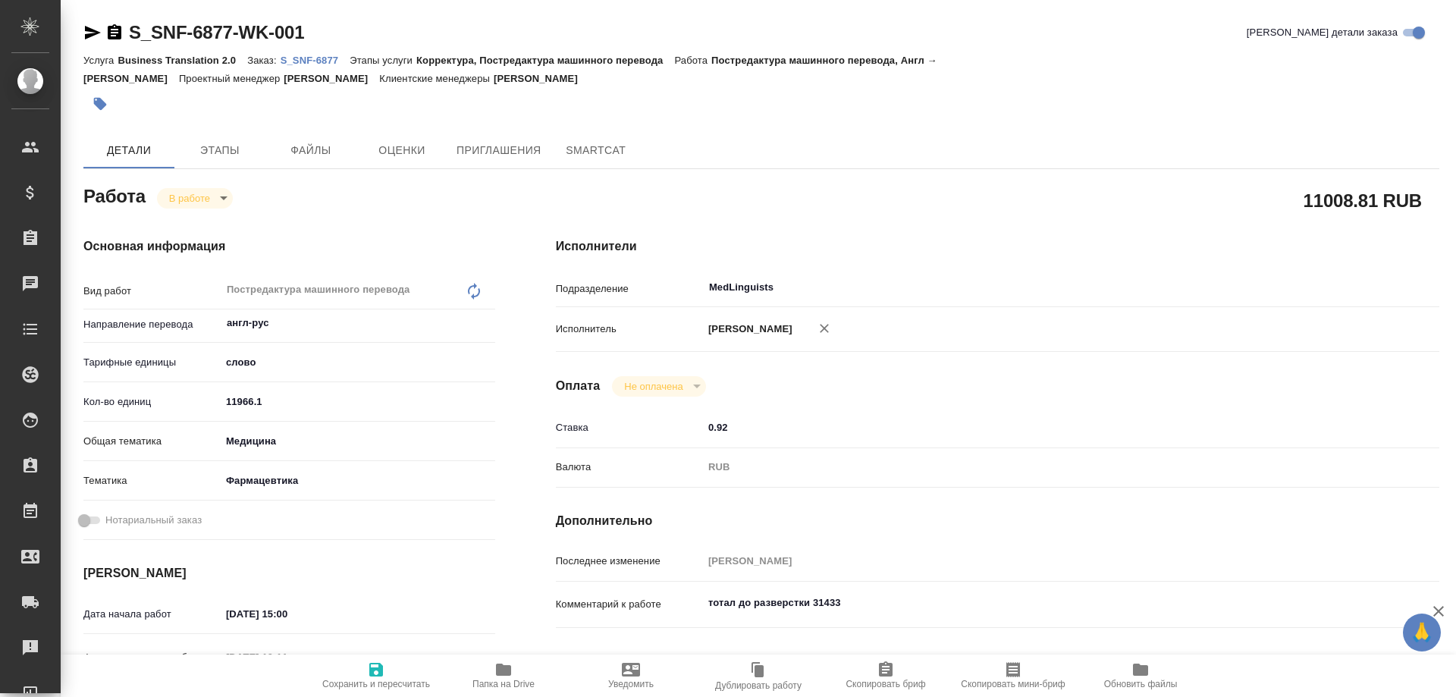
type textarea "x"
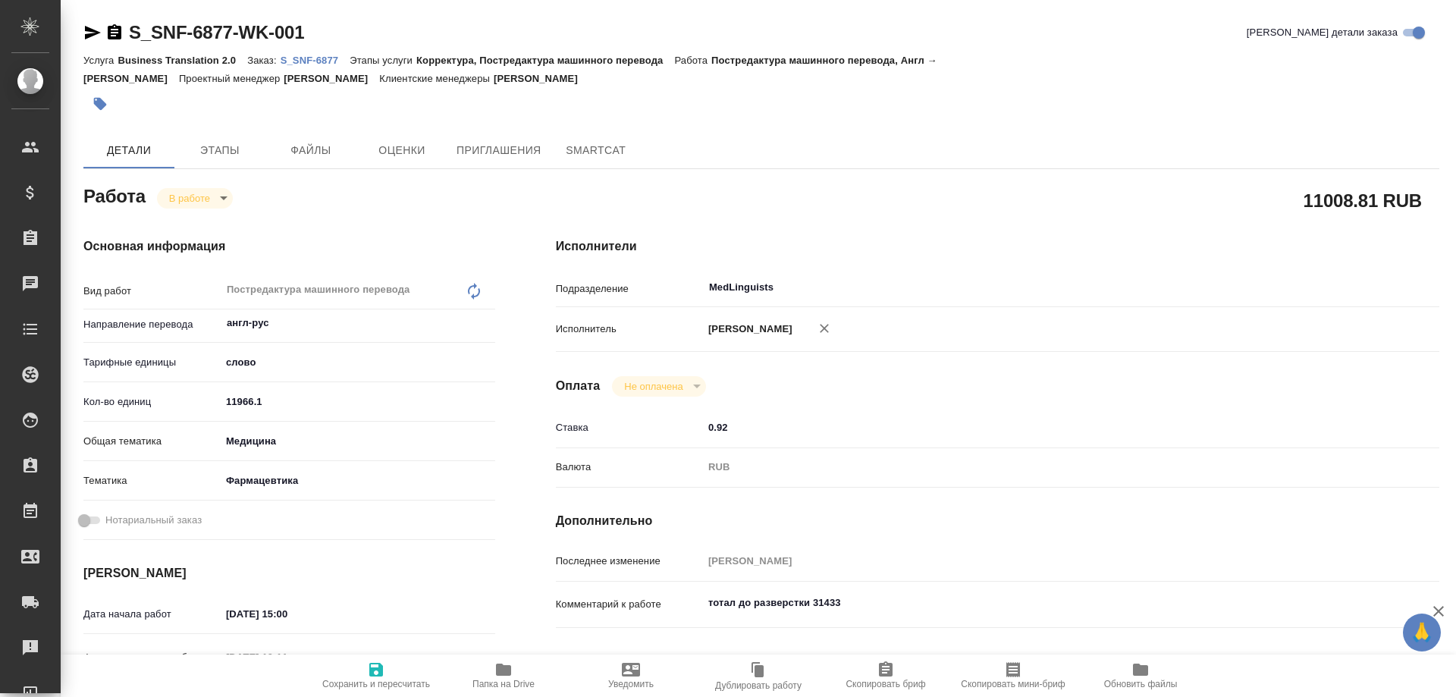
type textarea "x"
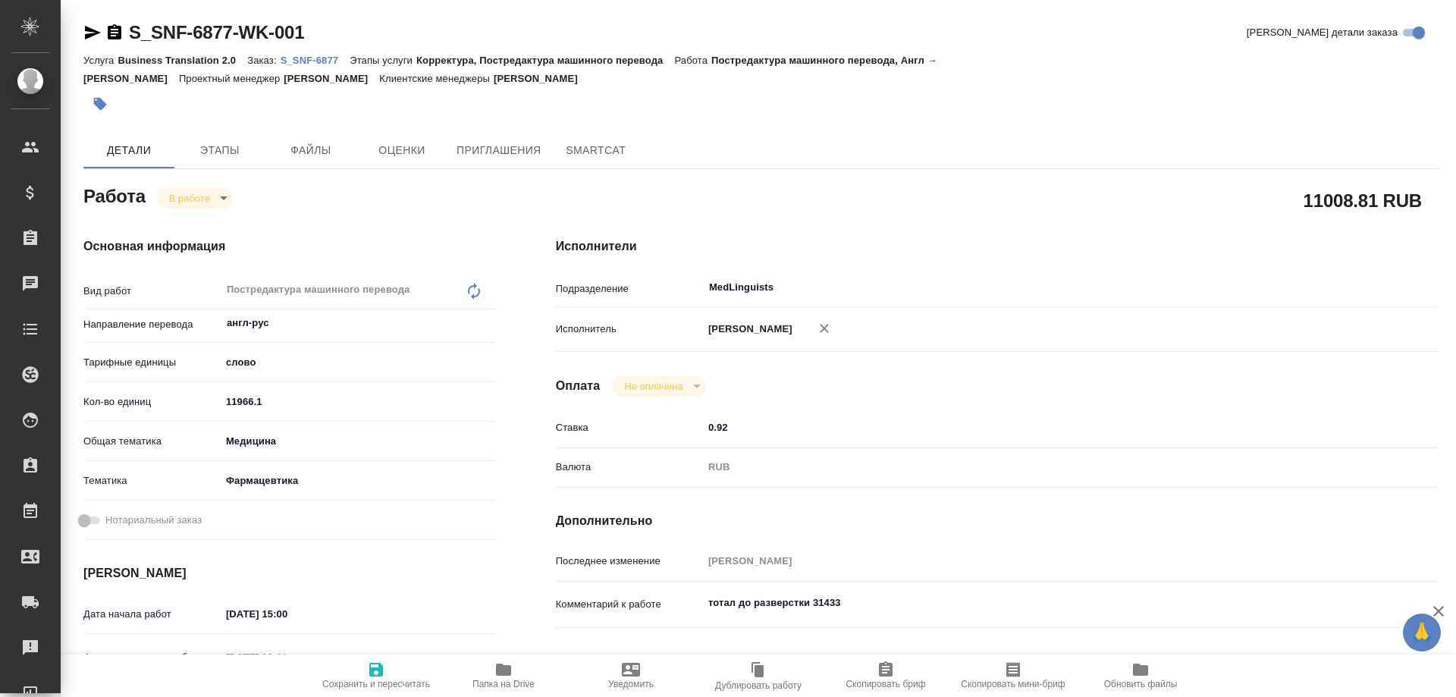
click at [305, 57] on p "S_SNF-6877" at bounding box center [316, 60] width 70 height 11
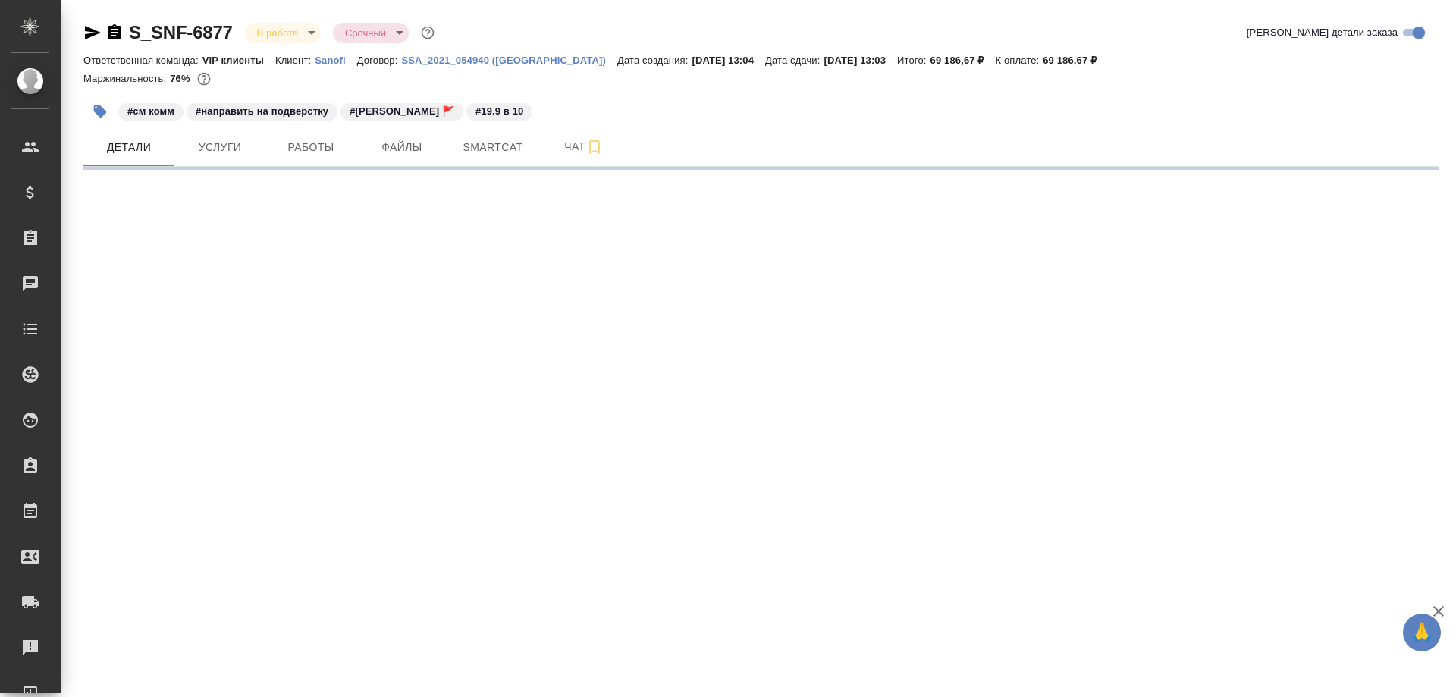
select select "RU"
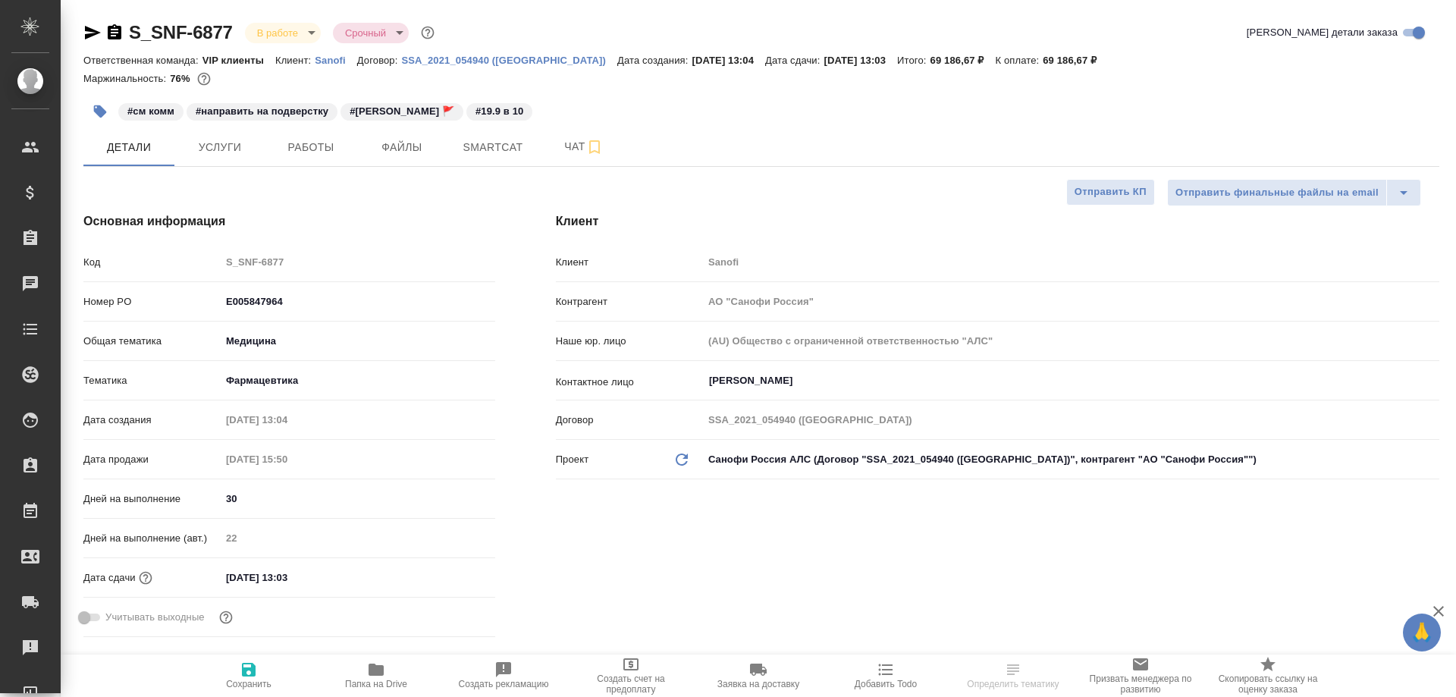
type textarea "x"
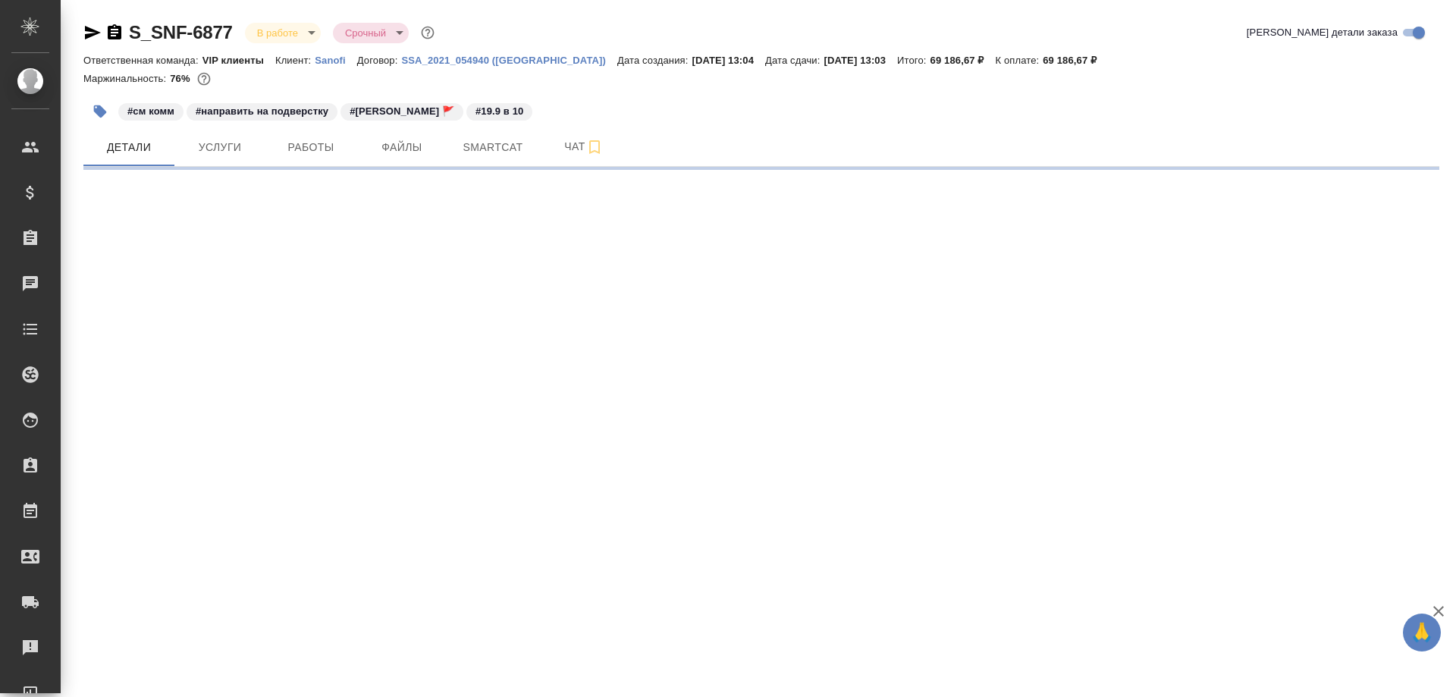
select select "RU"
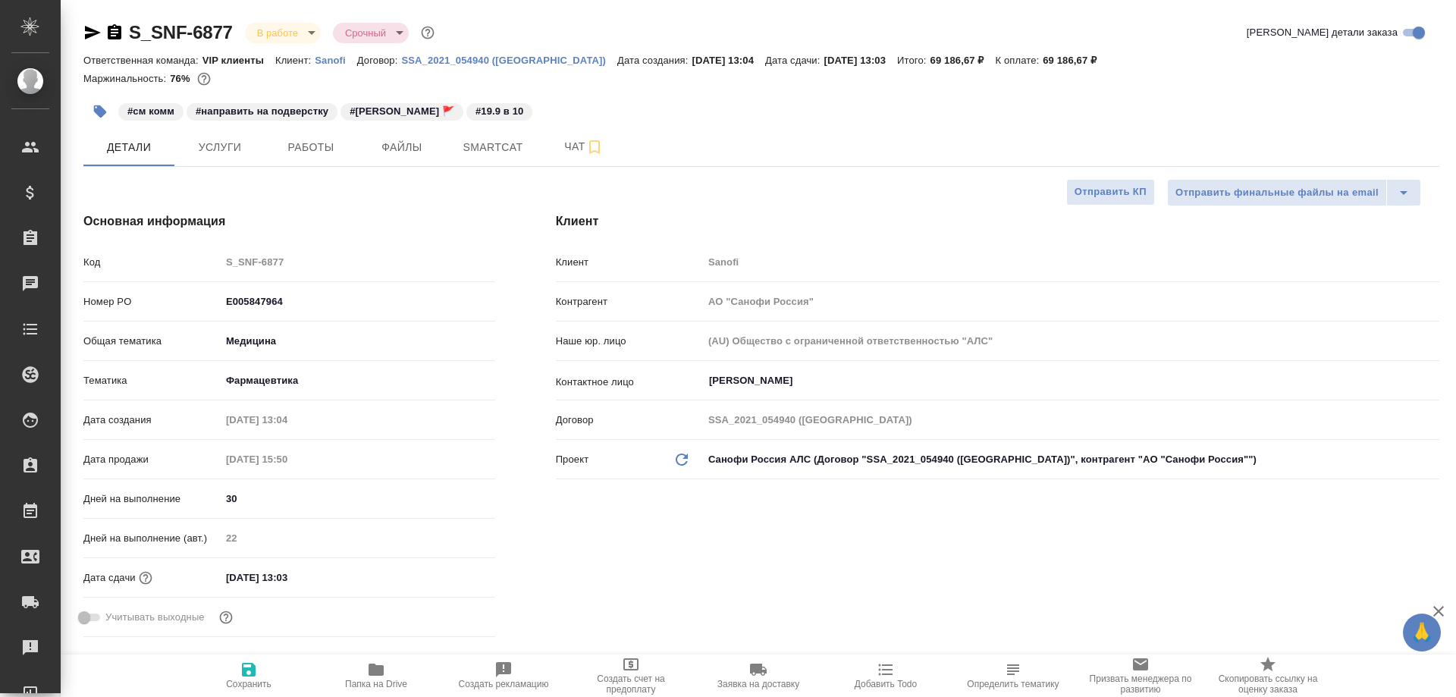
type textarea "x"
click at [318, 149] on span "Работы" at bounding box center [311, 147] width 73 height 19
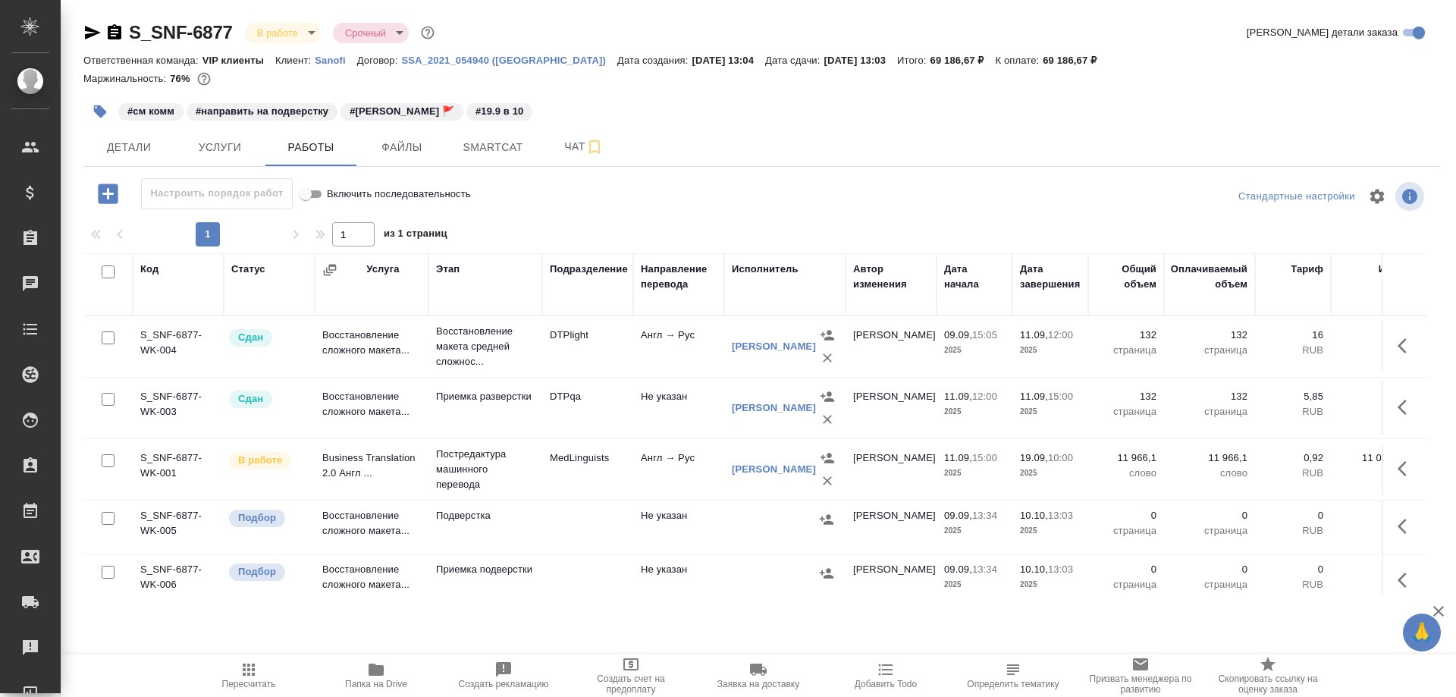
scroll to position [25, 0]
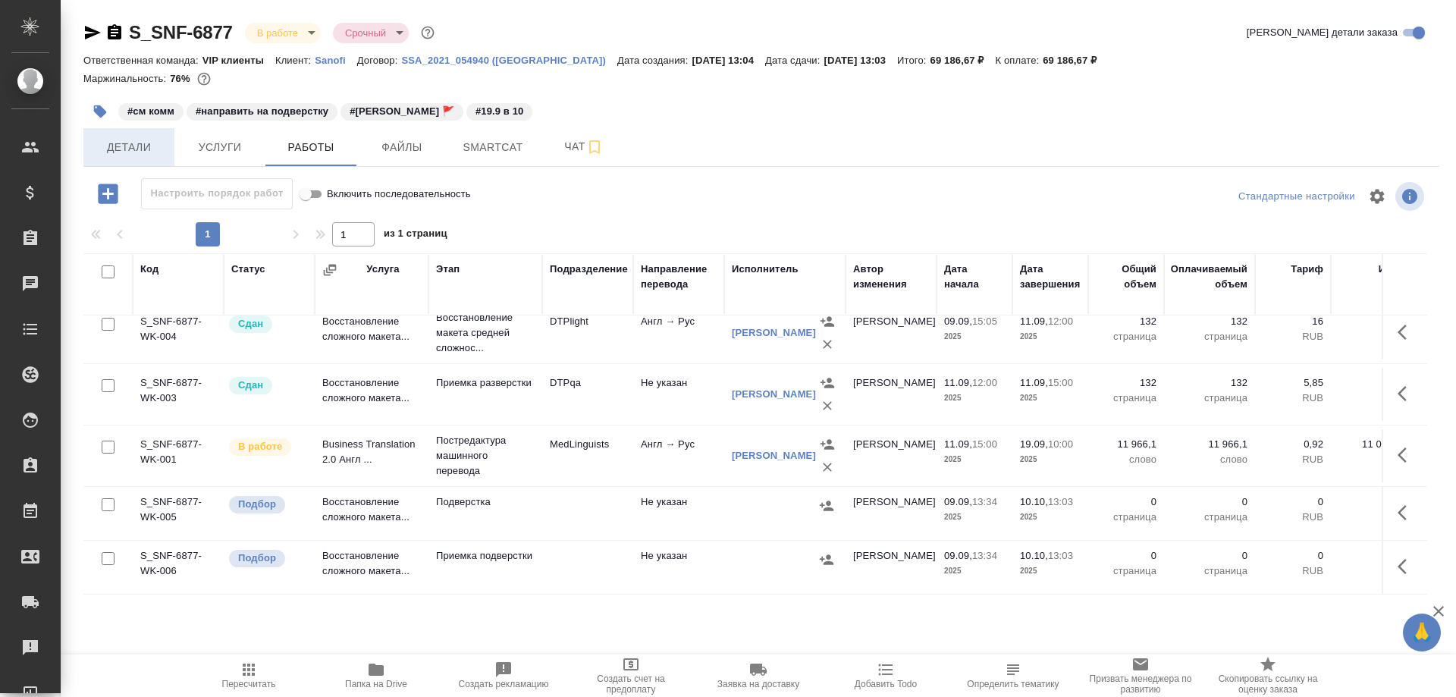
click at [143, 140] on span "Детали" at bounding box center [129, 147] width 73 height 19
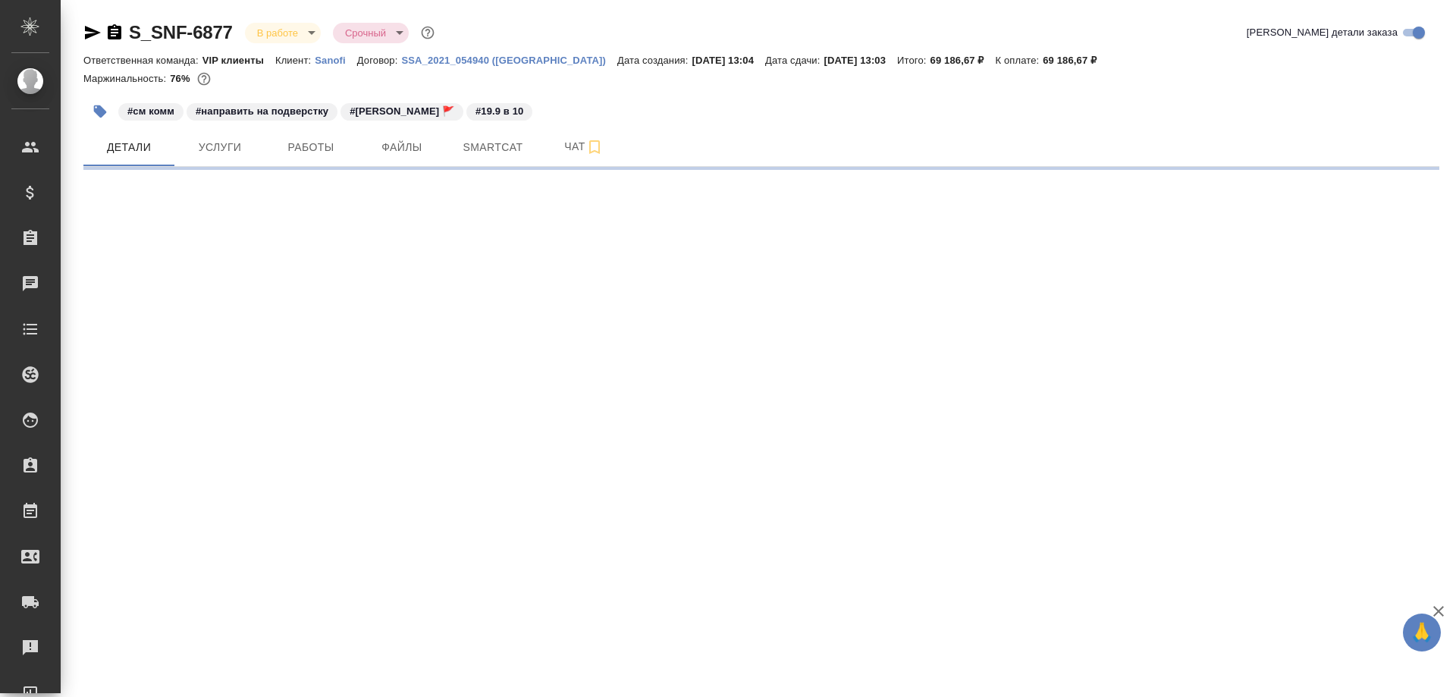
select select "RU"
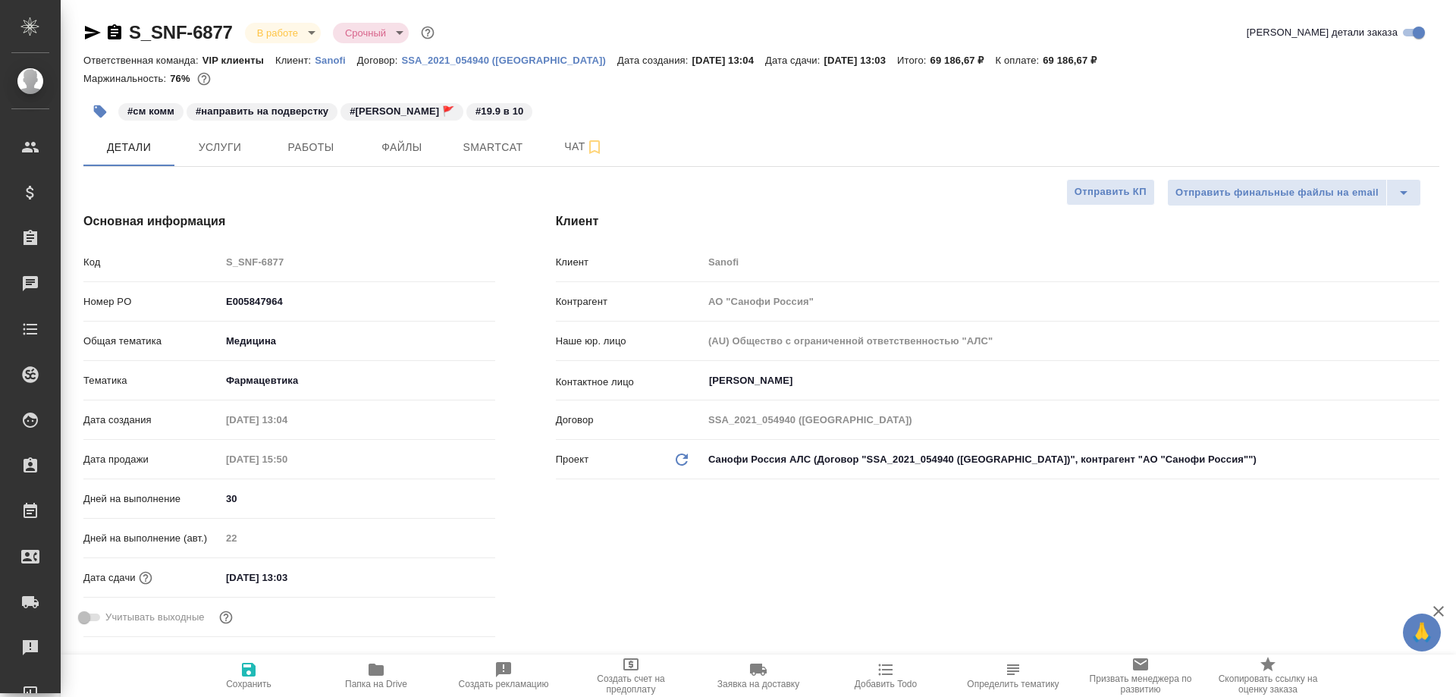
type textarea "x"
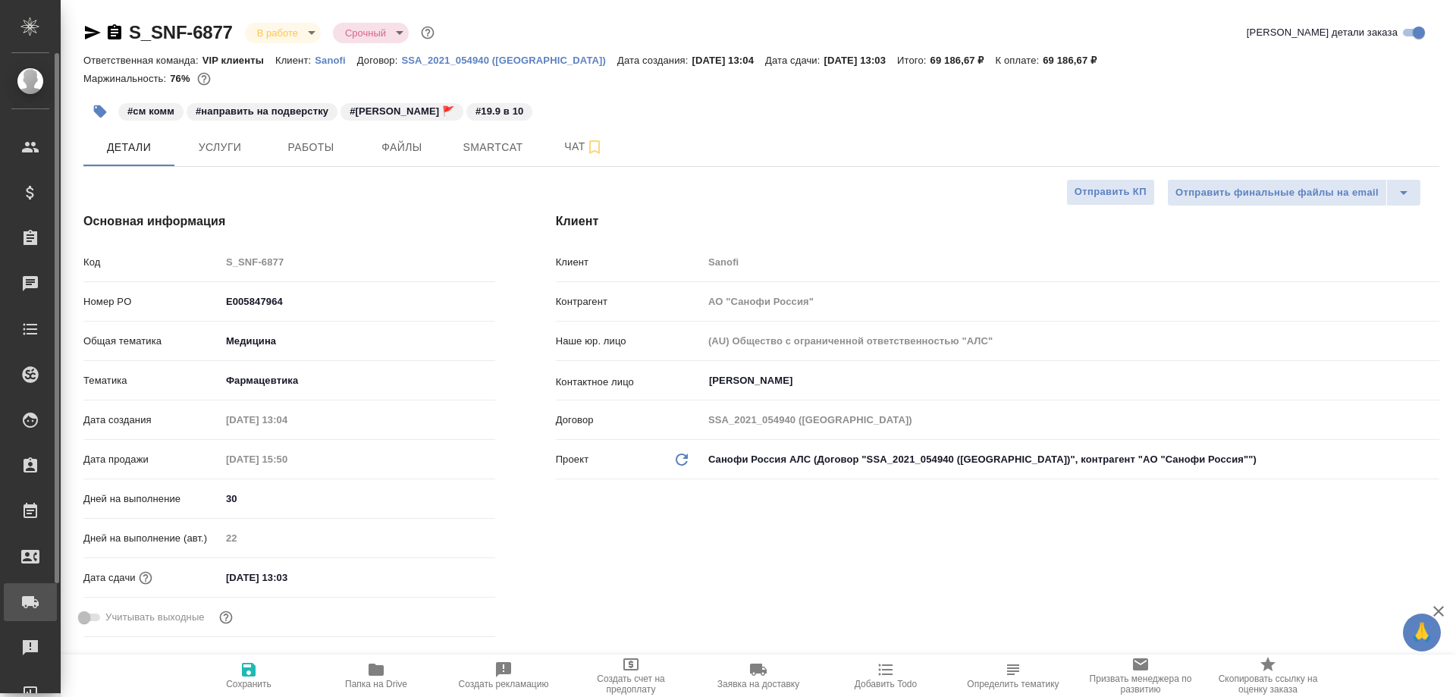
type textarea "x"
click at [501, 151] on span "Smartcat" at bounding box center [493, 147] width 73 height 19
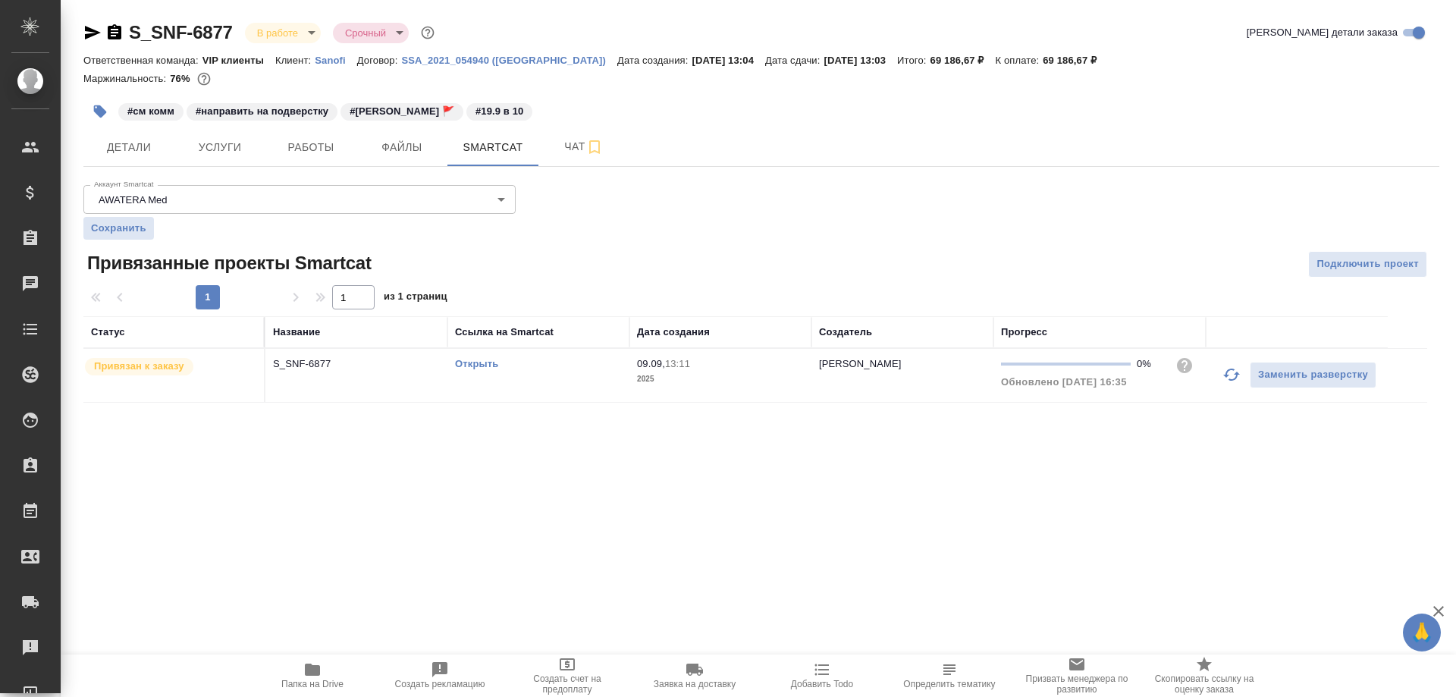
click at [480, 363] on link "Открыть" at bounding box center [476, 363] width 43 height 11
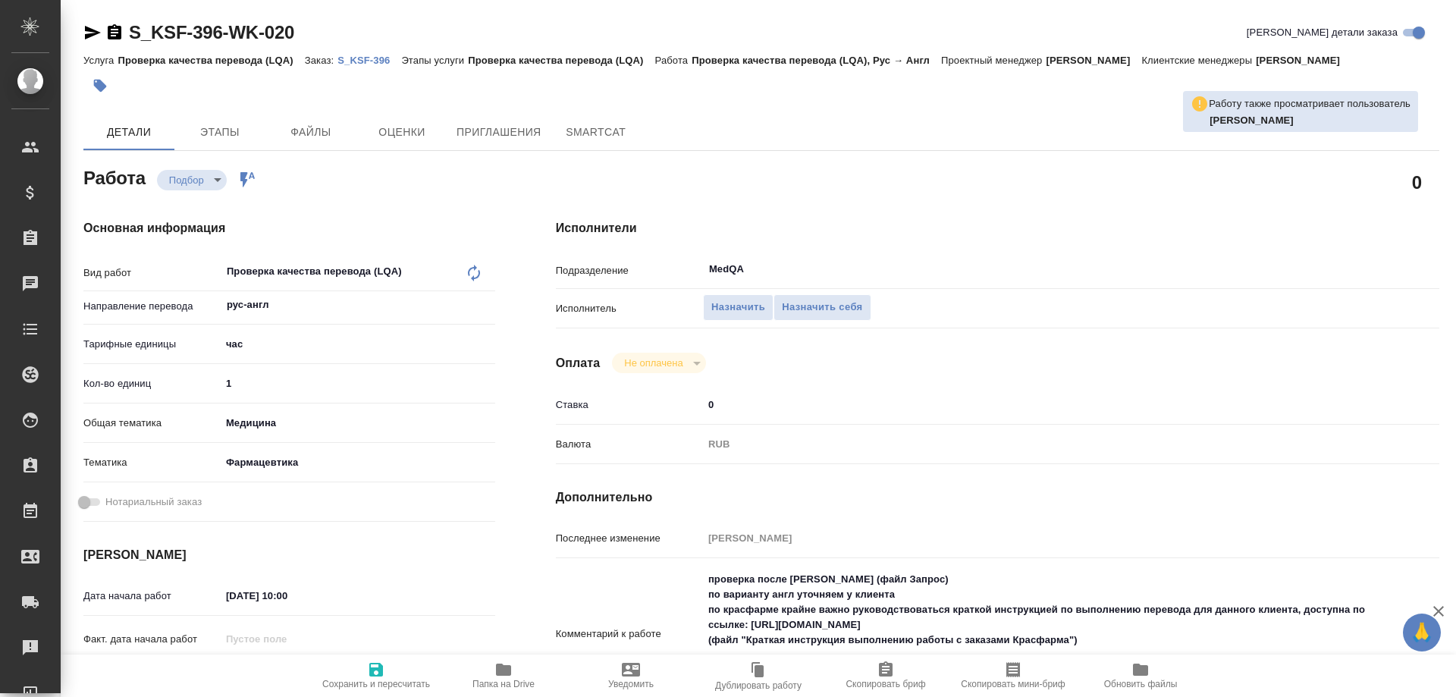
type textarea "x"
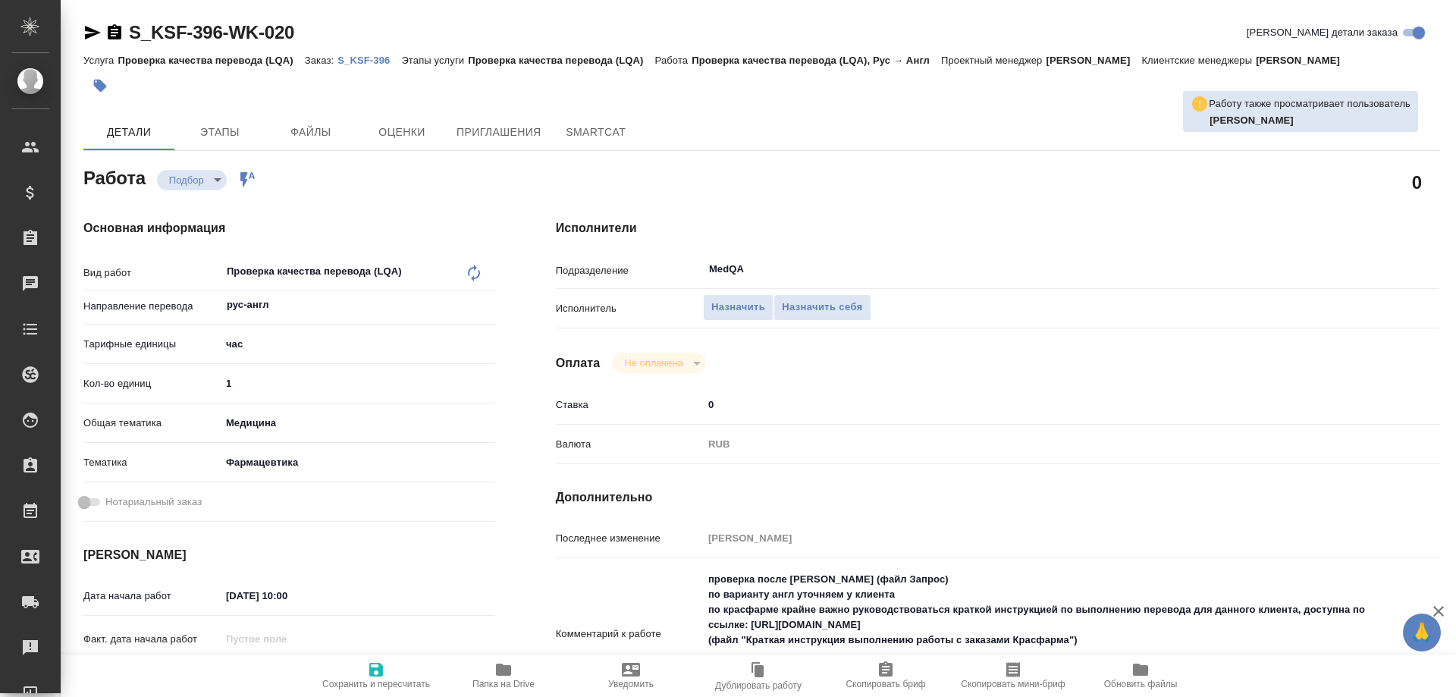
type textarea "x"
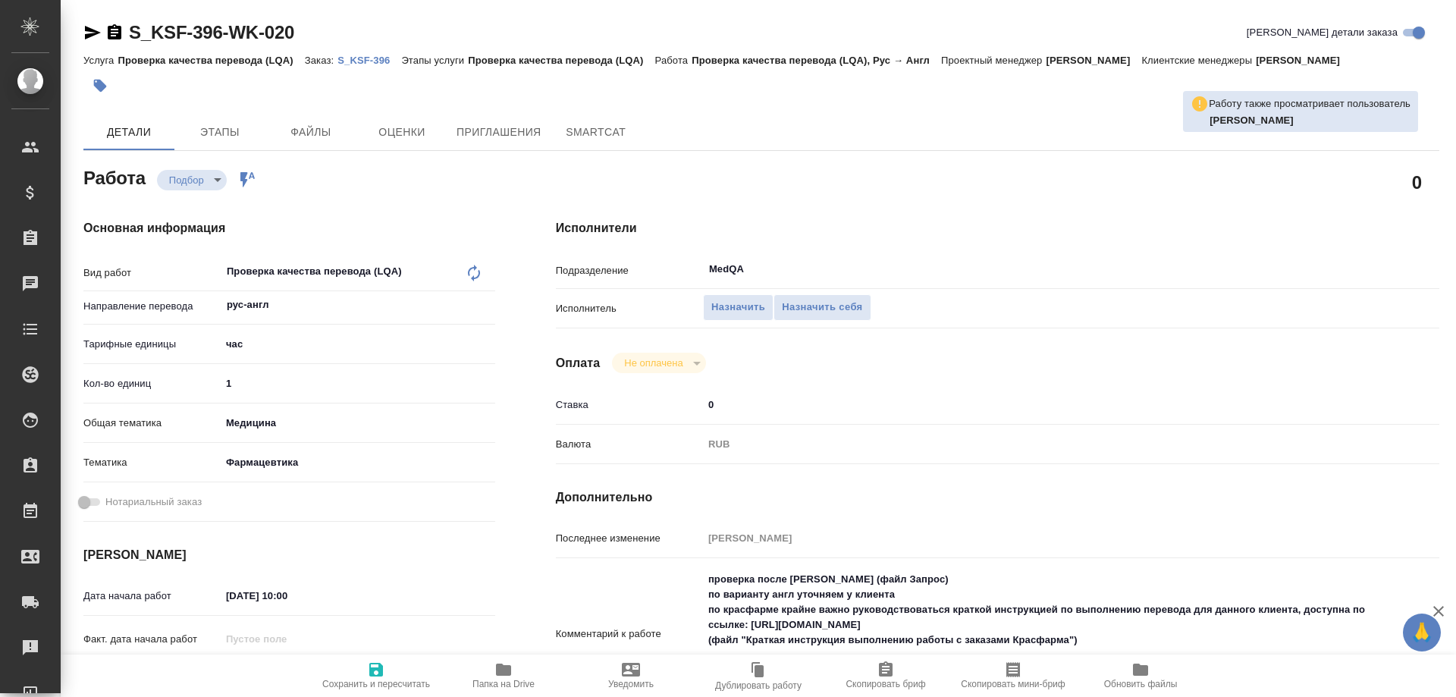
type textarea "x"
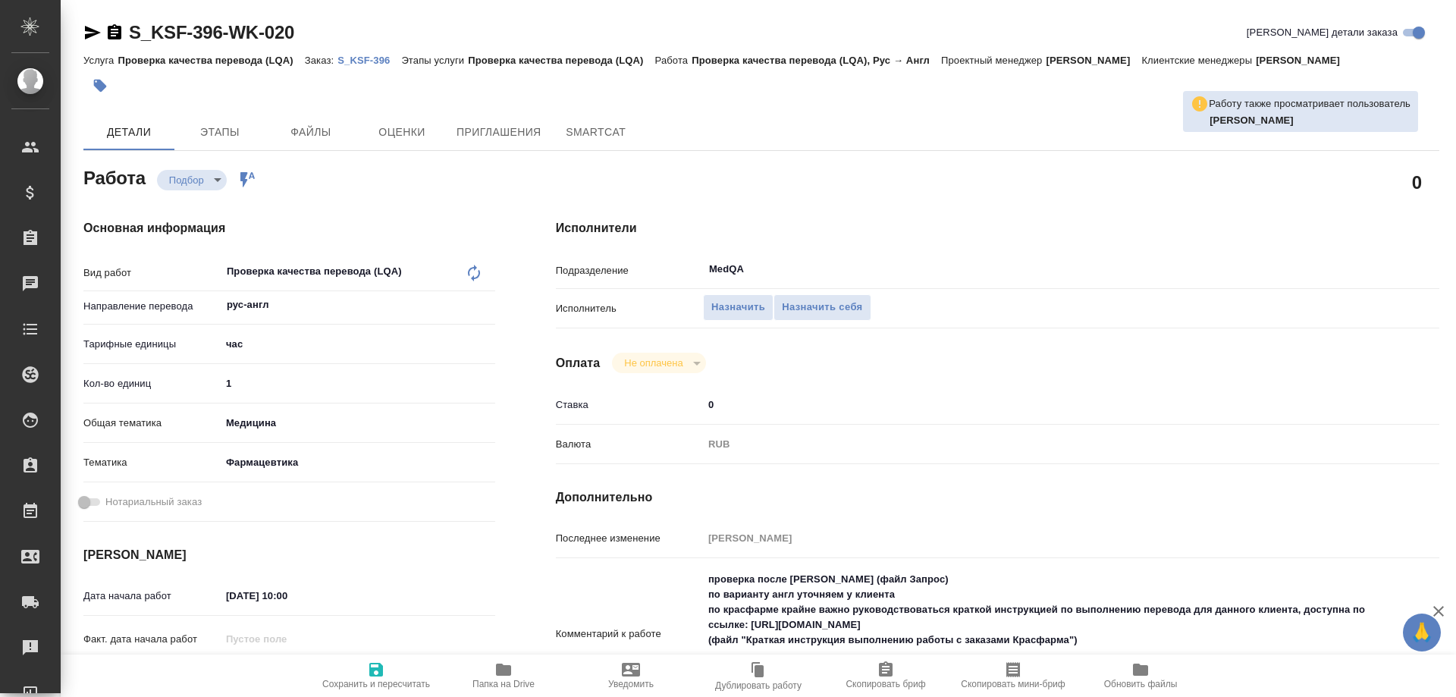
type textarea "x"
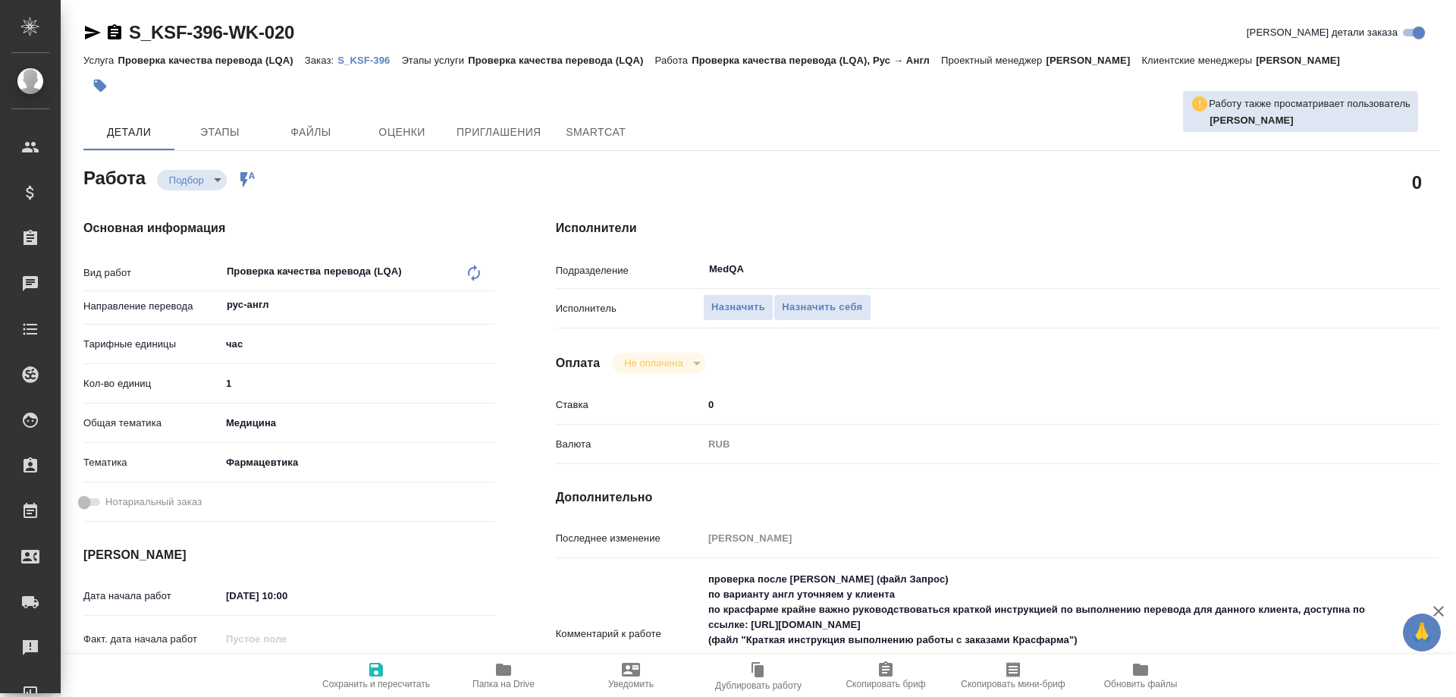
type textarea "x"
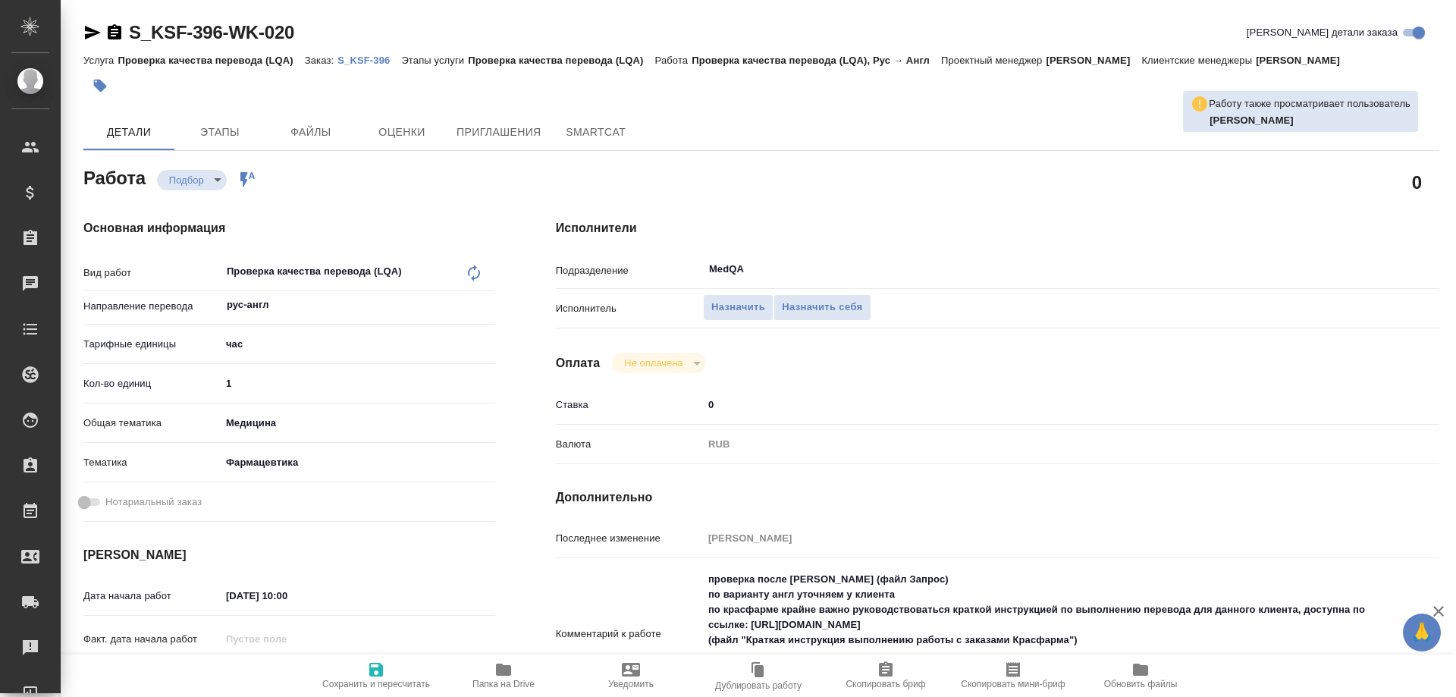
type textarea "x"
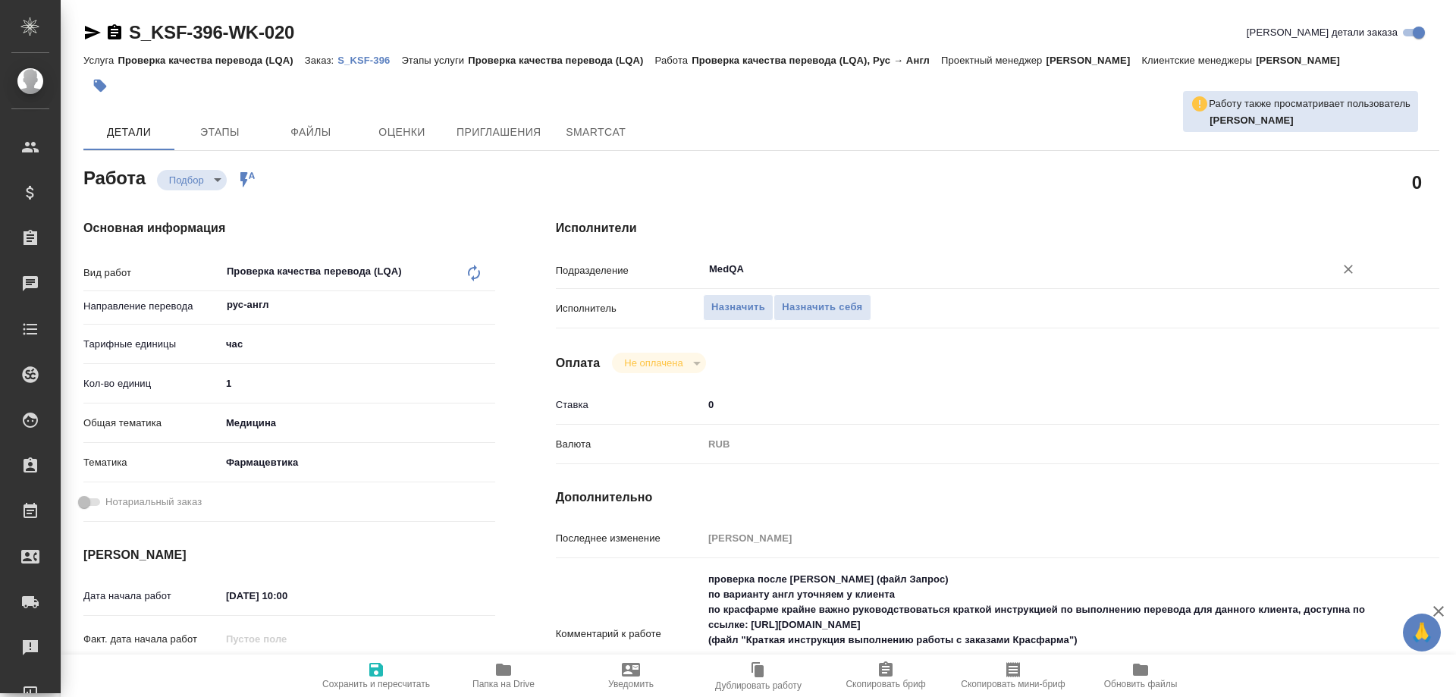
type textarea "x"
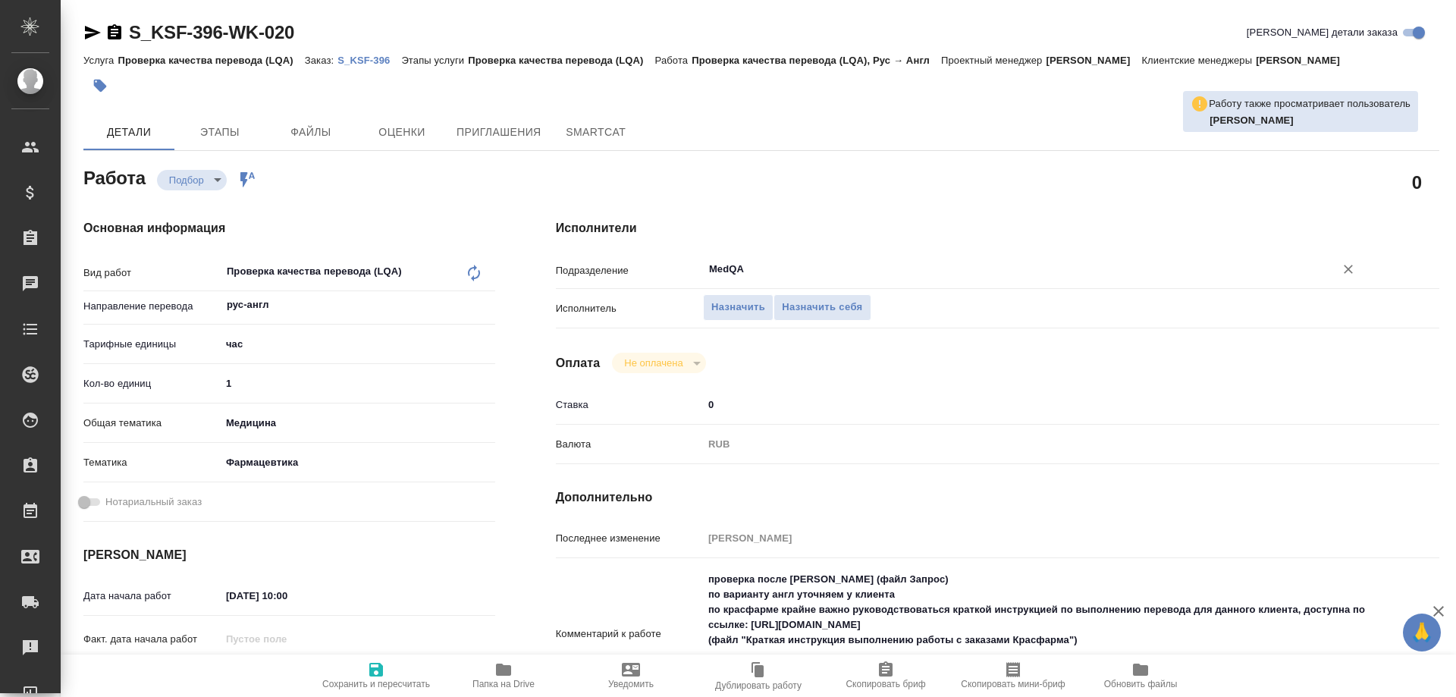
type textarea "x"
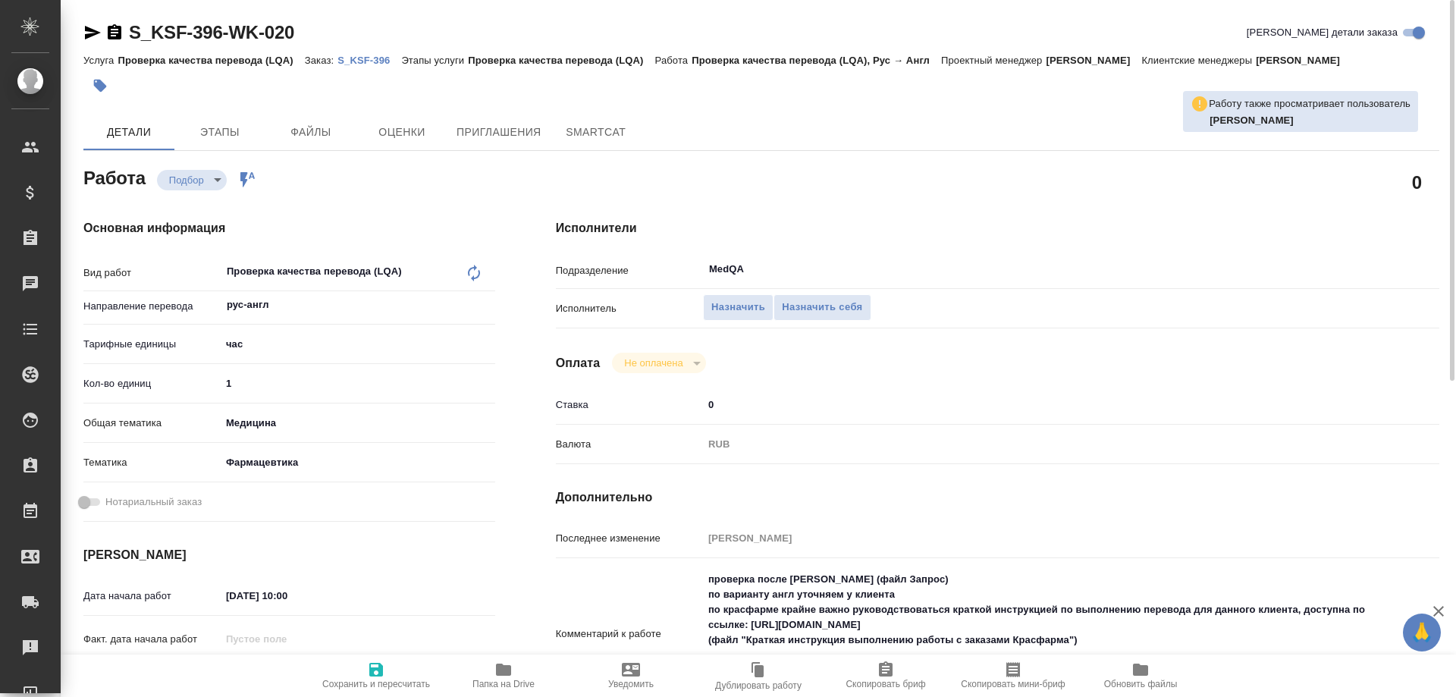
click at [370, 58] on p "S_KSF-396" at bounding box center [369, 60] width 64 height 11
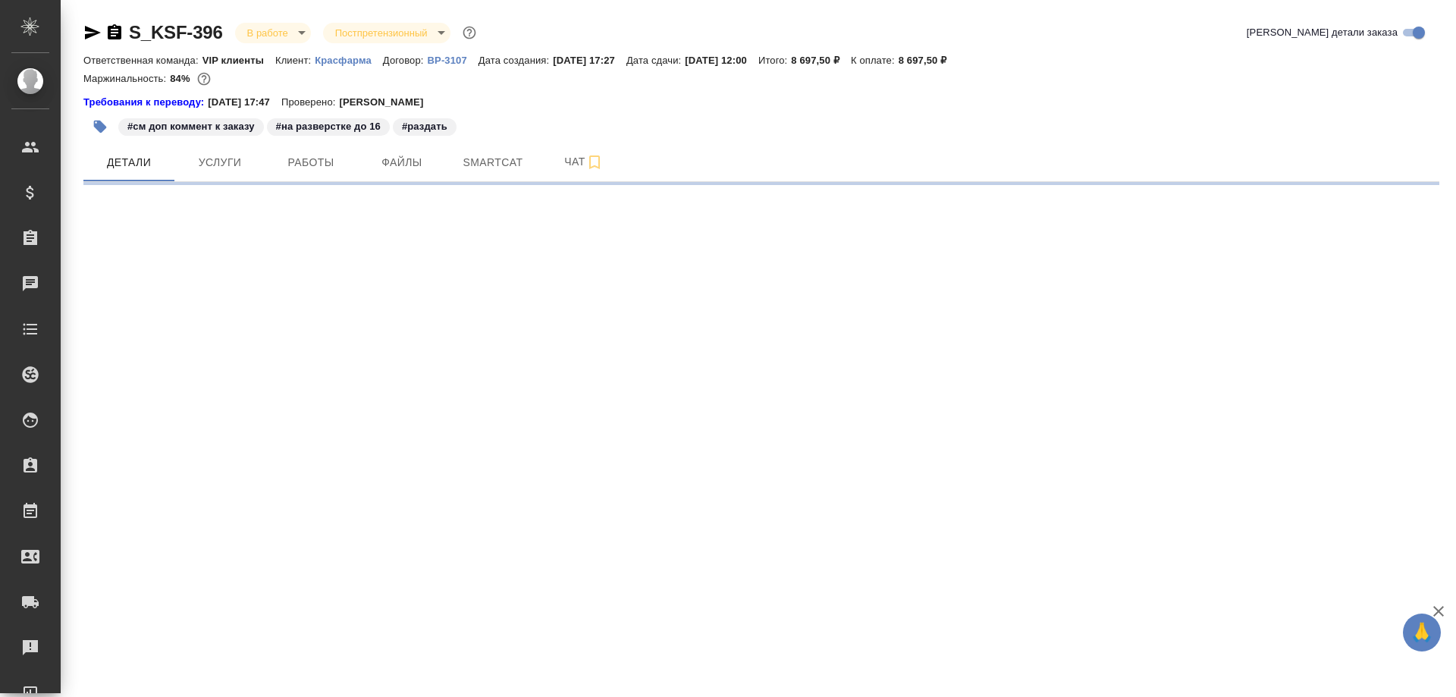
select select "RU"
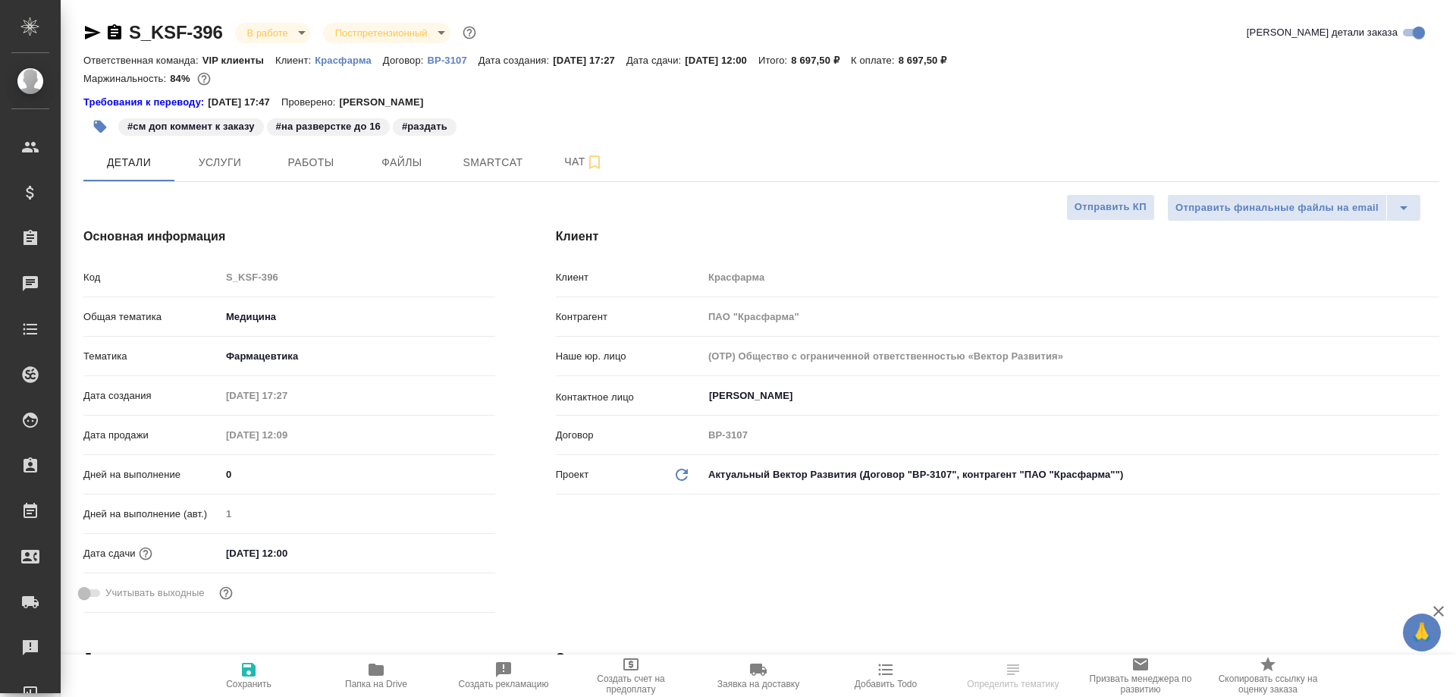
type textarea "x"
click at [137, 162] on span "Детали" at bounding box center [129, 162] width 73 height 19
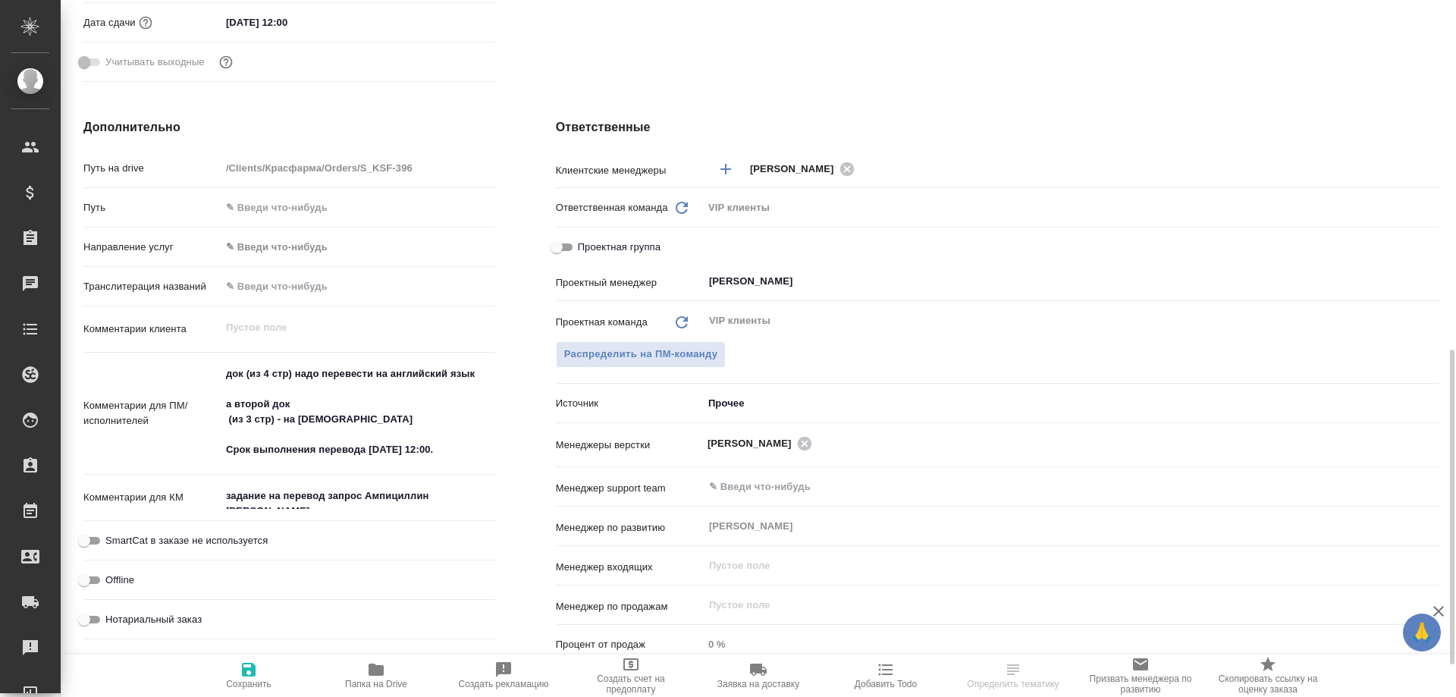
scroll to position [607, 0]
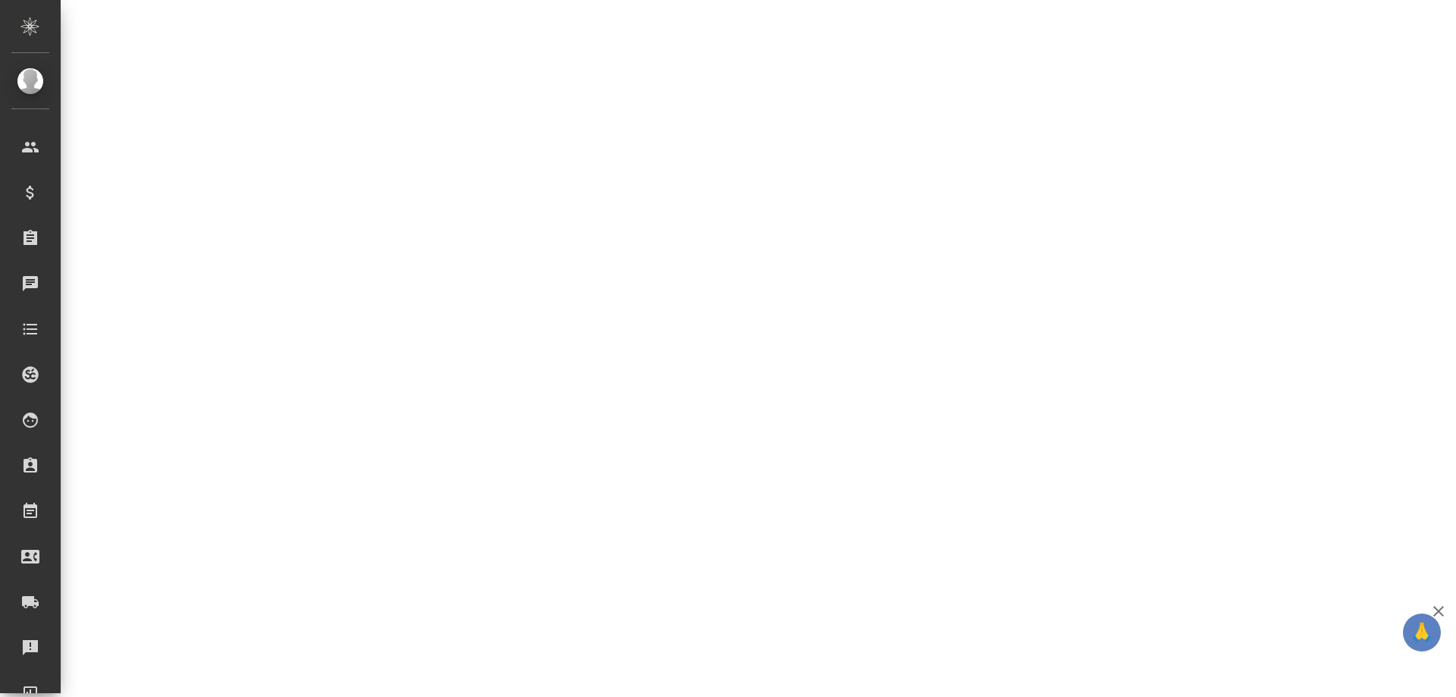
select select "RU"
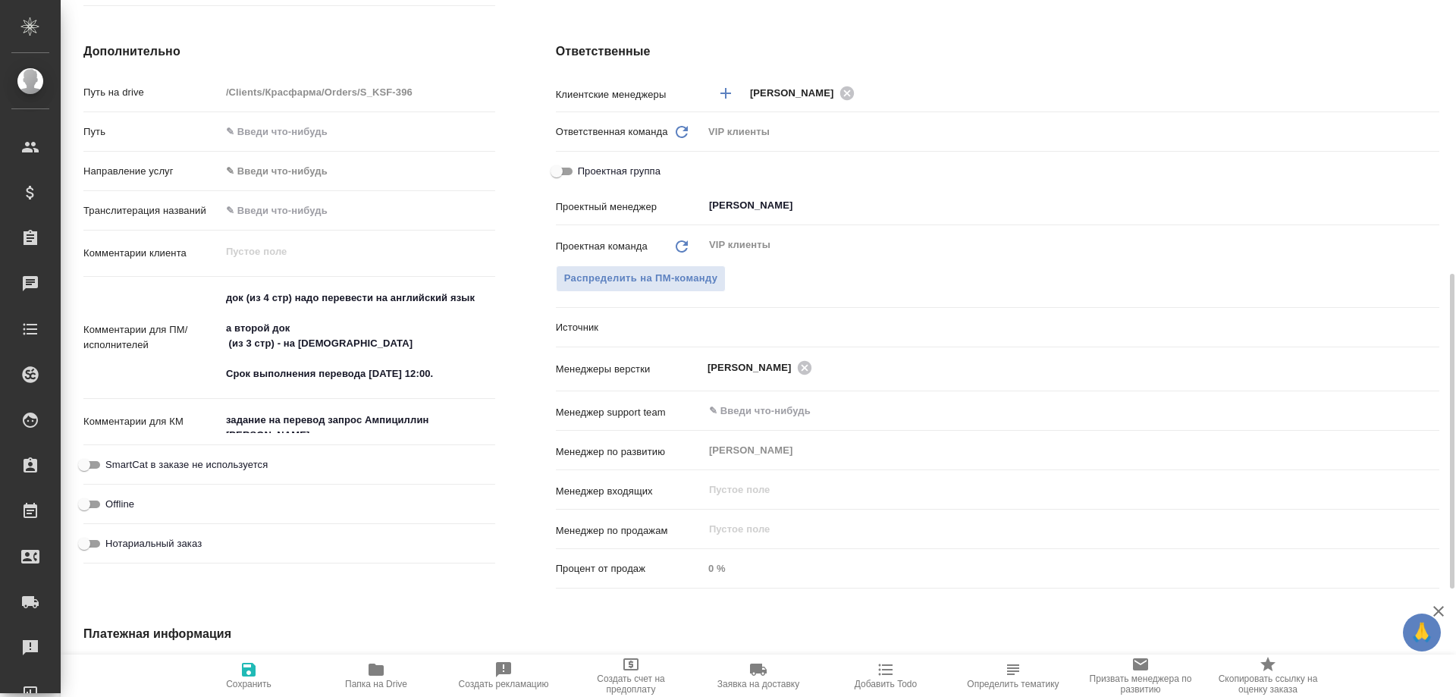
type textarea "x"
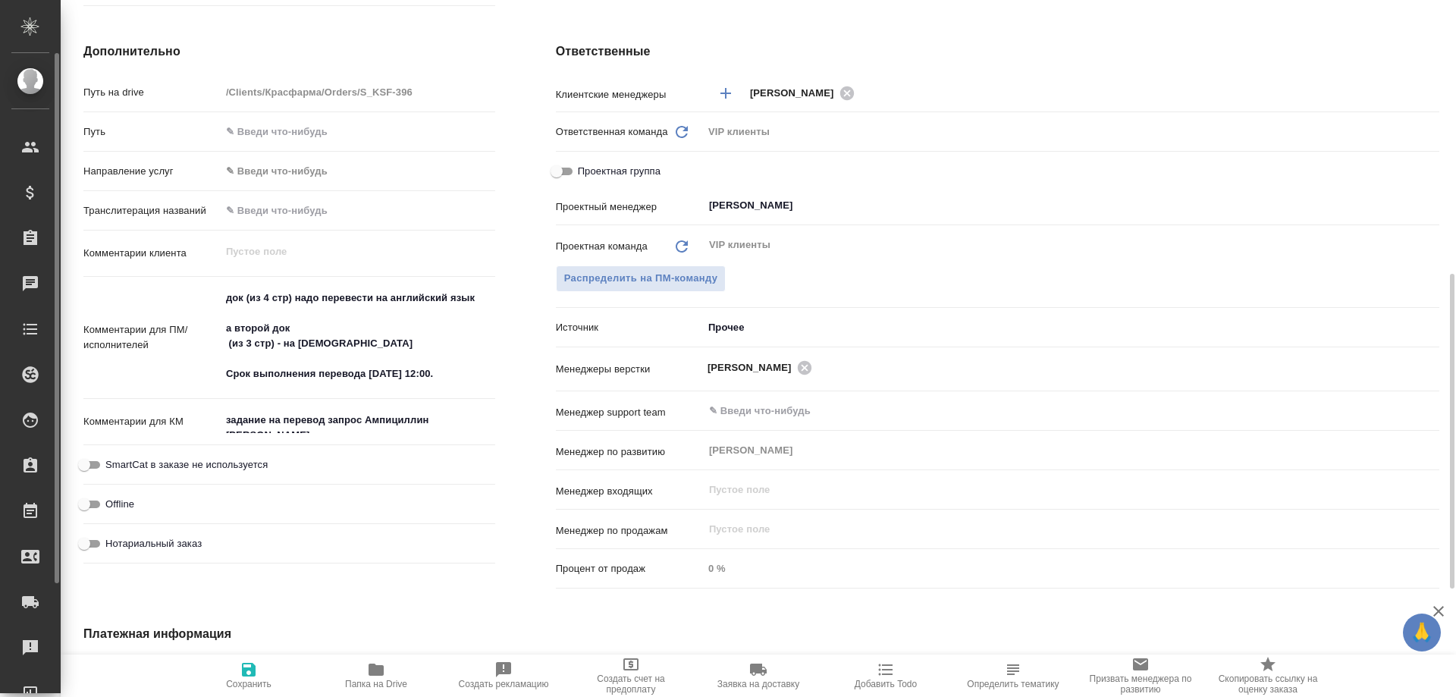
type textarea "x"
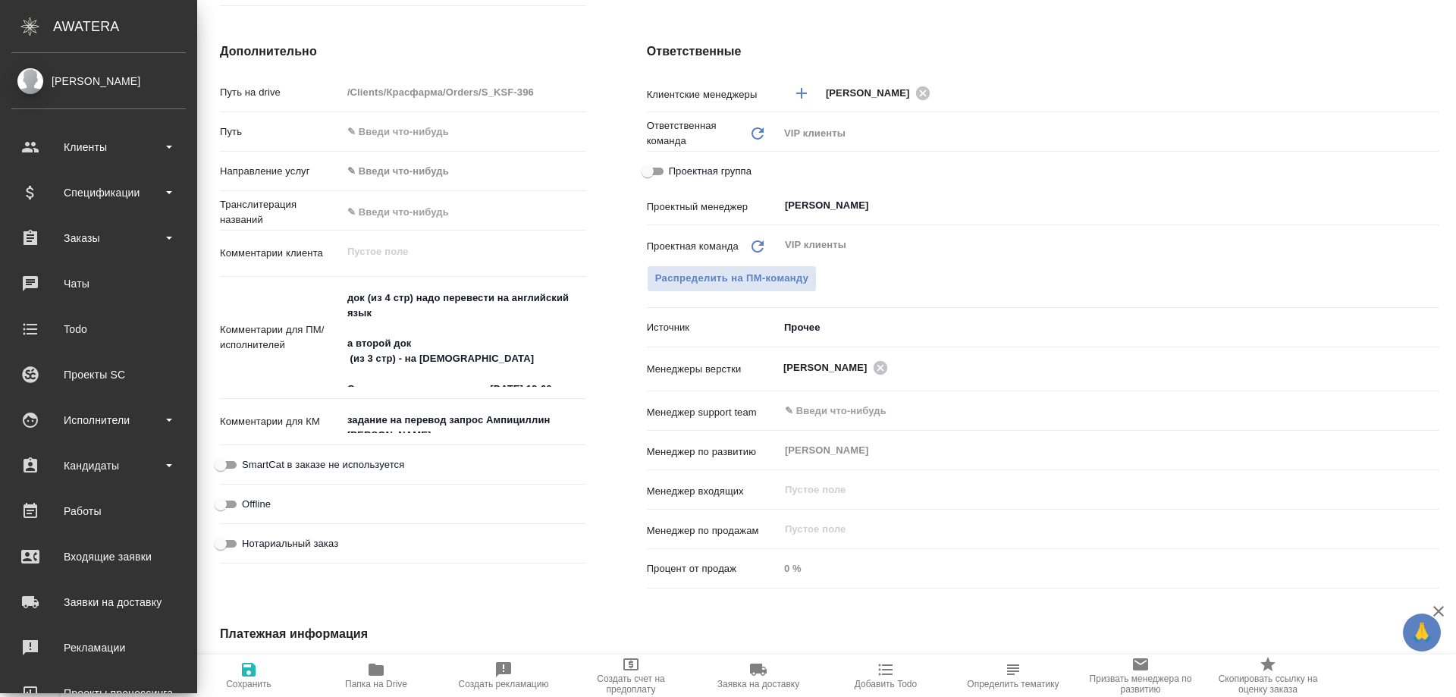
type textarea "x"
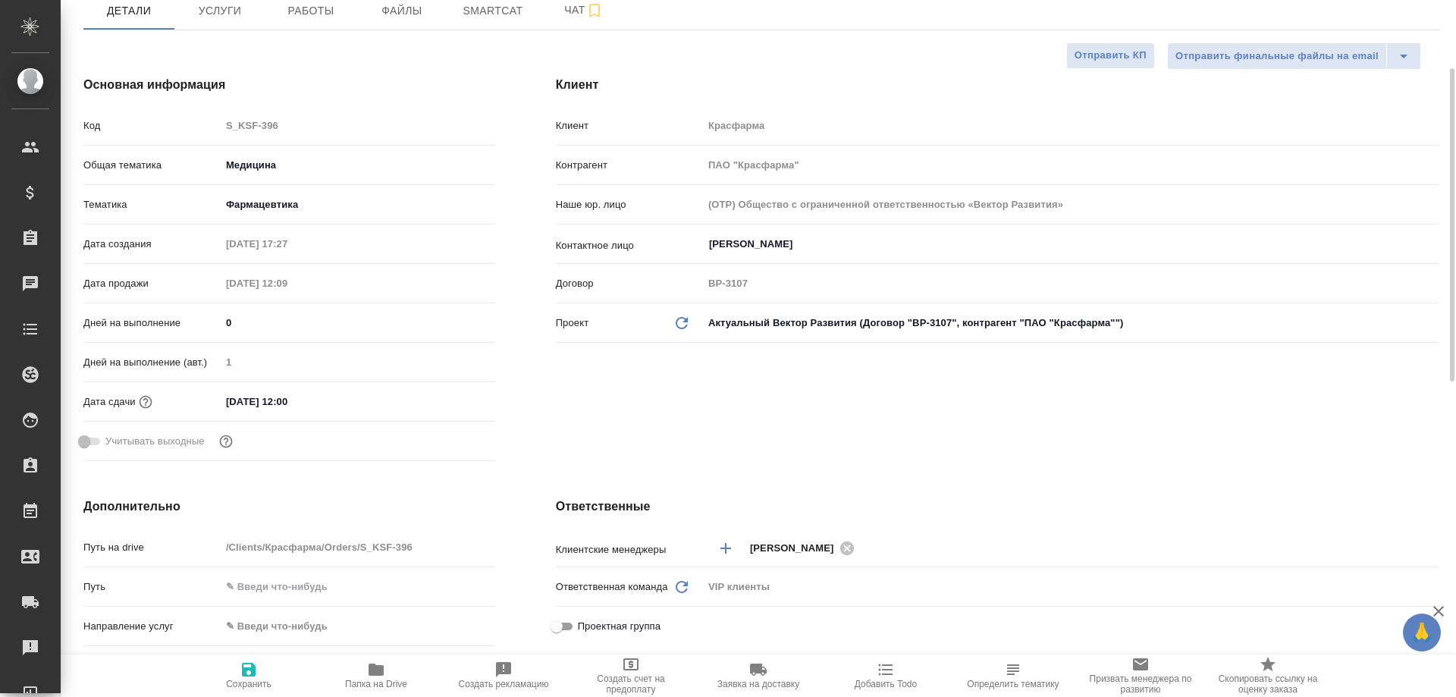
scroll to position [0, 0]
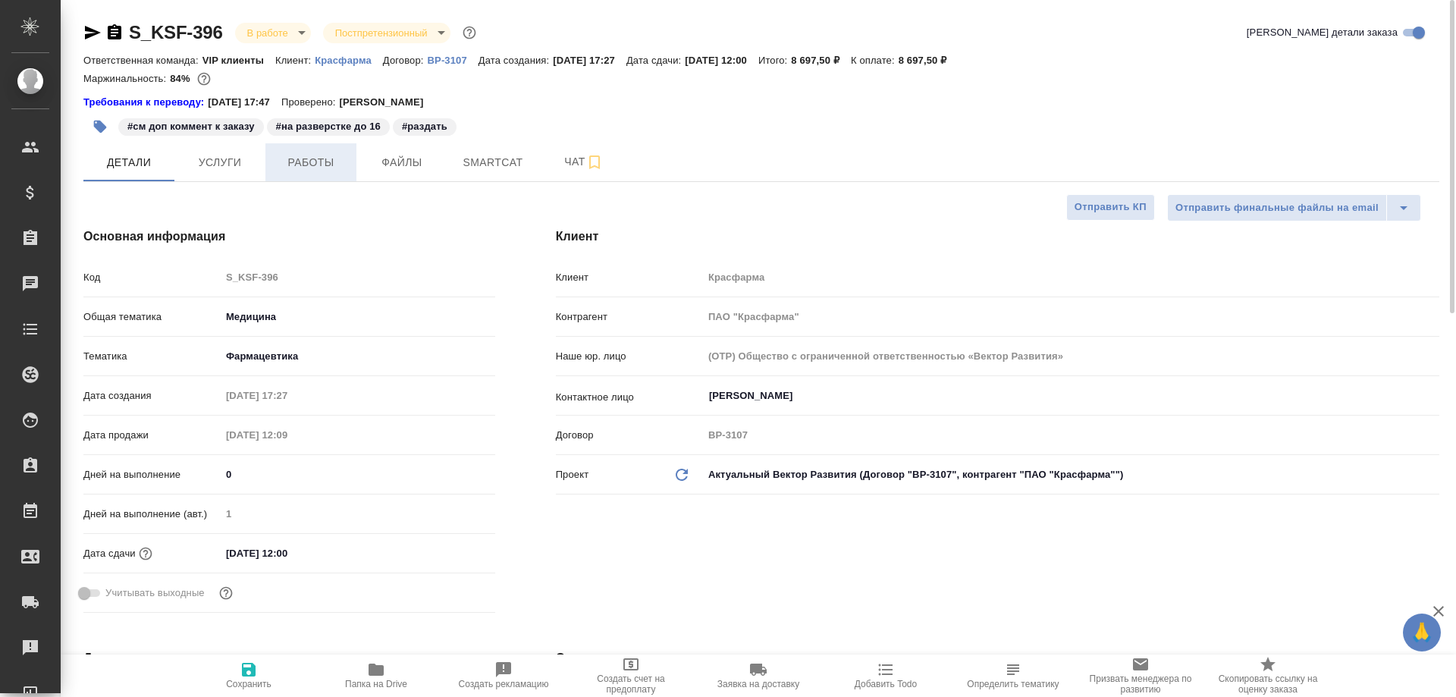
click at [298, 162] on span "Работы" at bounding box center [311, 162] width 73 height 19
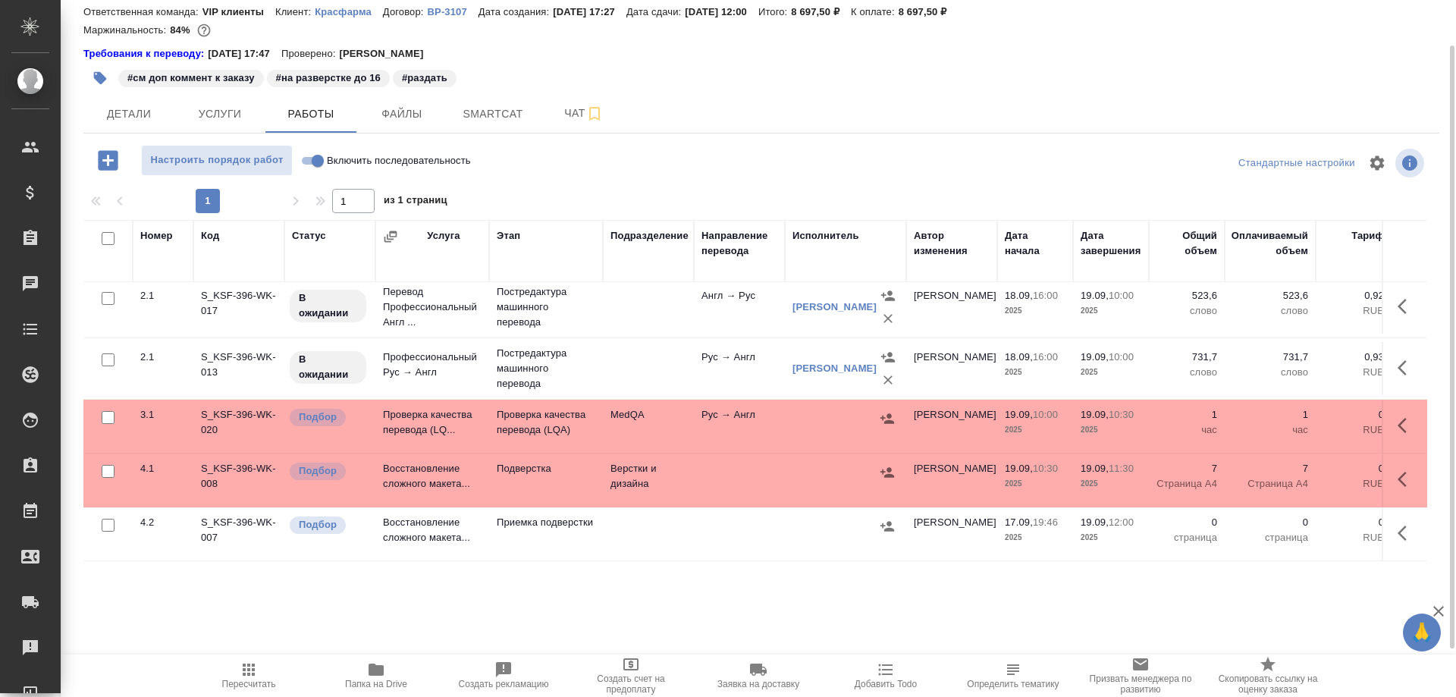
scroll to position [133, 0]
click at [305, 410] on p "Подбор" at bounding box center [318, 417] width 38 height 15
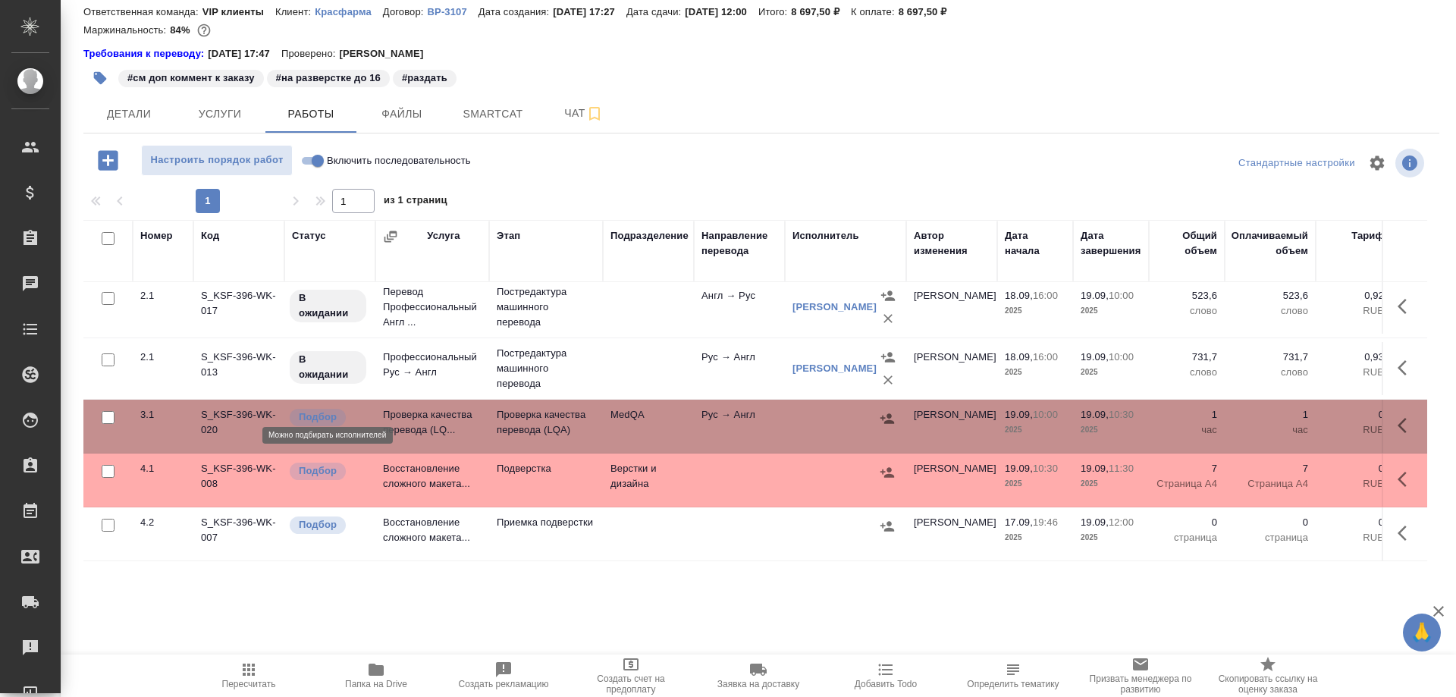
click at [305, 410] on p "Подбор" at bounding box center [318, 417] width 38 height 15
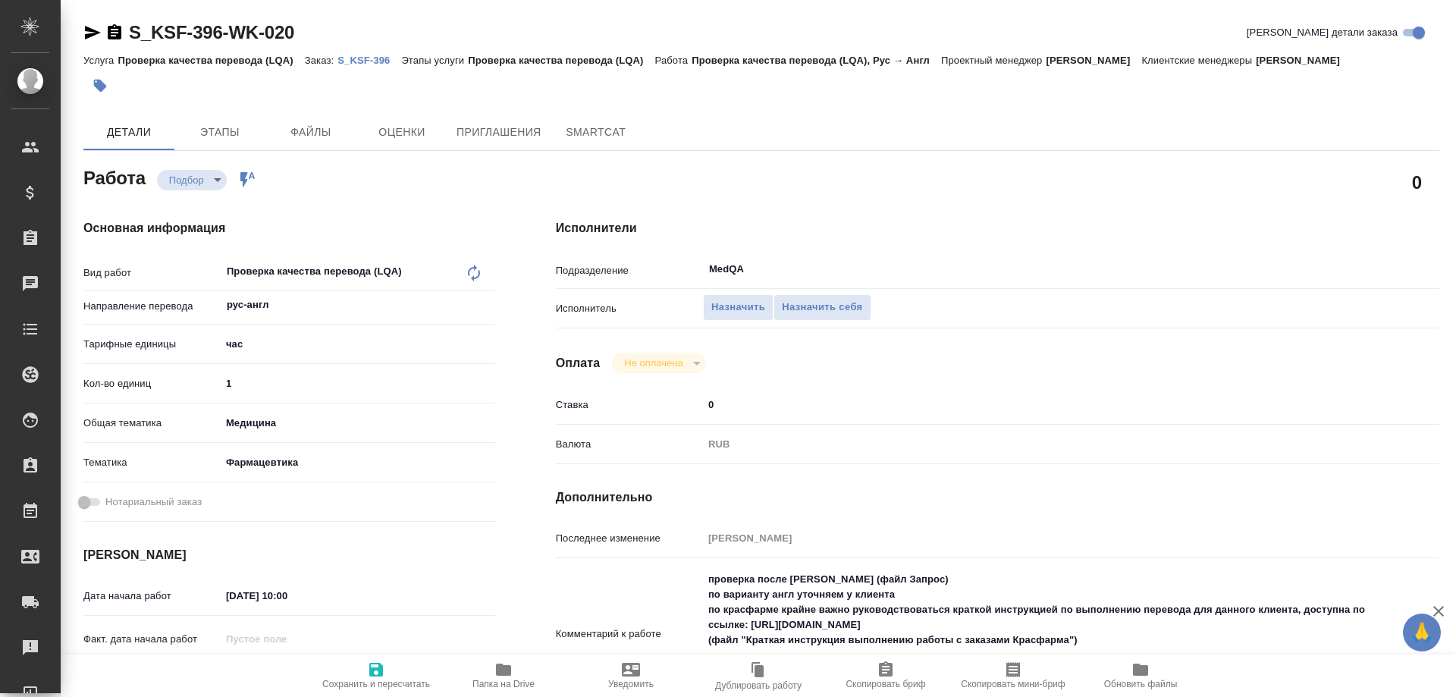
type textarea "x"
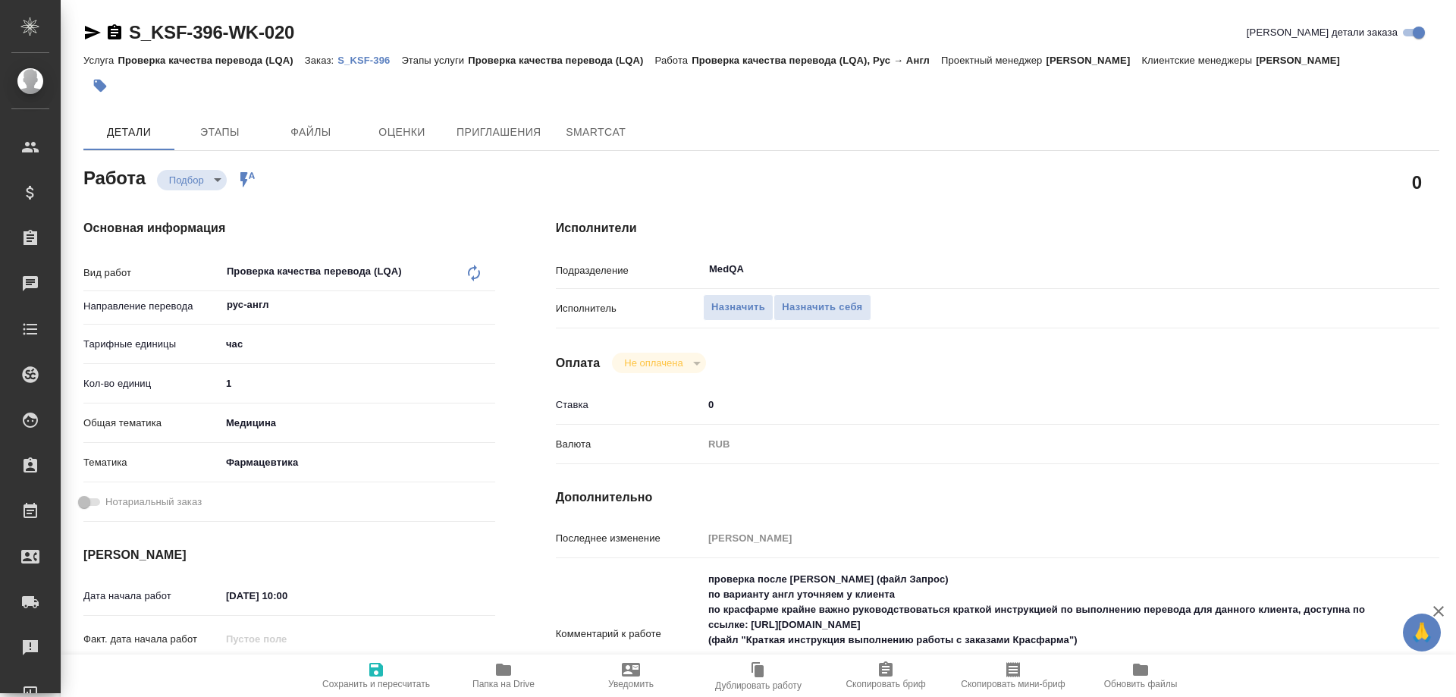
type textarea "x"
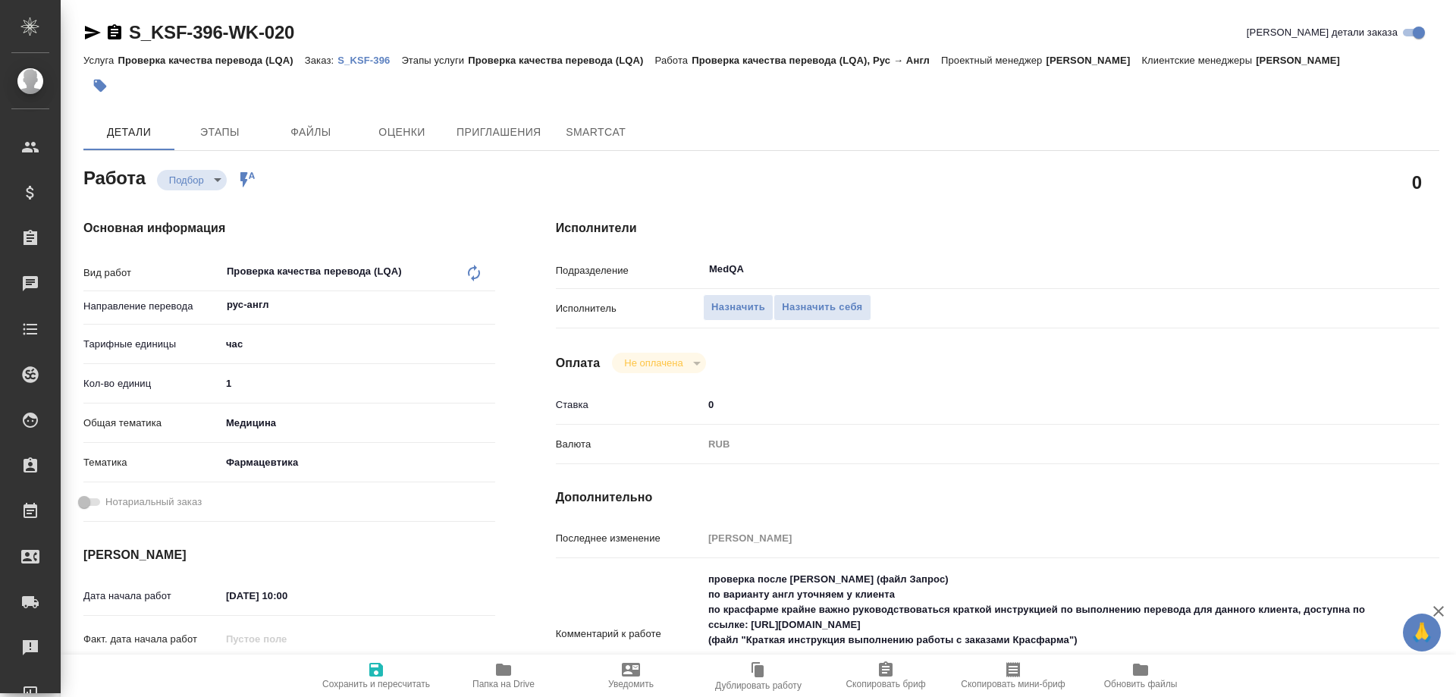
type textarea "x"
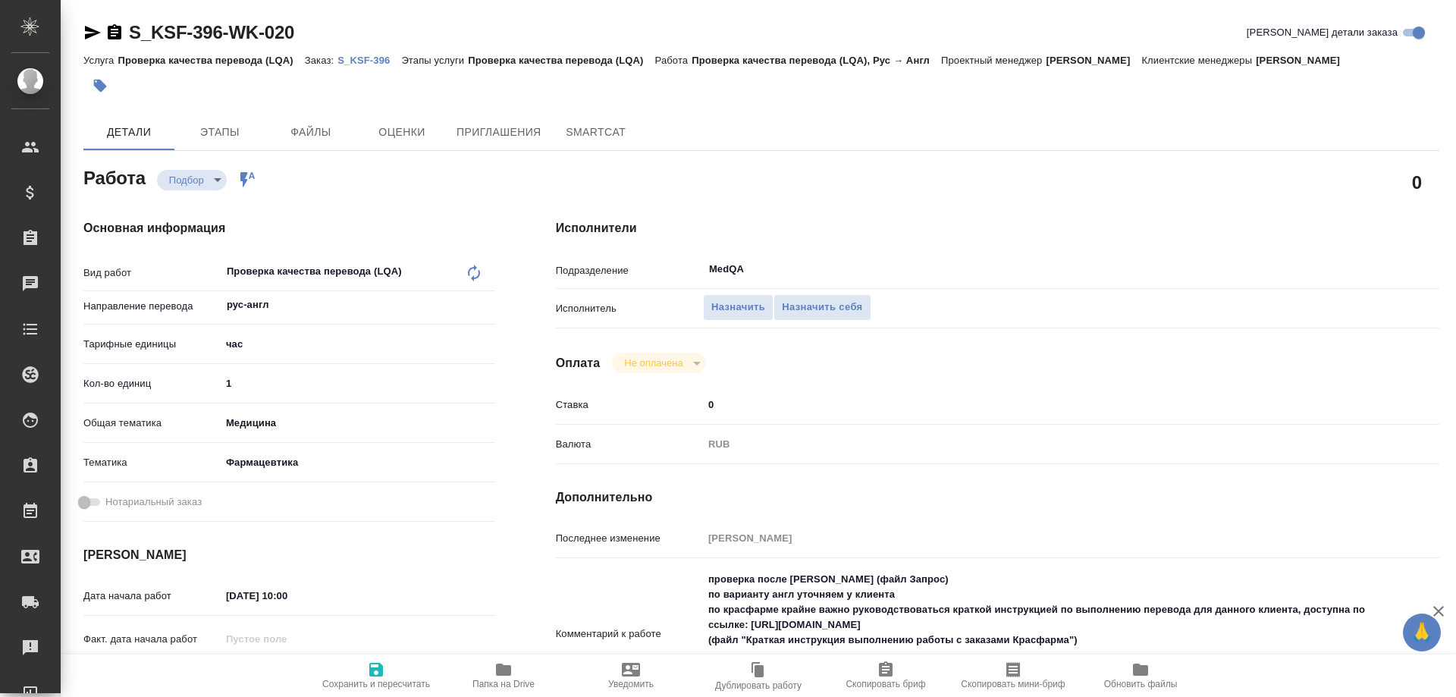
type textarea "x"
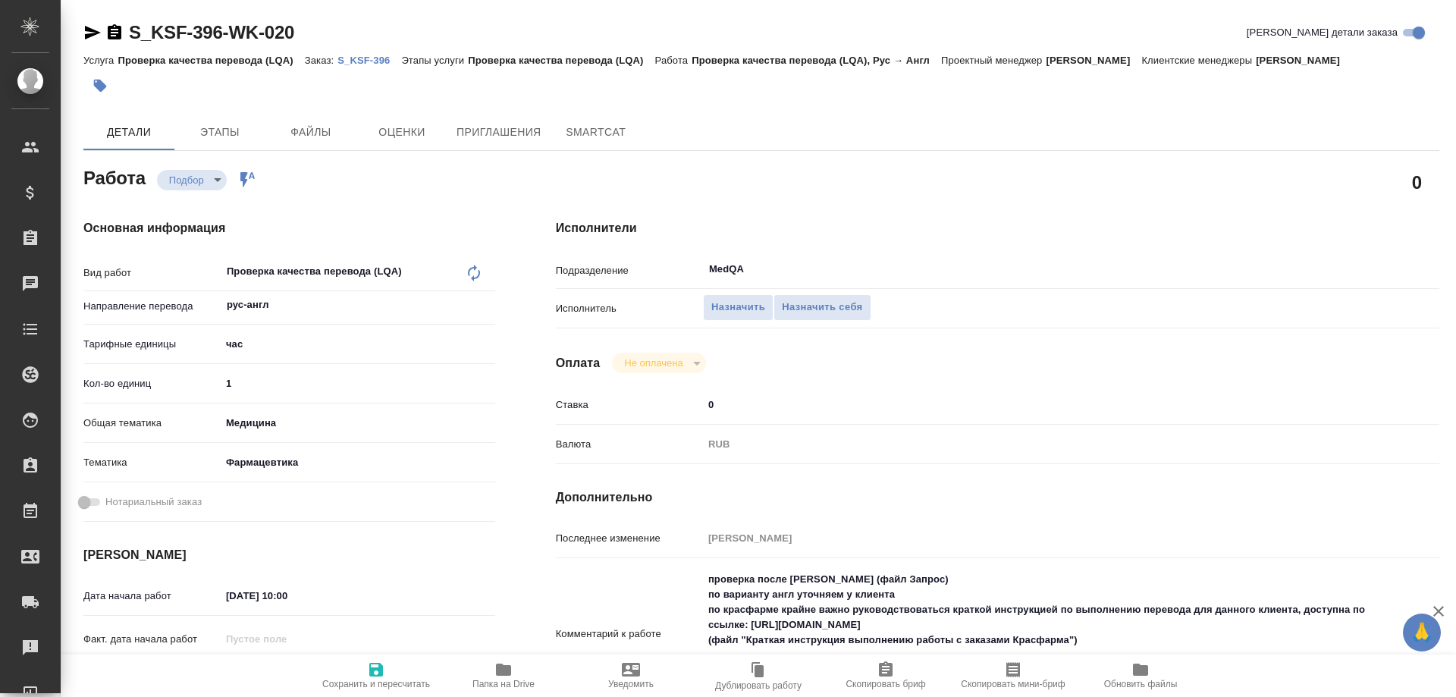
type textarea "x"
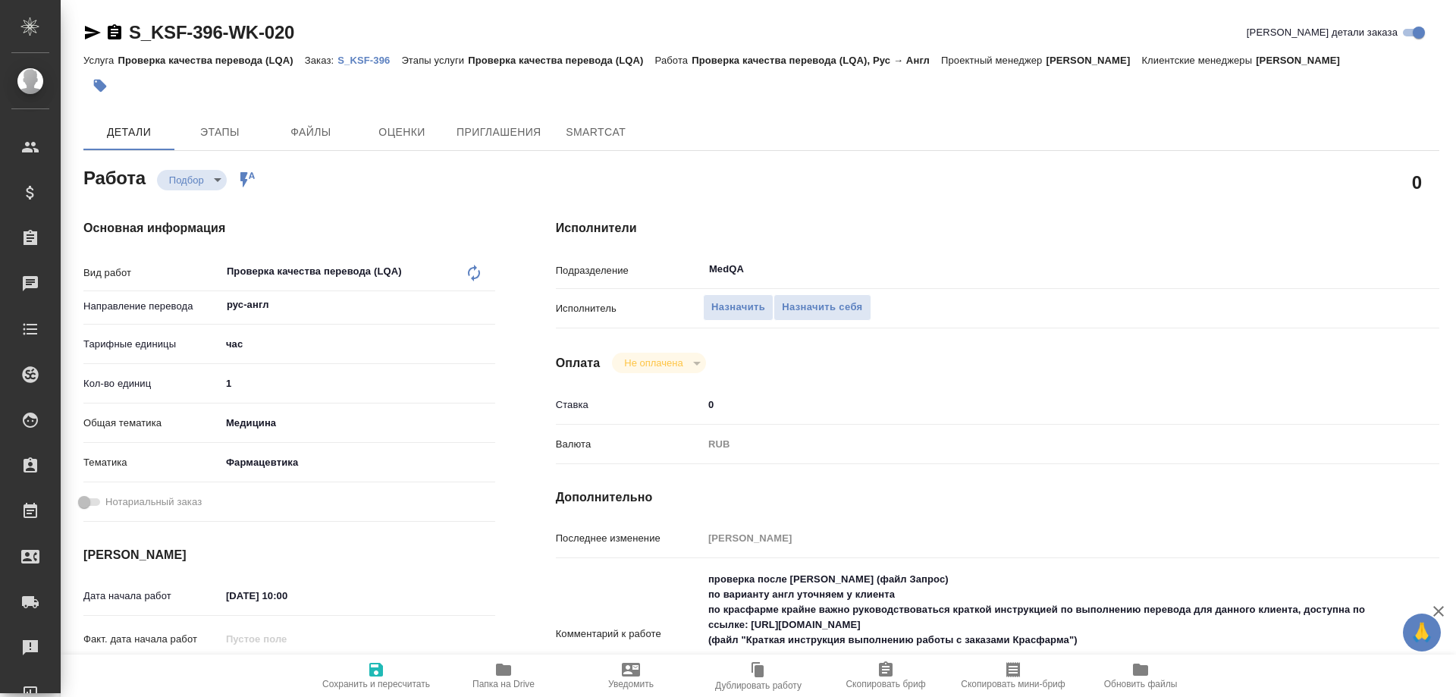
type textarea "x"
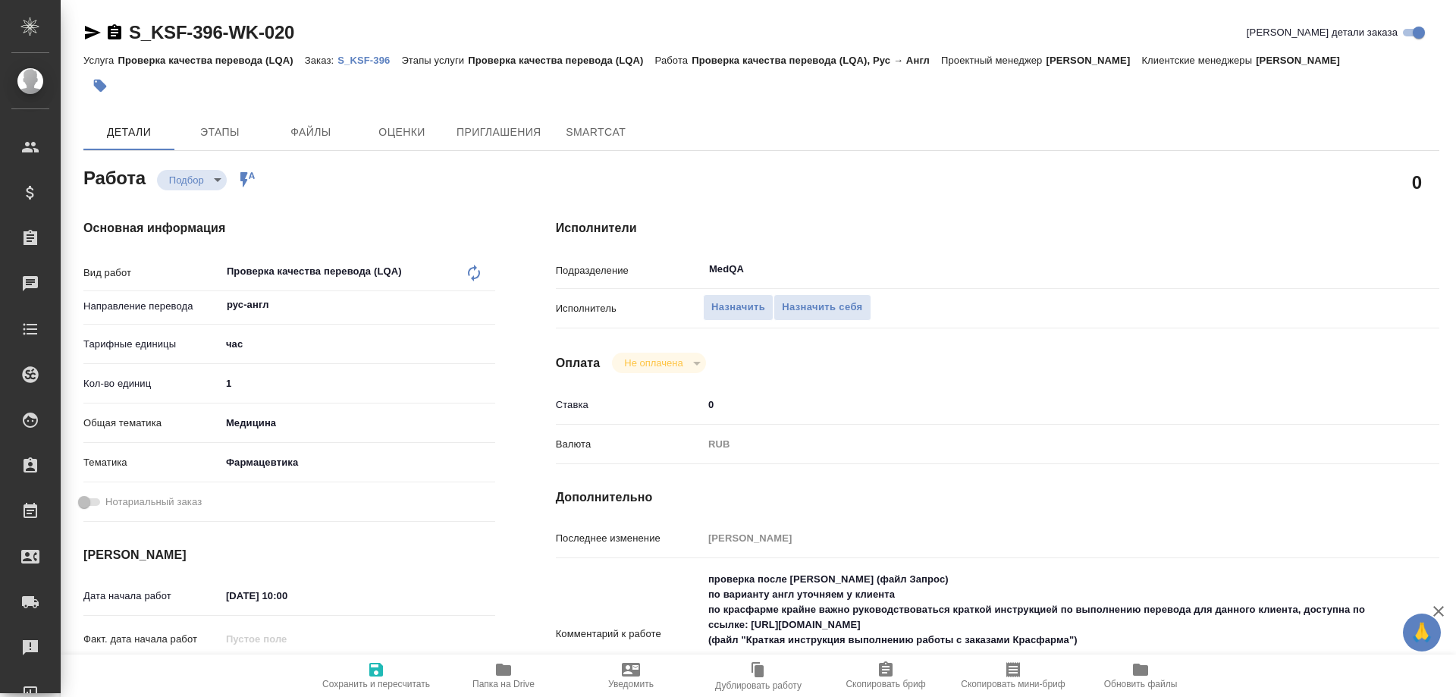
type textarea "x"
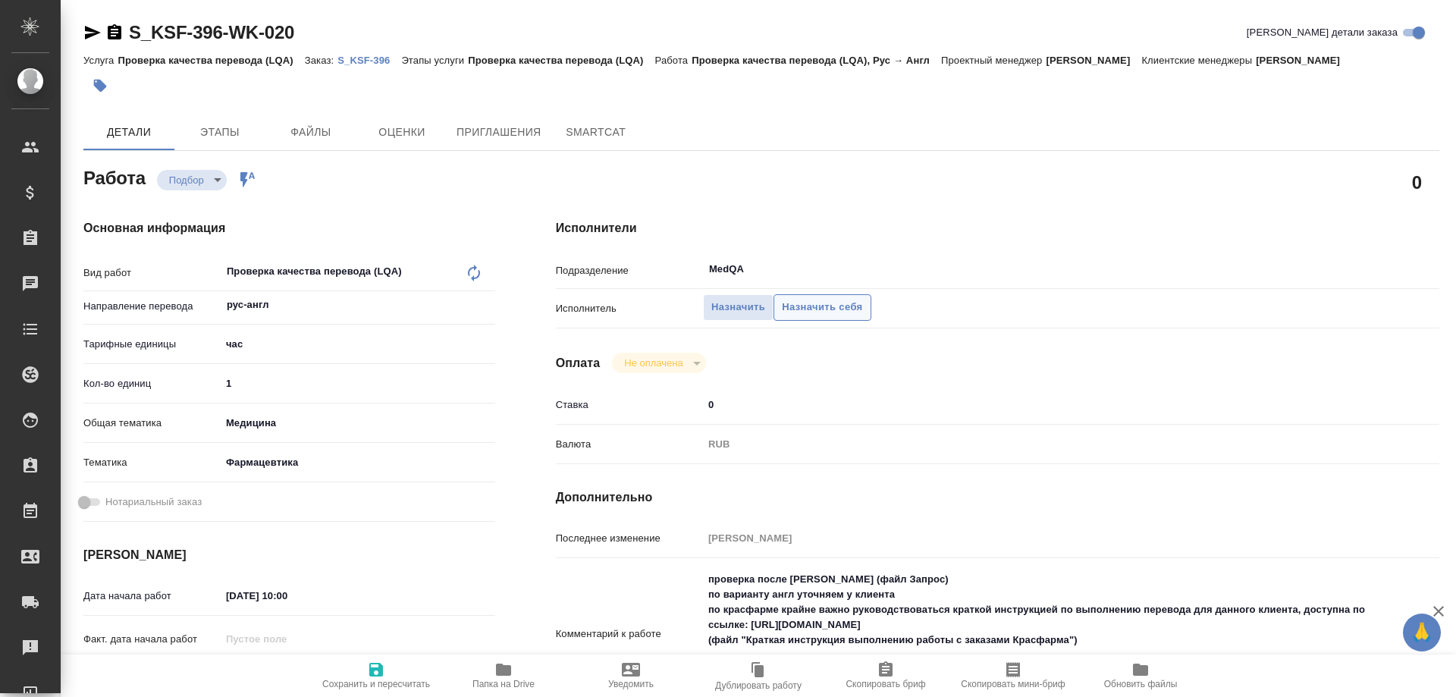
click at [832, 306] on span "Назначить себя" at bounding box center [822, 307] width 80 height 17
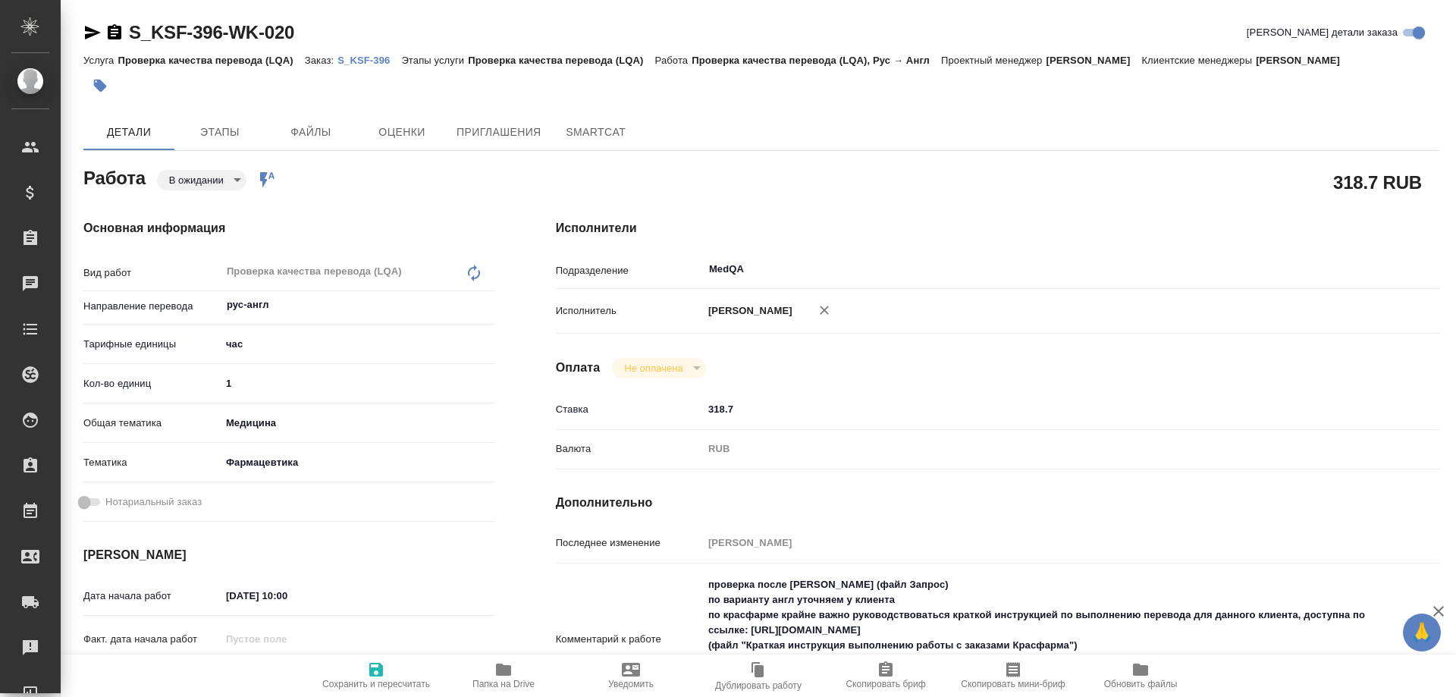
type textarea "x"
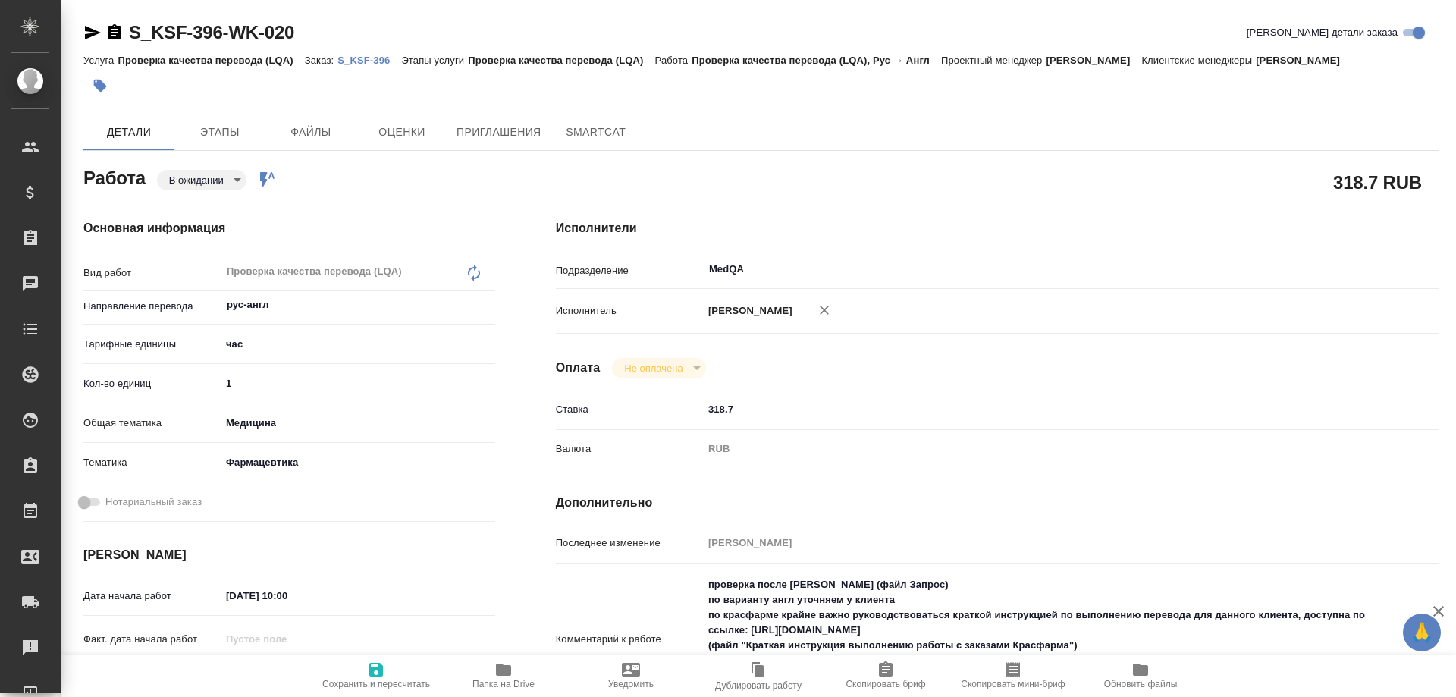
type textarea "x"
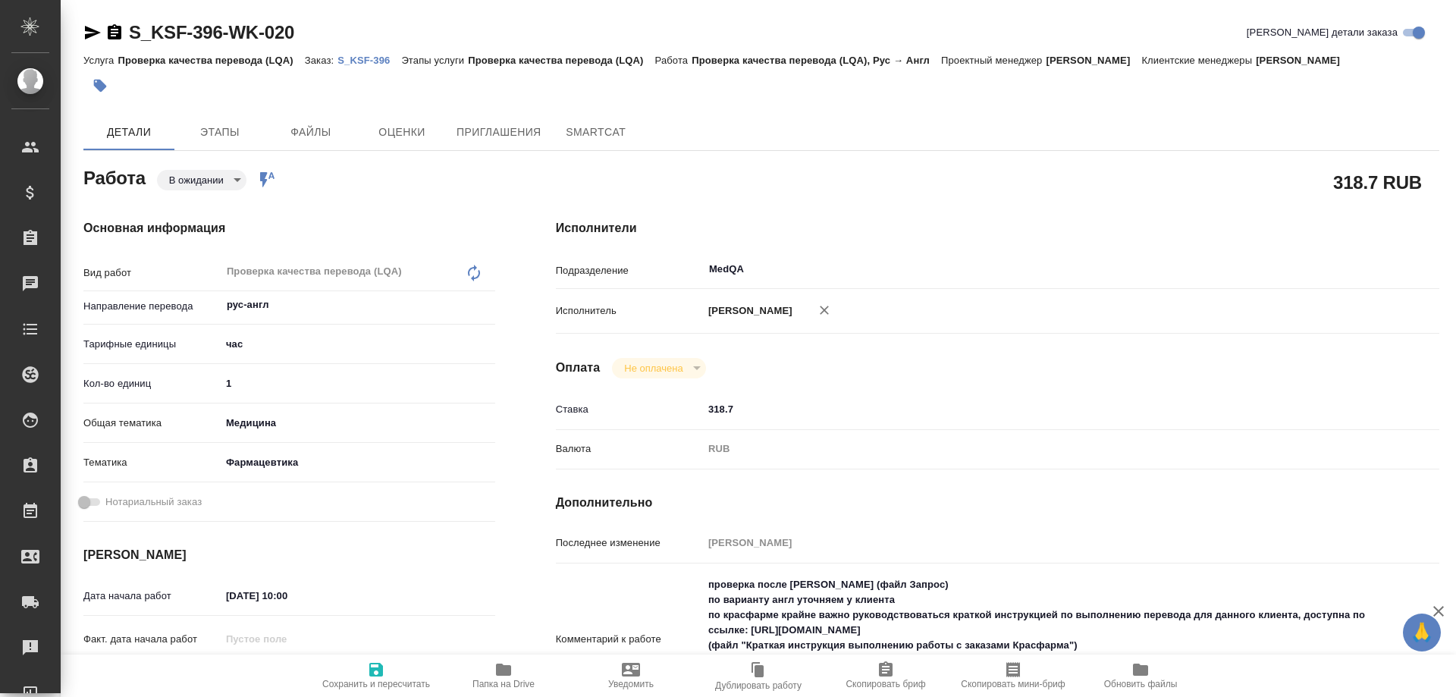
type textarea "x"
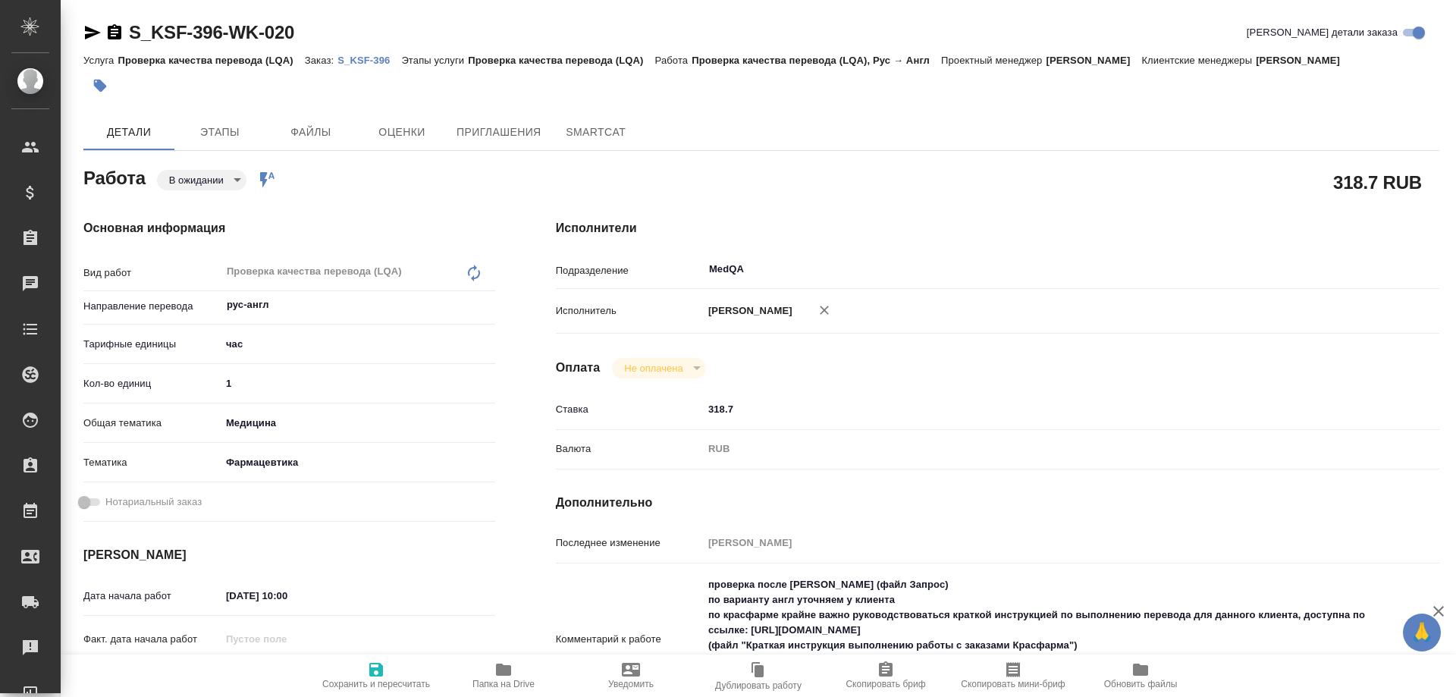
type textarea "x"
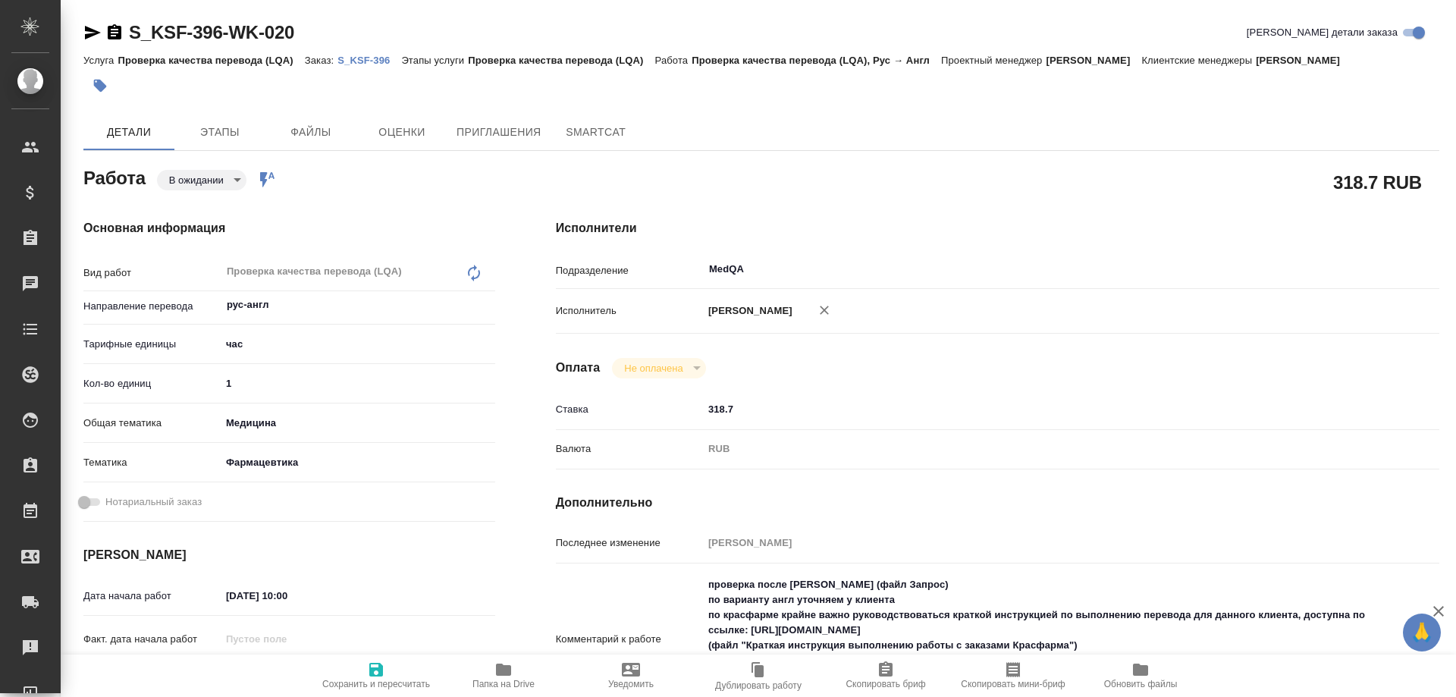
type textarea "x"
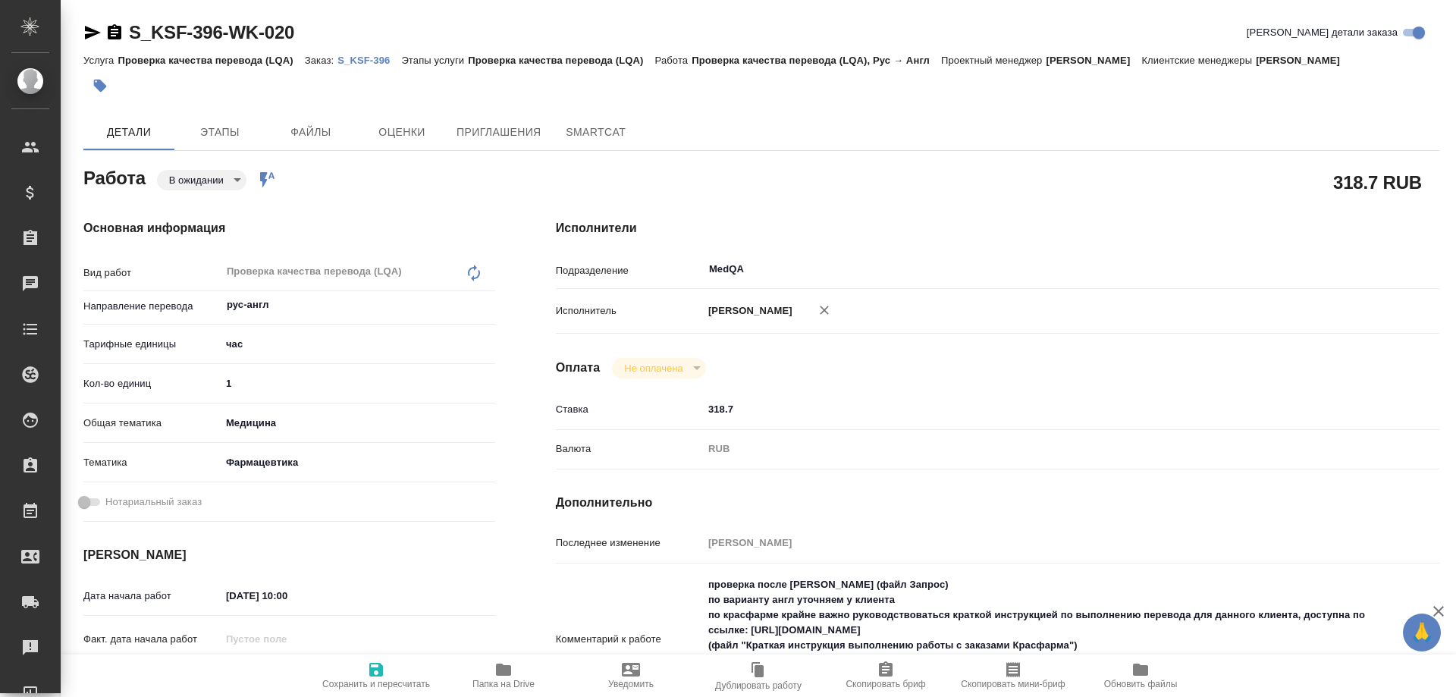
type textarea "x"
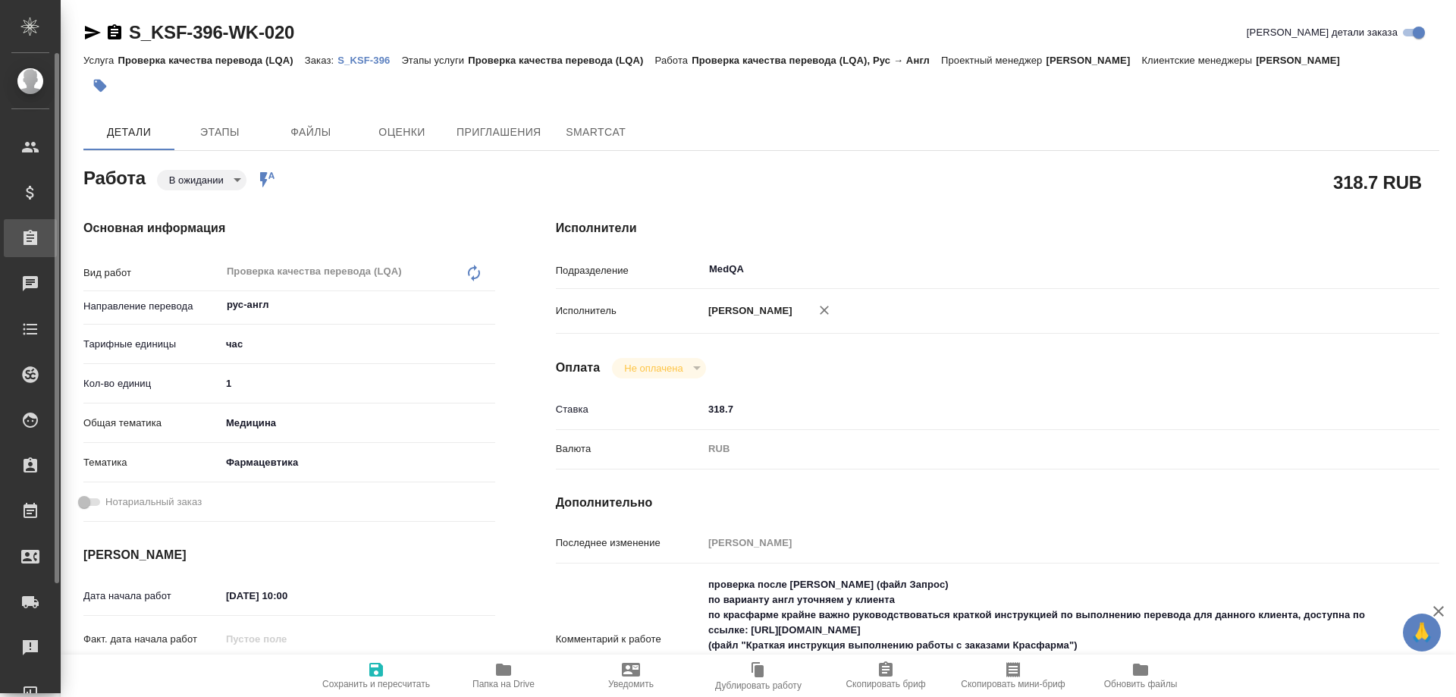
type textarea "x"
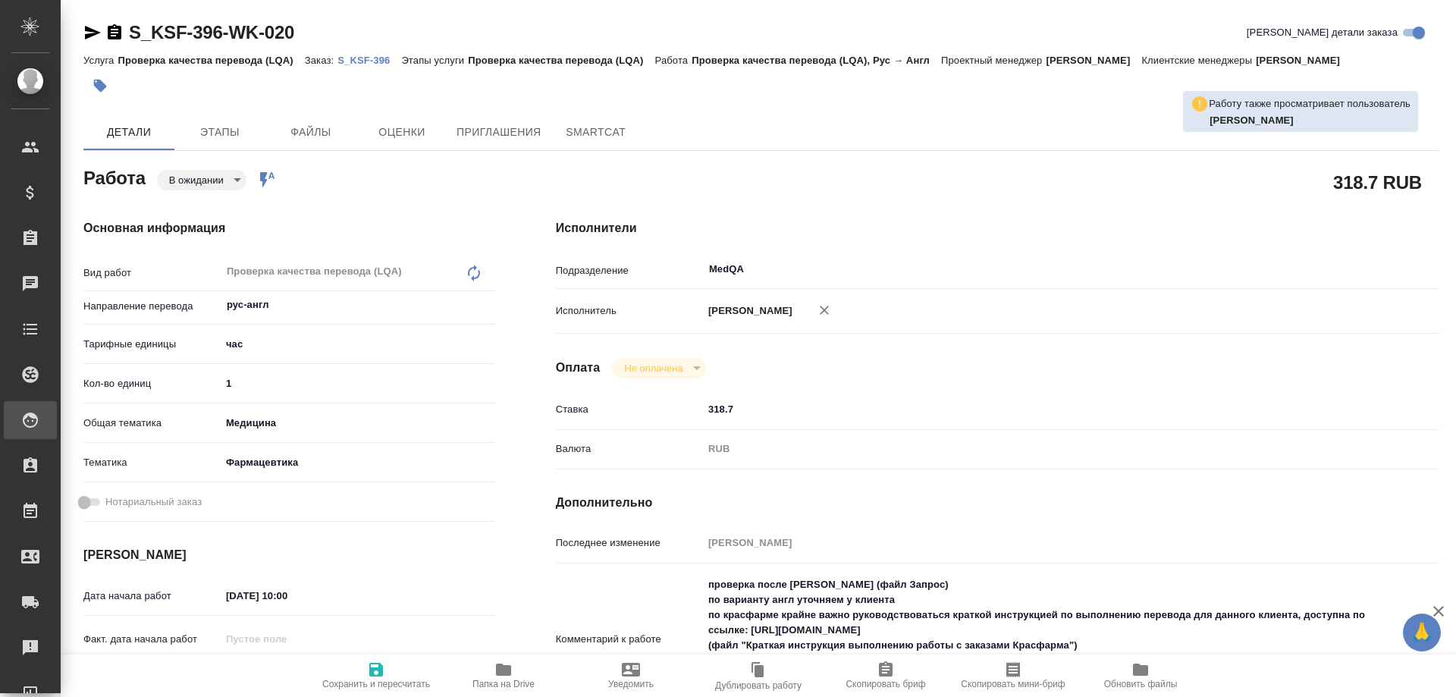
type textarea "x"
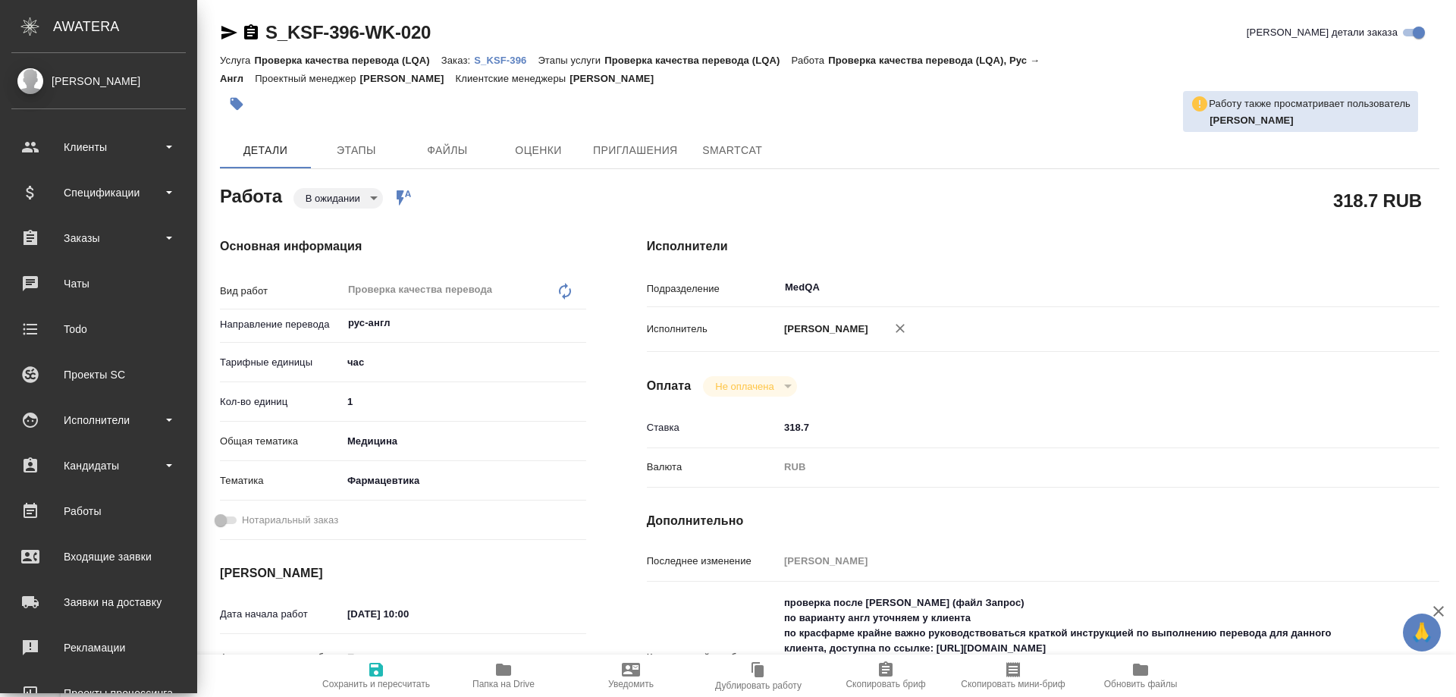
type textarea "x"
